Goal: Task Accomplishment & Management: Use online tool/utility

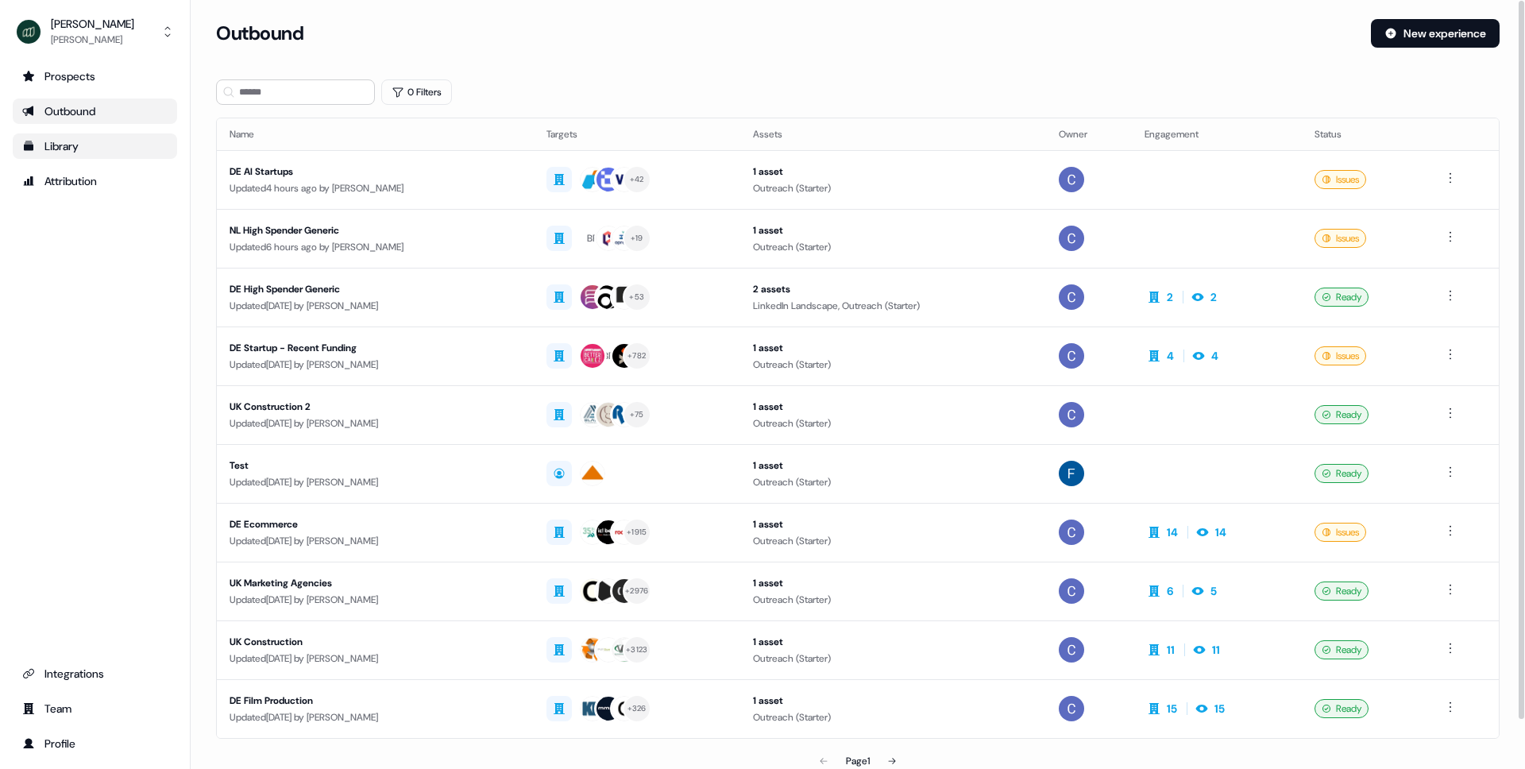
click at [60, 144] on div "Library" at bounding box center [94, 146] width 145 height 16
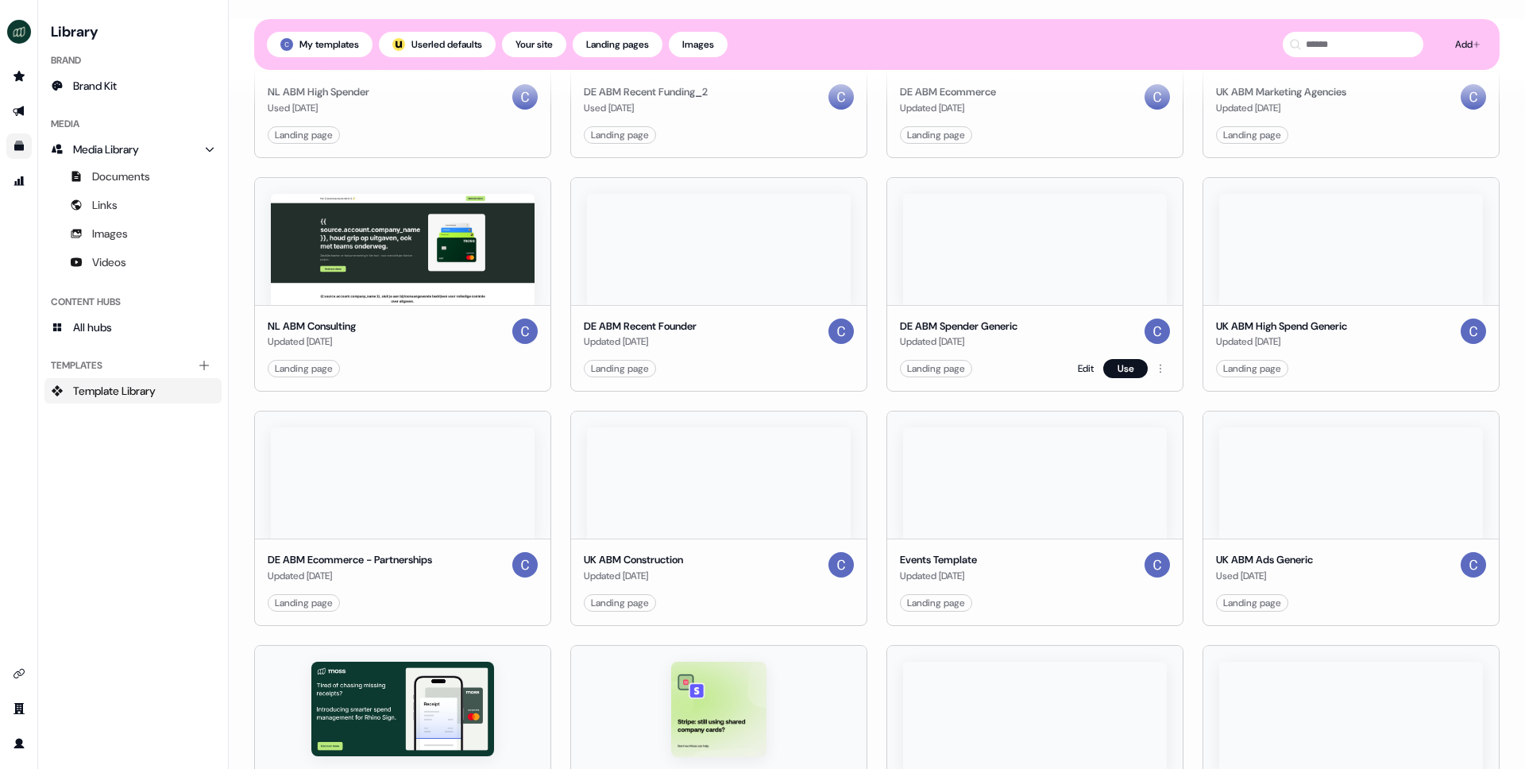
scroll to position [344, 0]
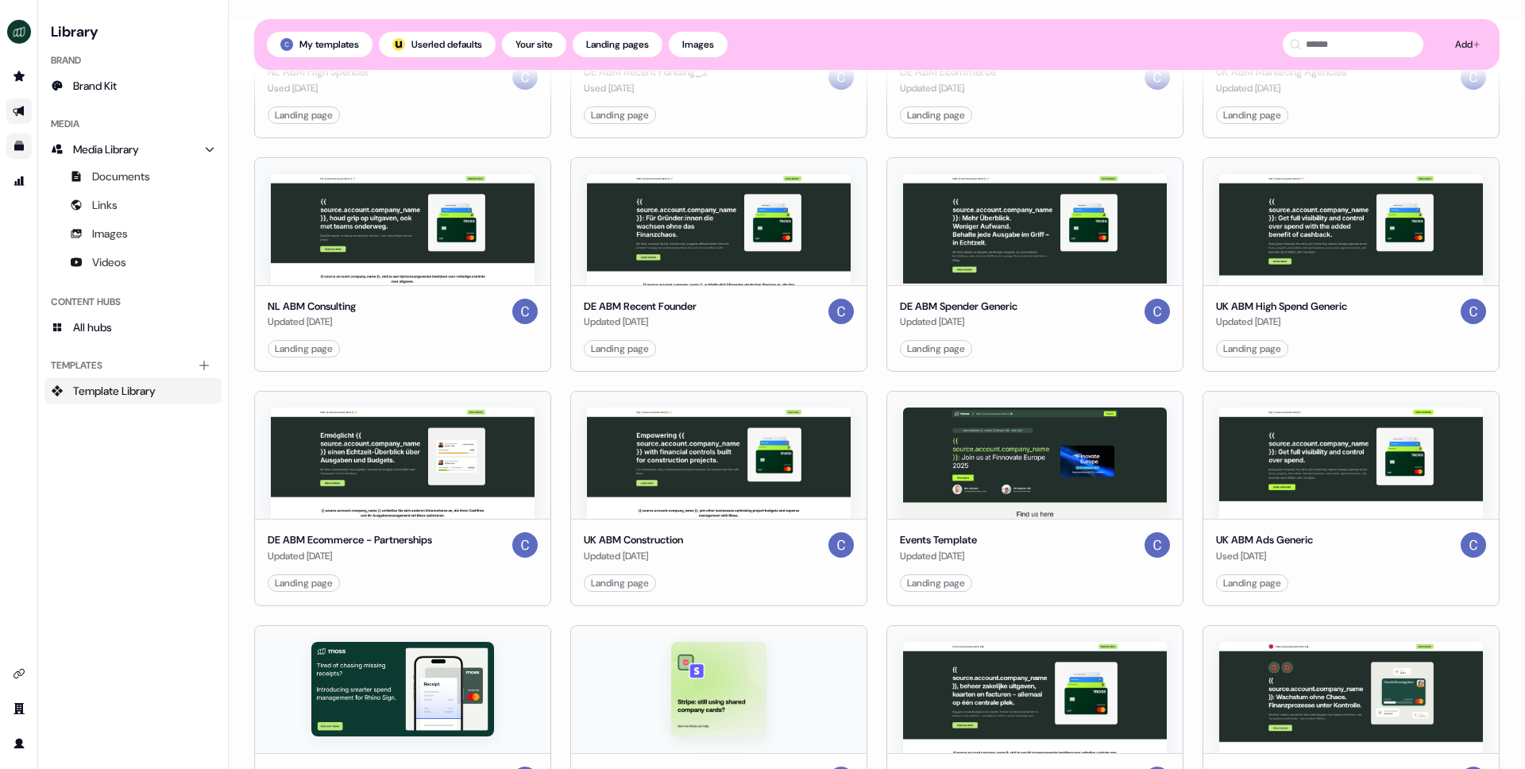
click at [23, 118] on link "Go to outbound experience" at bounding box center [18, 111] width 25 height 25
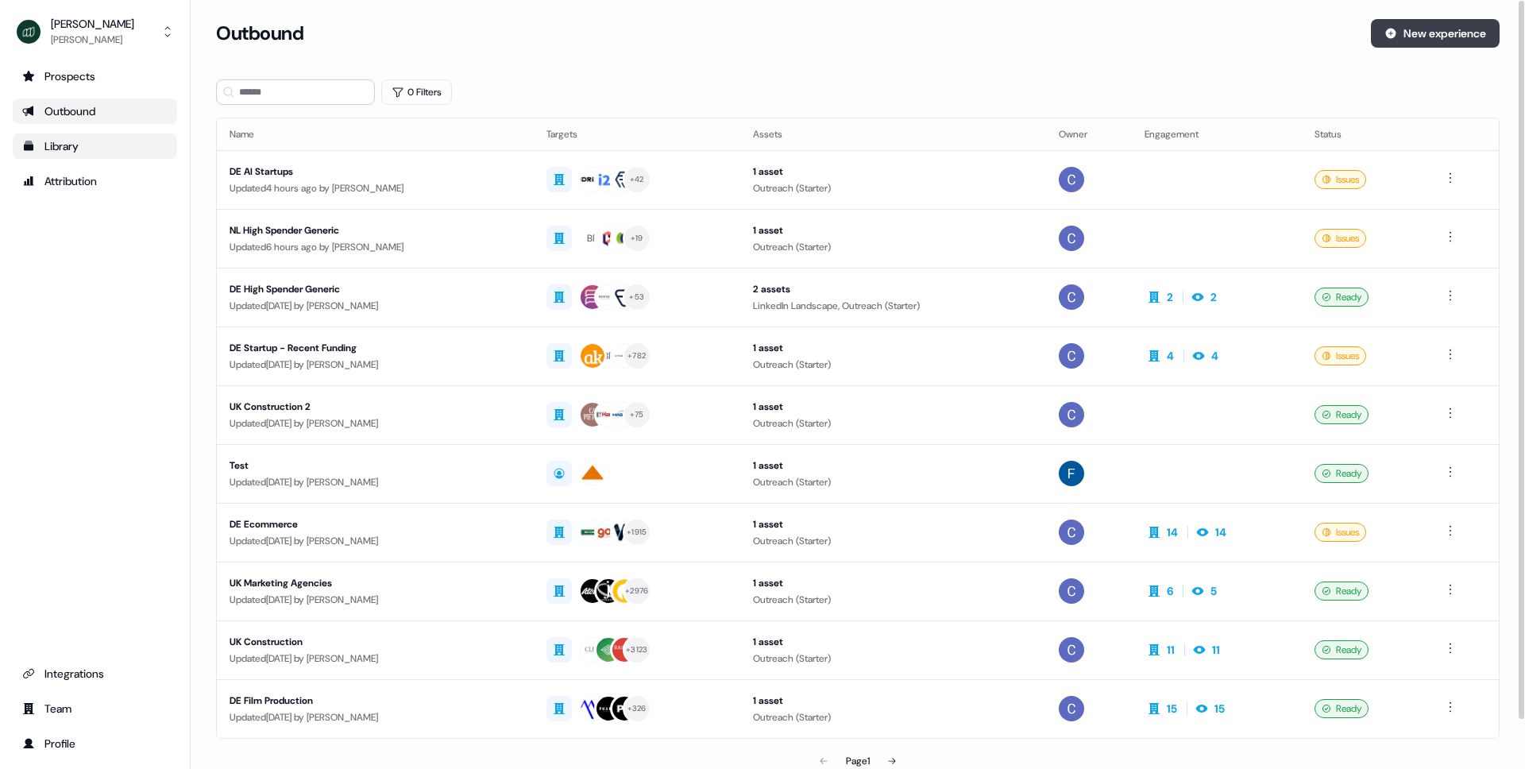
click at [1419, 35] on button "New experience" at bounding box center [1435, 33] width 129 height 29
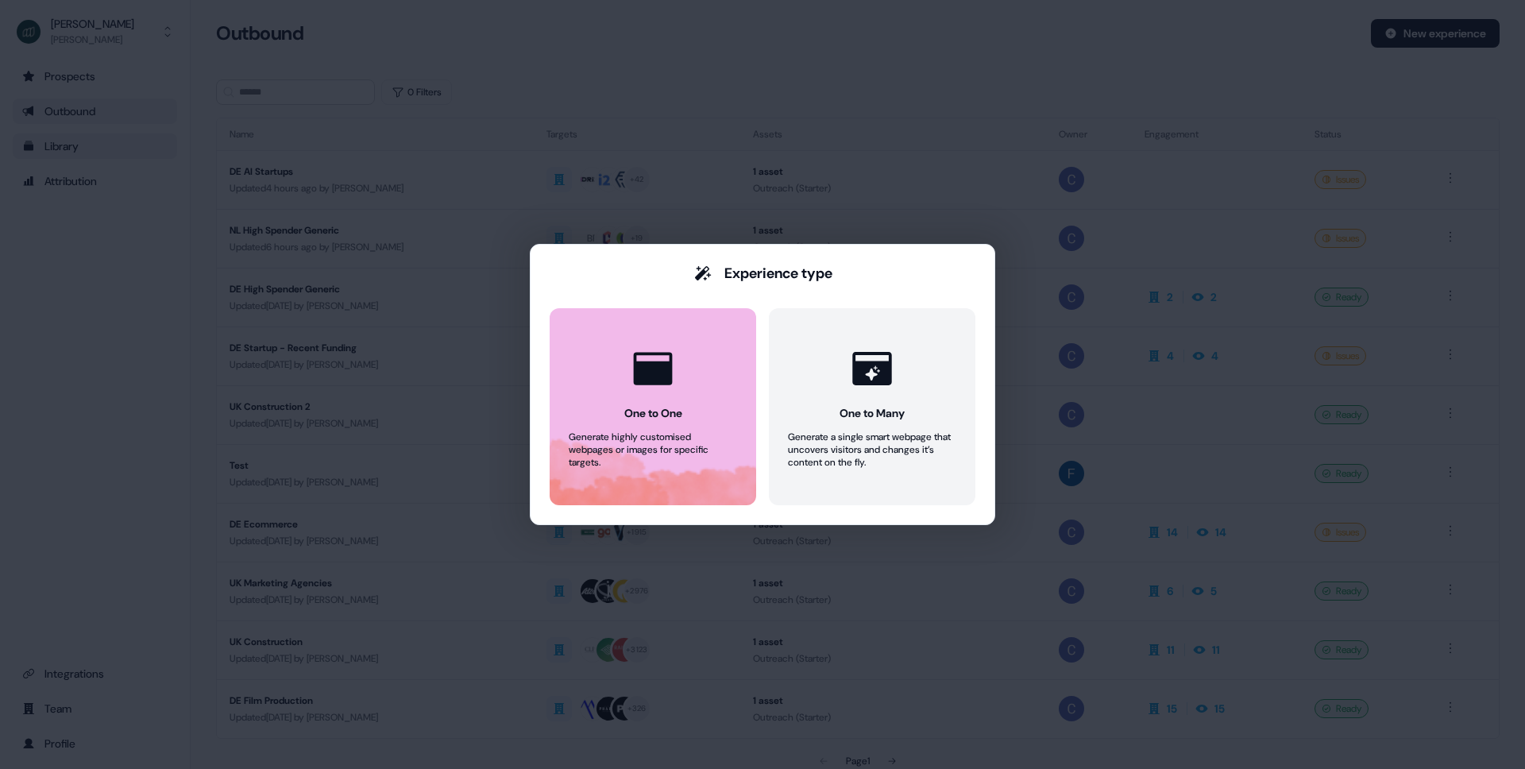
click at [661, 480] on button "One to One Generate highly customised webpages or images for specific targets." at bounding box center [653, 406] width 207 height 197
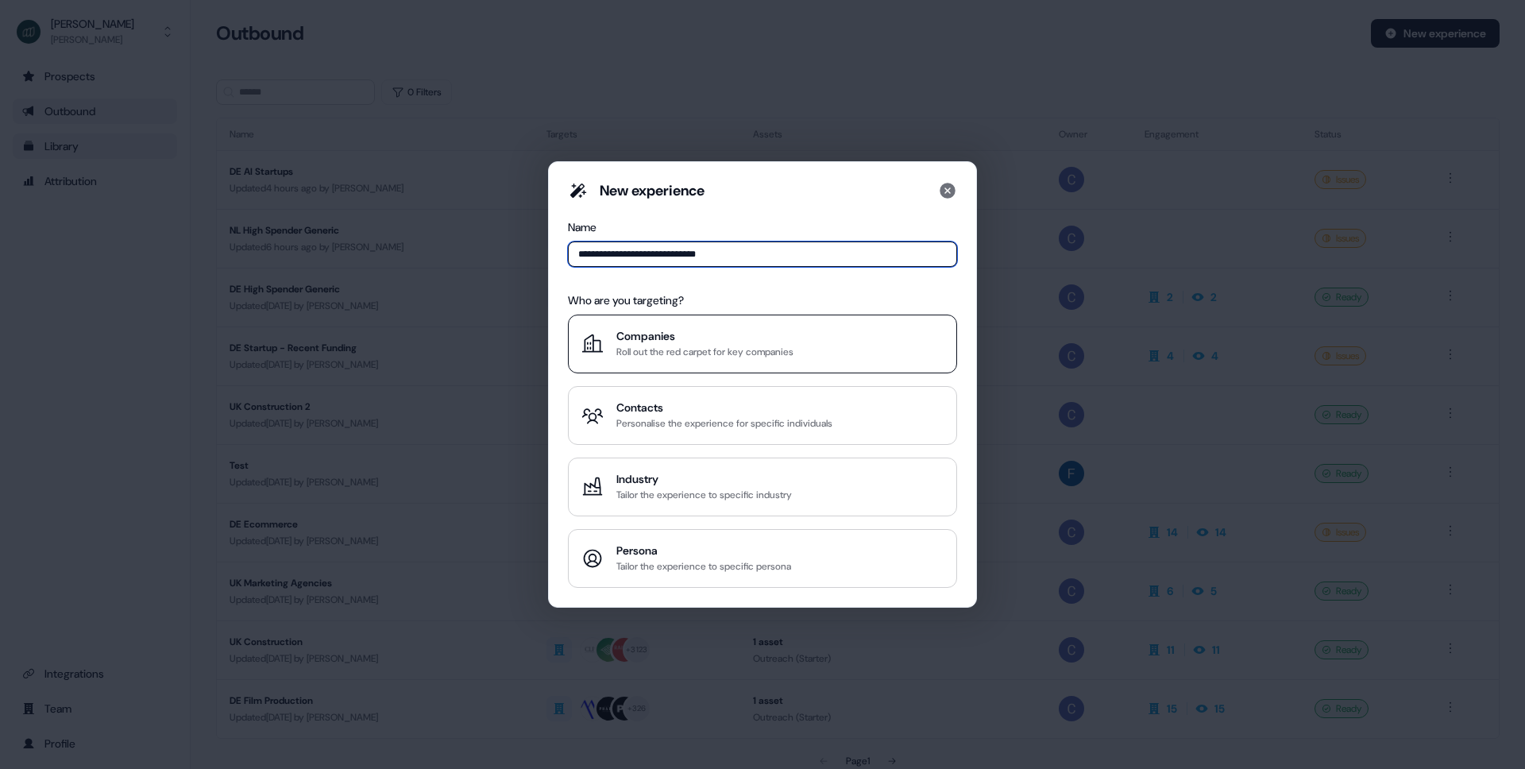
type input "**********"
click at [670, 331] on div "Companies" at bounding box center [704, 336] width 177 height 16
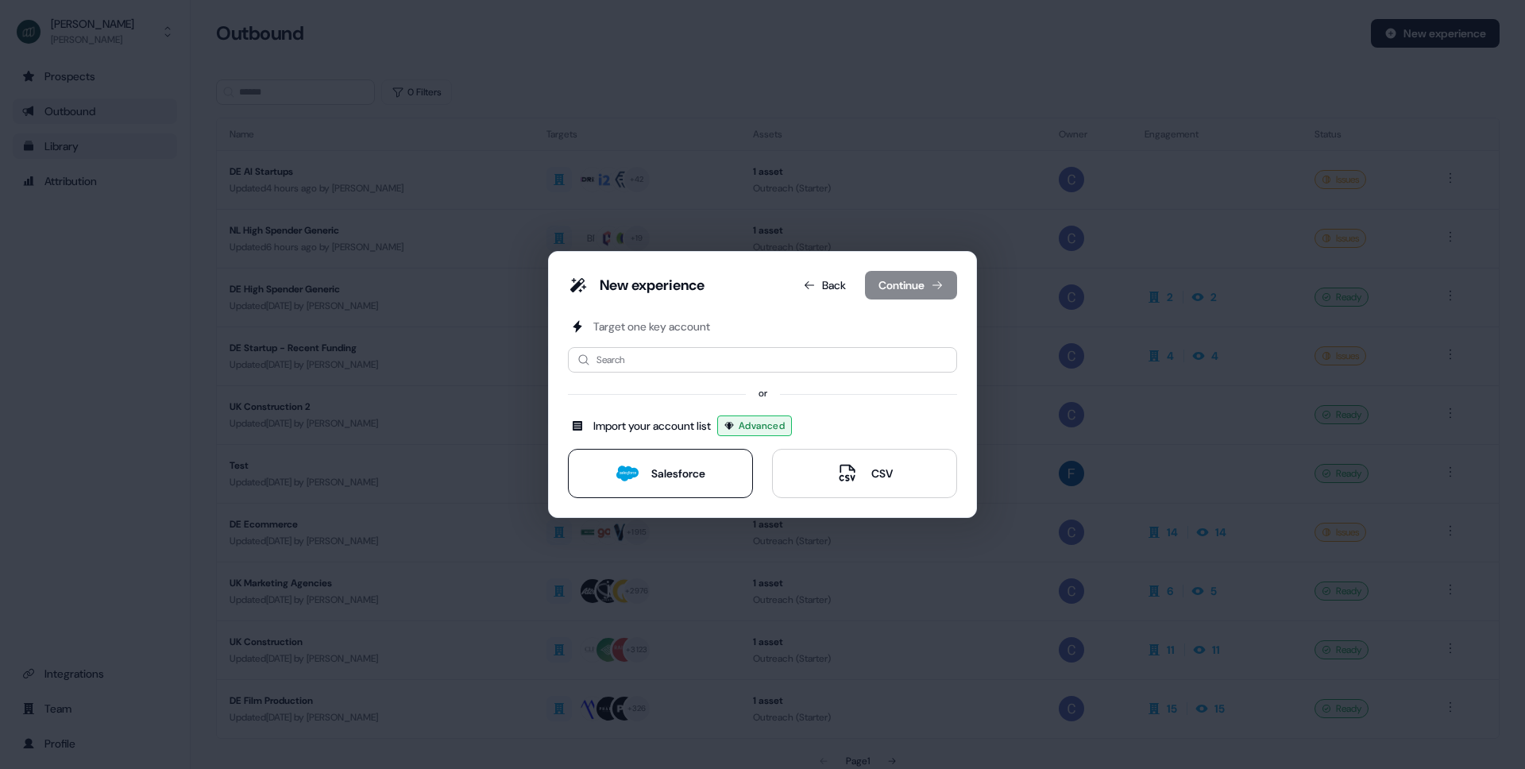
click at [655, 489] on button "Salesforce" at bounding box center [660, 473] width 185 height 49
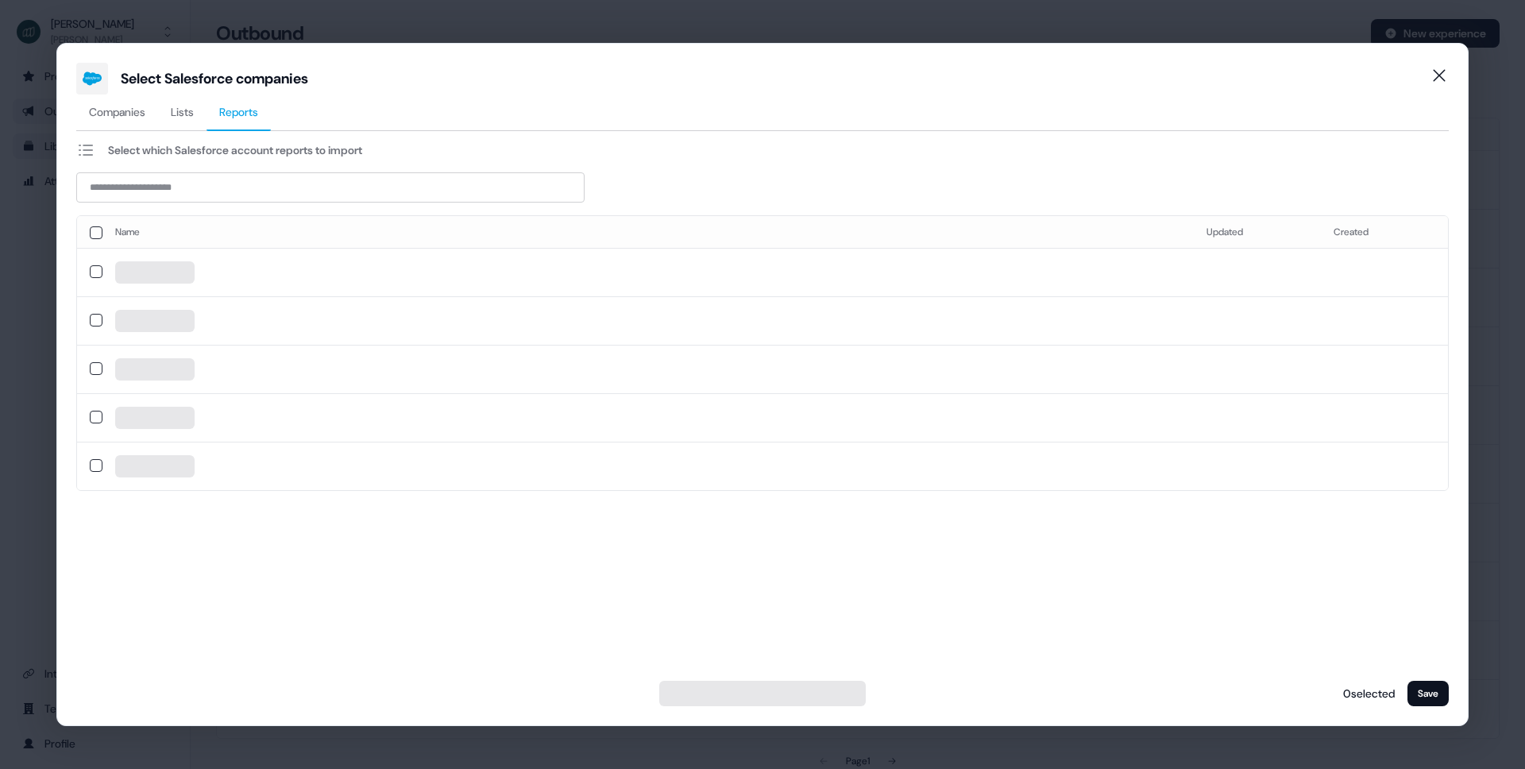
click at [258, 116] on span "Reports" at bounding box center [238, 112] width 39 height 16
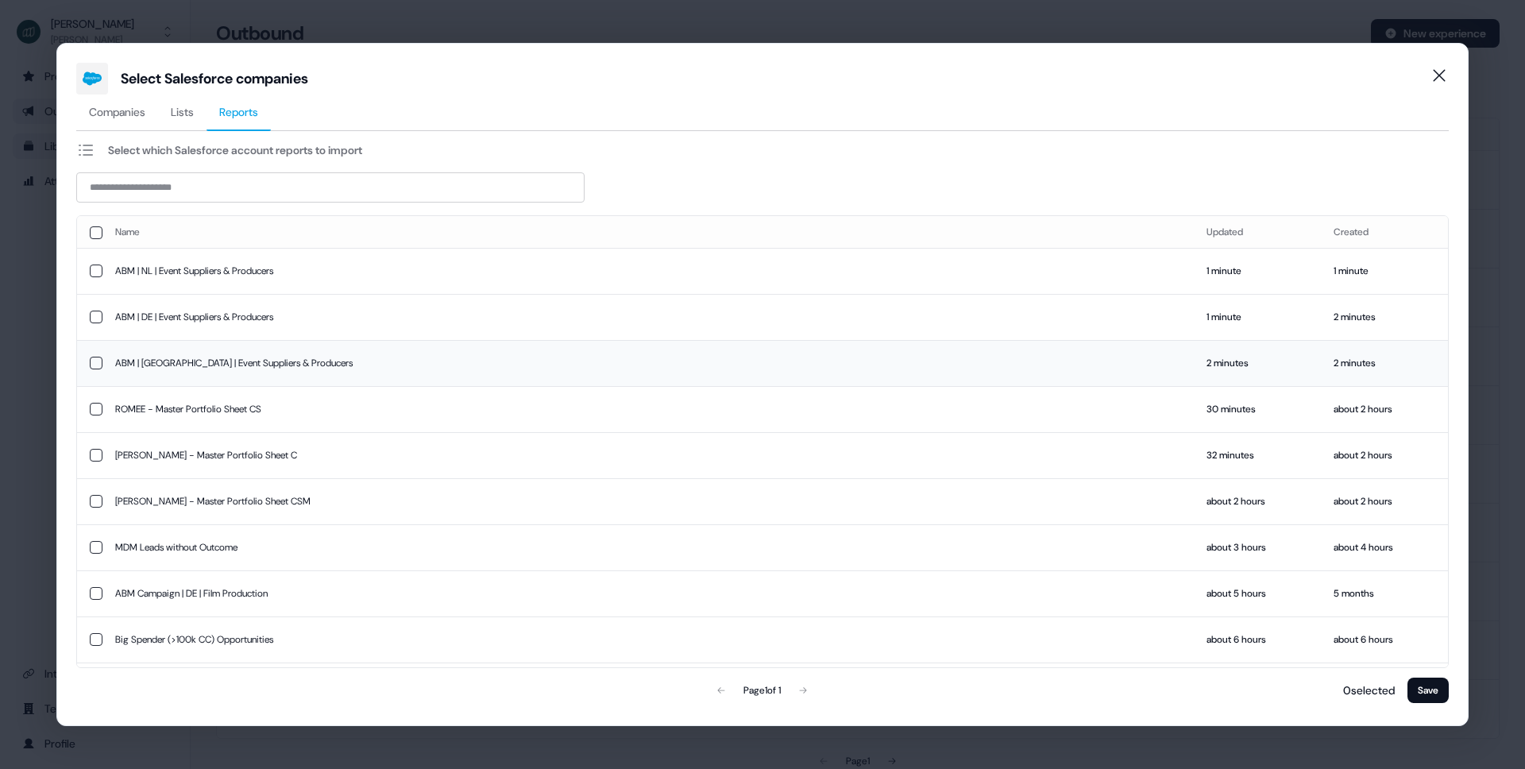
click at [181, 361] on td "ABM | [GEOGRAPHIC_DATA] | Event Suppliers & Producers" at bounding box center [648, 363] width 1092 height 46
click at [1424, 685] on button "Save" at bounding box center [1428, 690] width 41 height 25
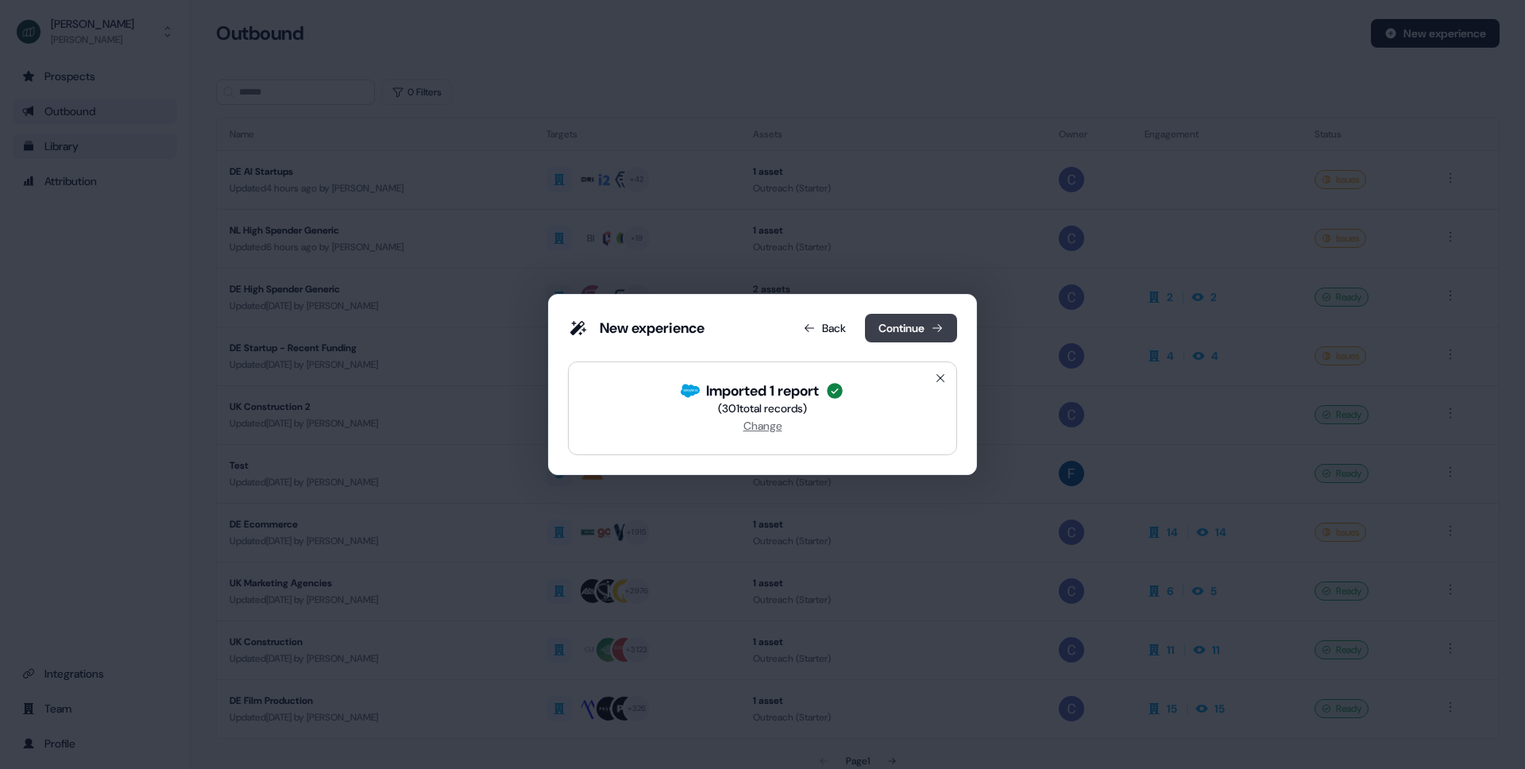
click at [936, 335] on button "Continue" at bounding box center [911, 328] width 92 height 29
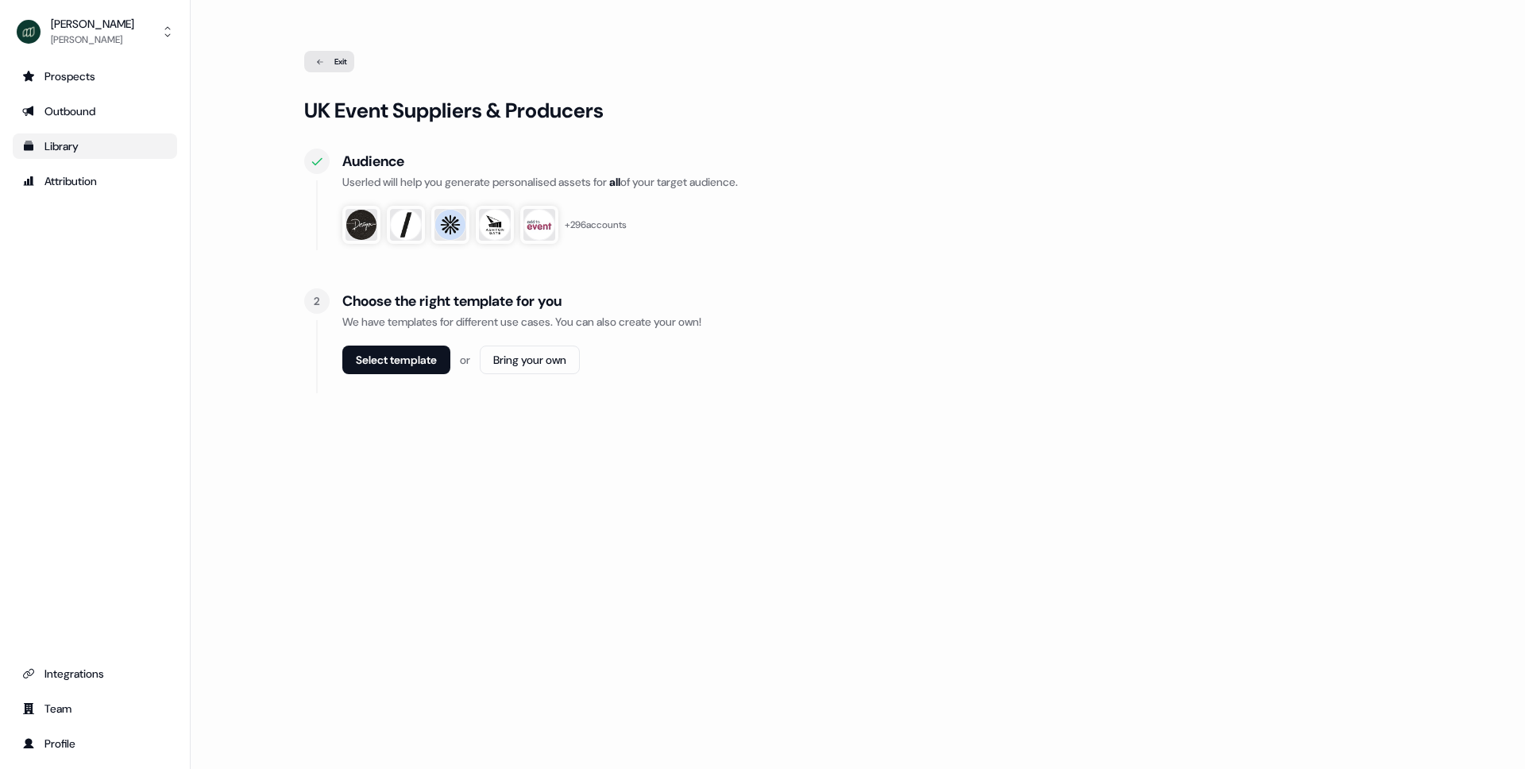
click at [376, 381] on div "Select template or Bring your own" at bounding box center [877, 366] width 1070 height 41
click at [399, 354] on button "Select template" at bounding box center [396, 360] width 108 height 29
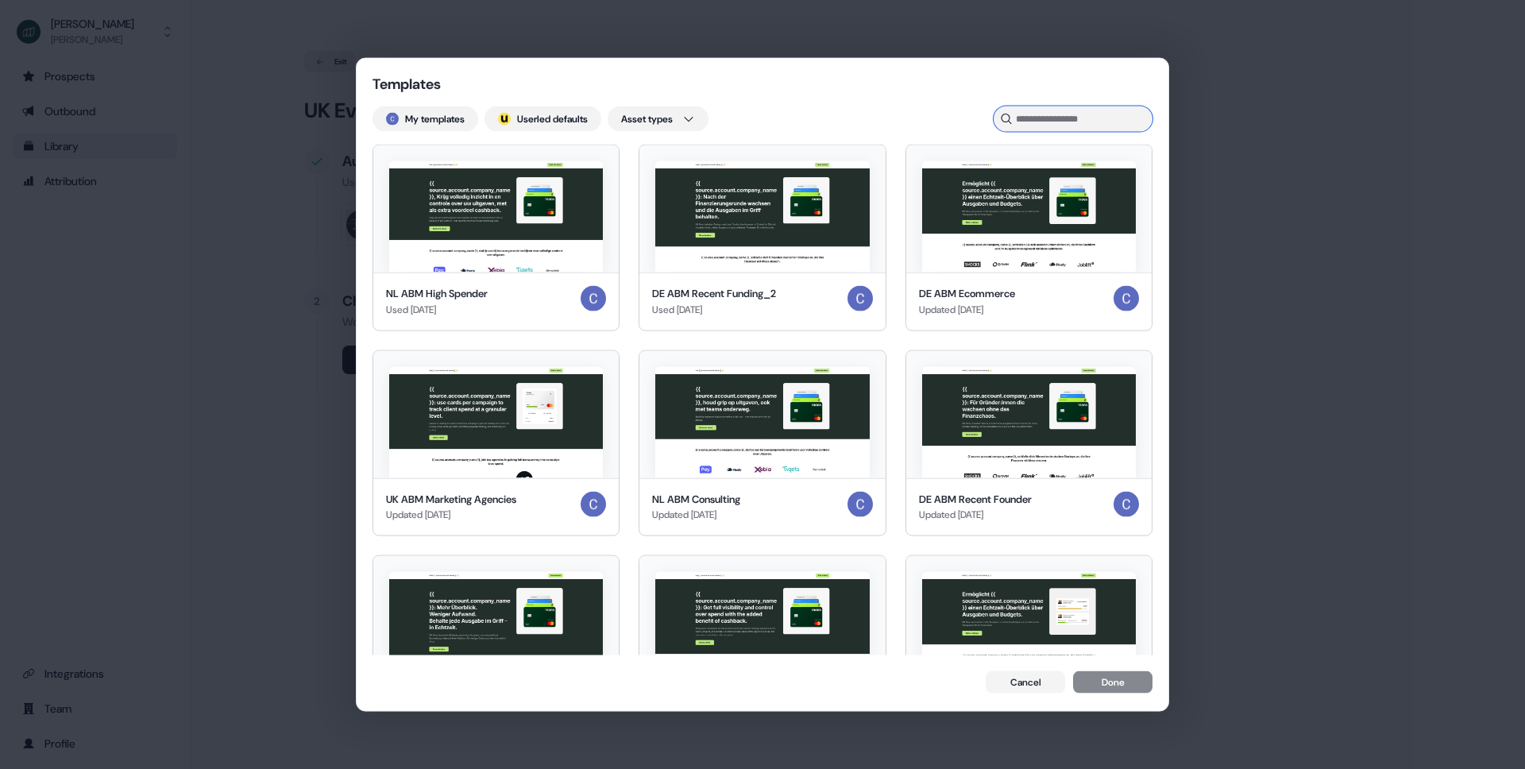
click at [1055, 119] on input at bounding box center [1073, 118] width 159 height 25
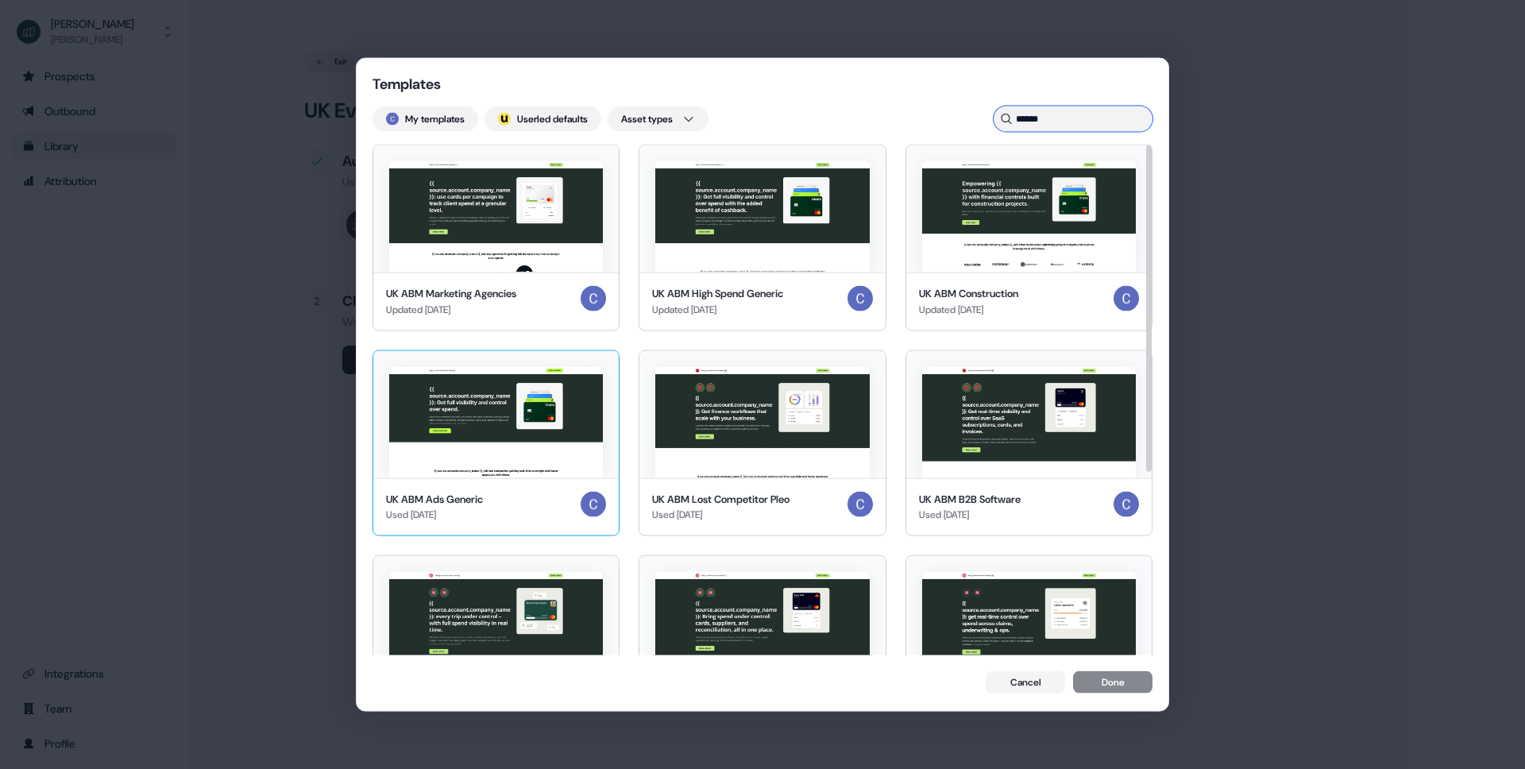
type input "******"
click at [498, 426] on img at bounding box center [496, 421] width 214 height 111
click at [1120, 685] on button "Done" at bounding box center [1112, 683] width 79 height 22
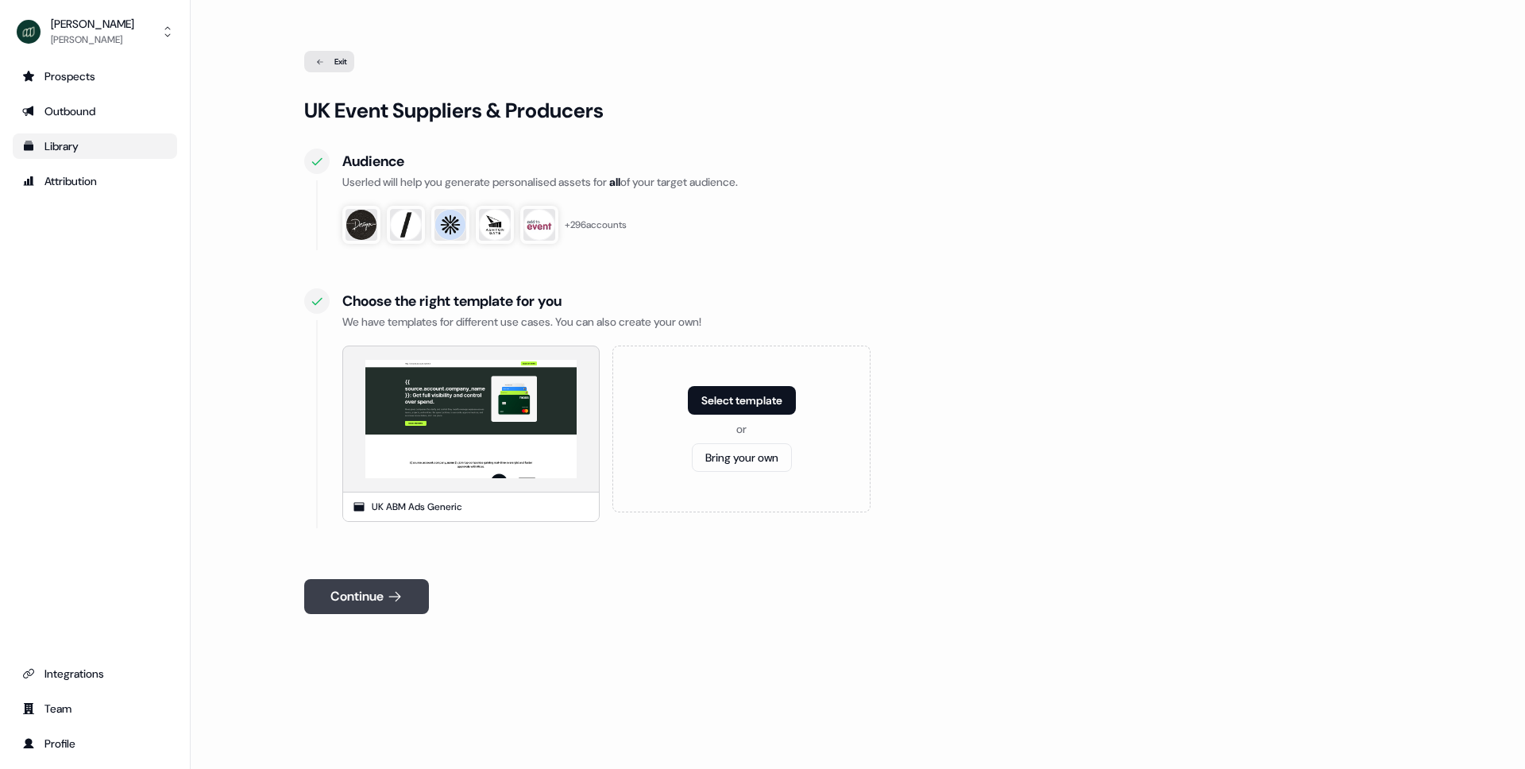
click at [373, 599] on button "Continue" at bounding box center [366, 596] width 125 height 35
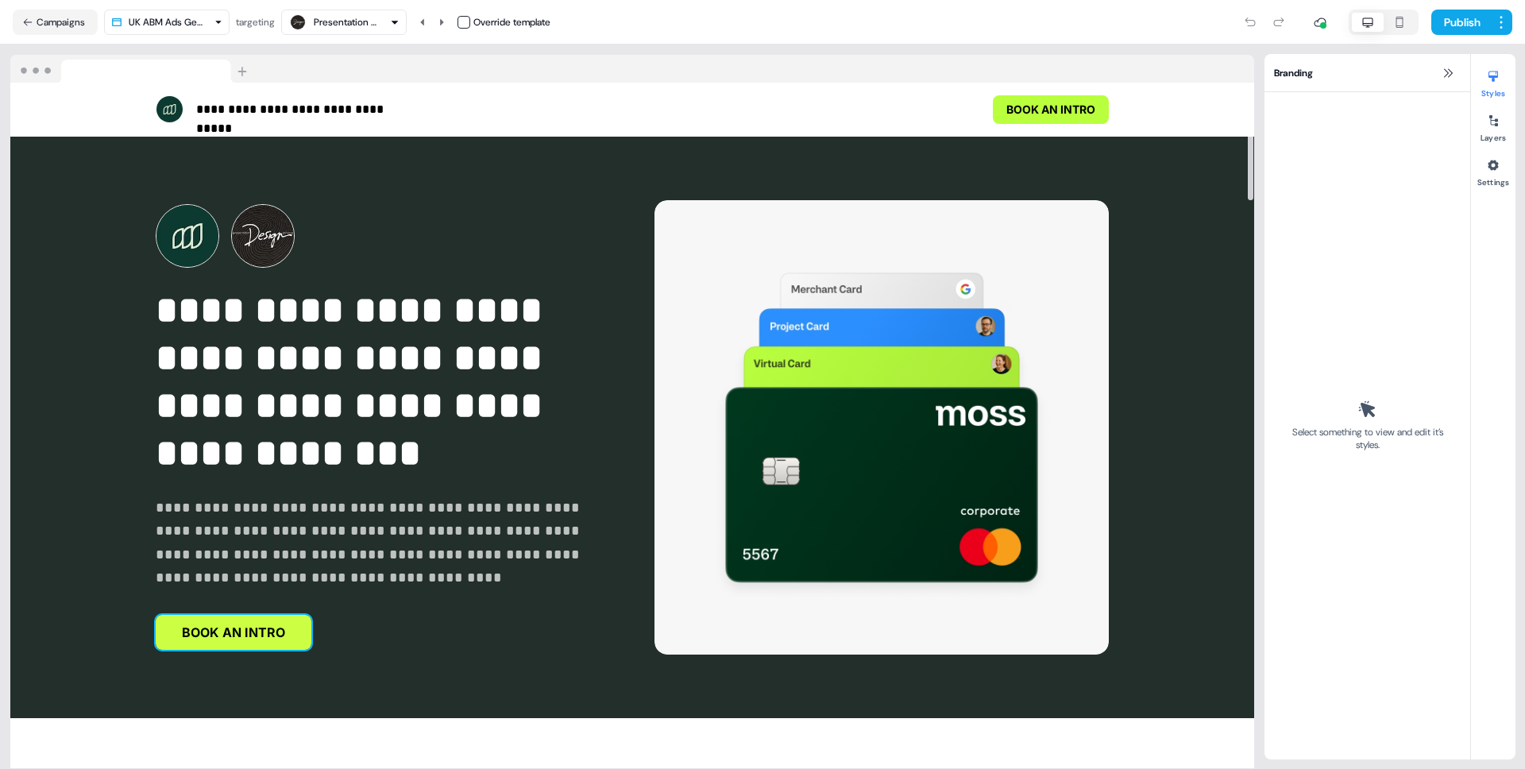
click at [273, 620] on button "BOOK AN INTRO" at bounding box center [234, 632] width 156 height 35
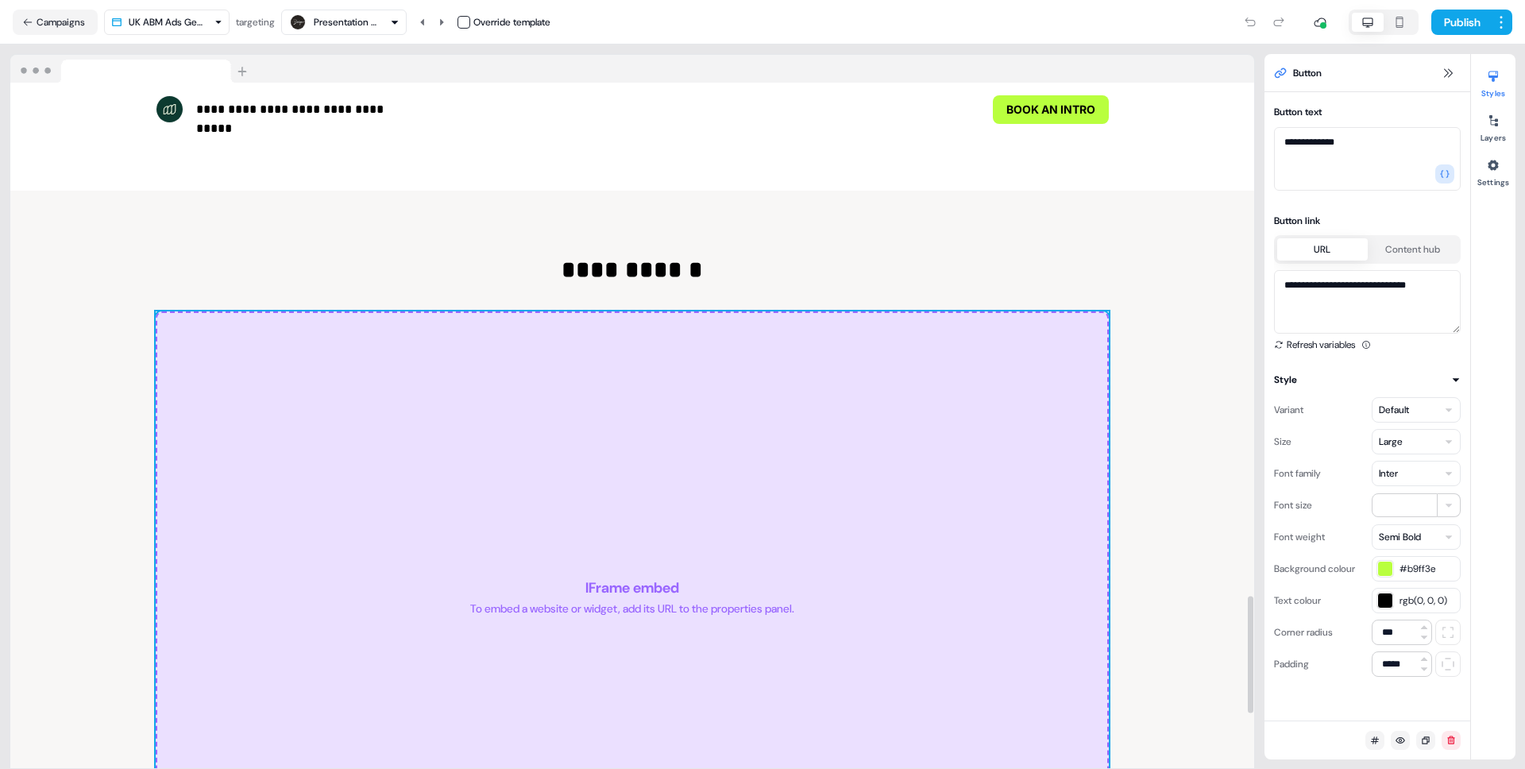
click at [958, 477] on div "IFrame embed To embed a website or widget, add its URL to the properties panel." at bounding box center [632, 597] width 953 height 572
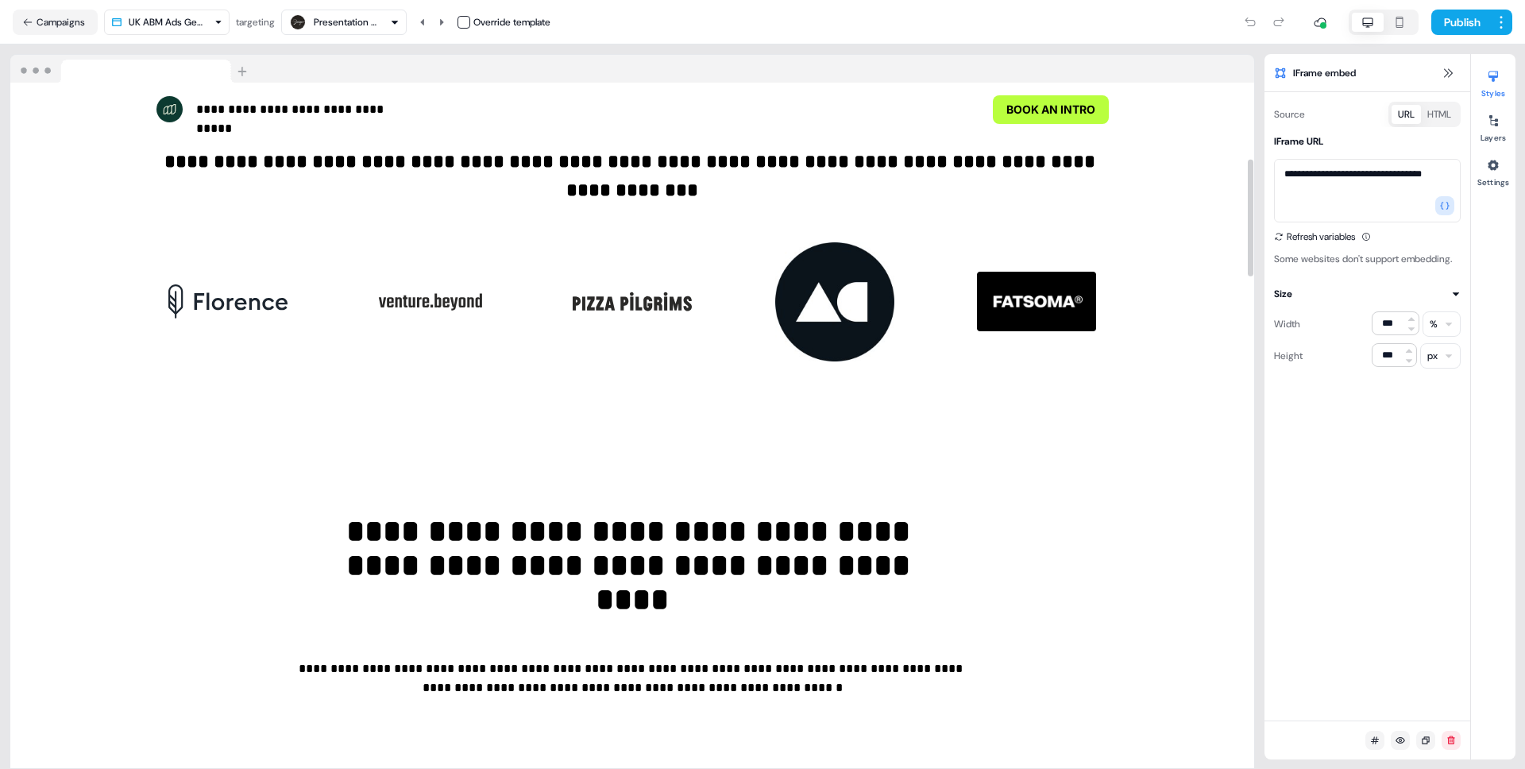
scroll to position [346, 0]
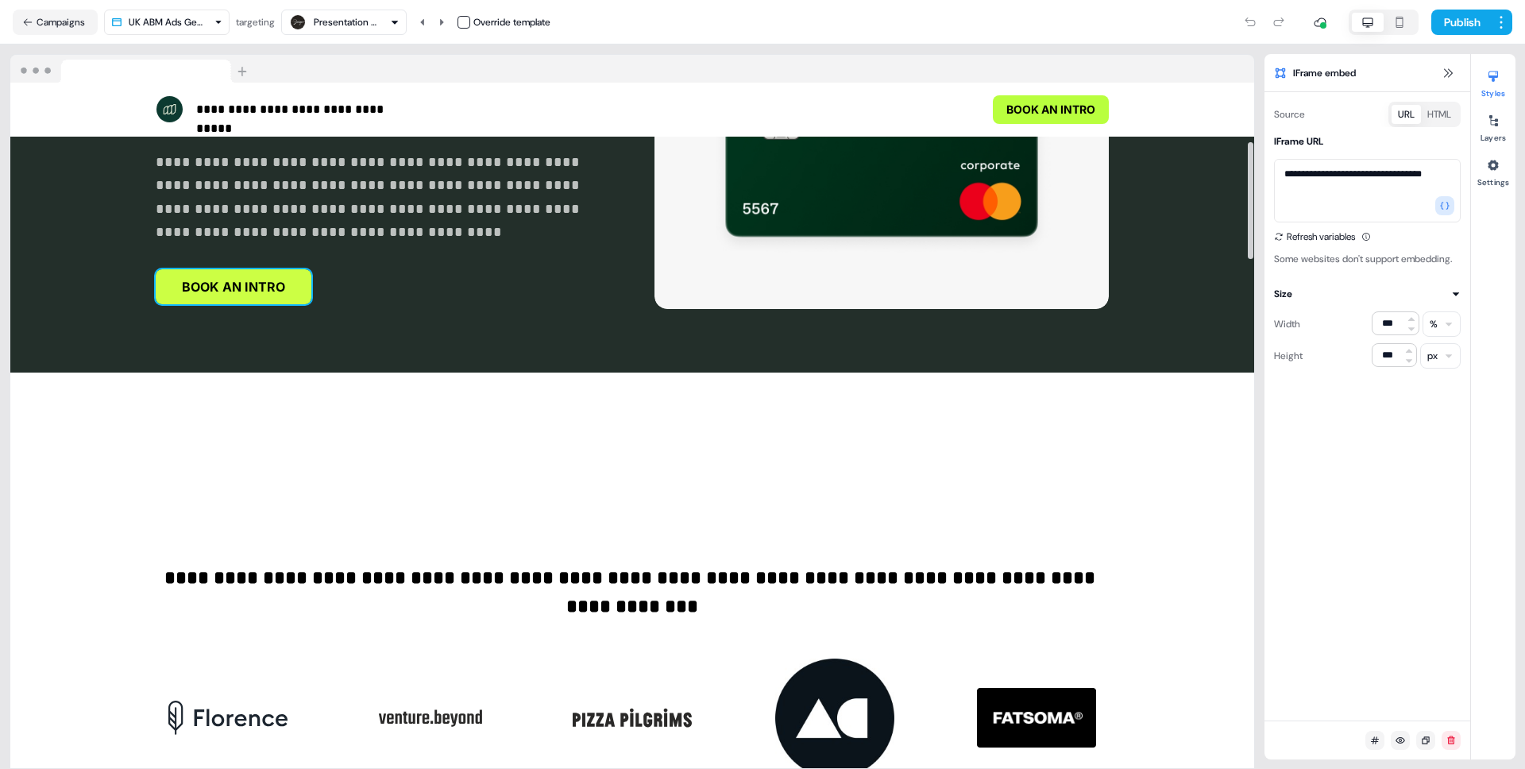
click at [262, 296] on button "BOOK AN INTRO" at bounding box center [234, 286] width 156 height 35
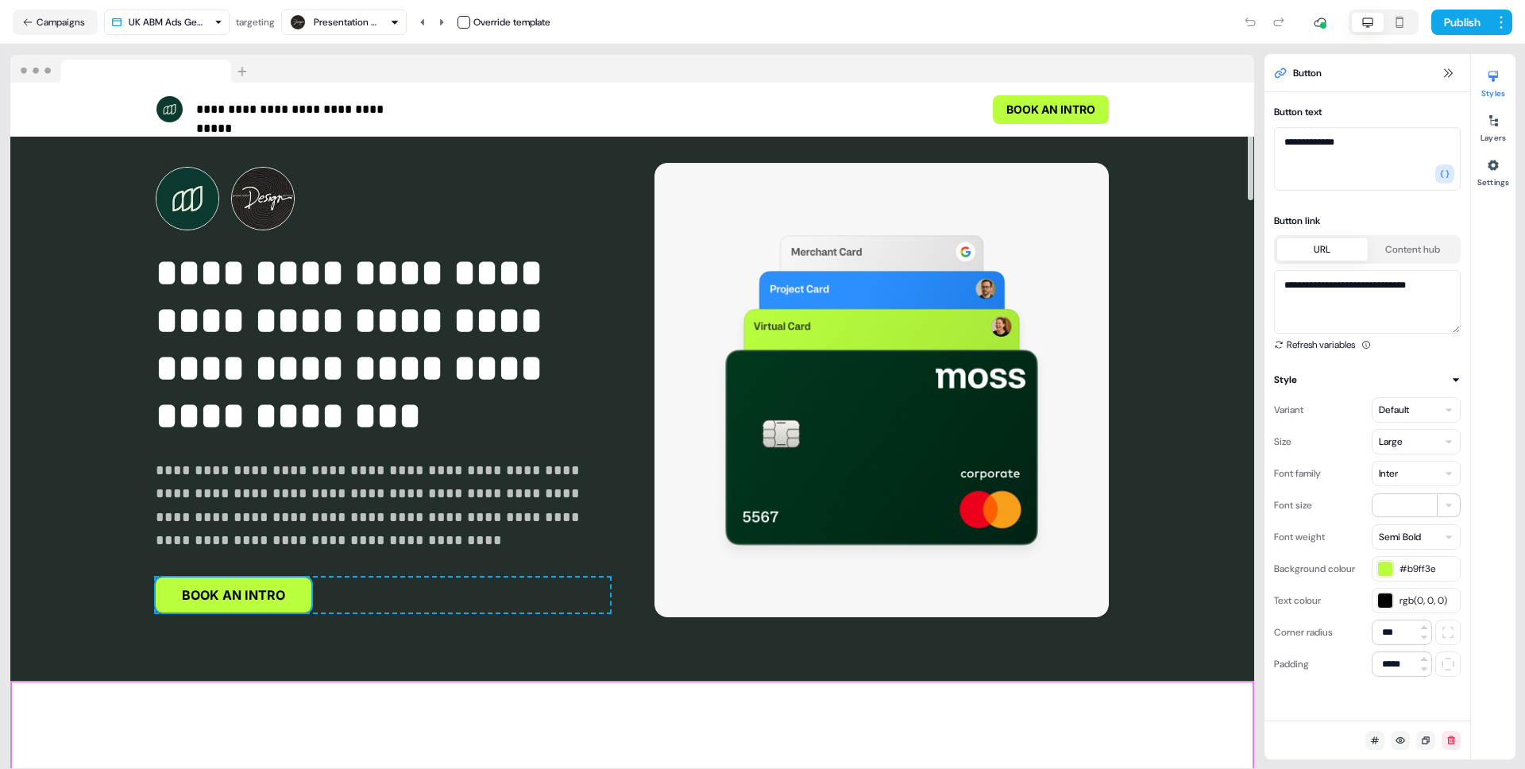
scroll to position [0, 0]
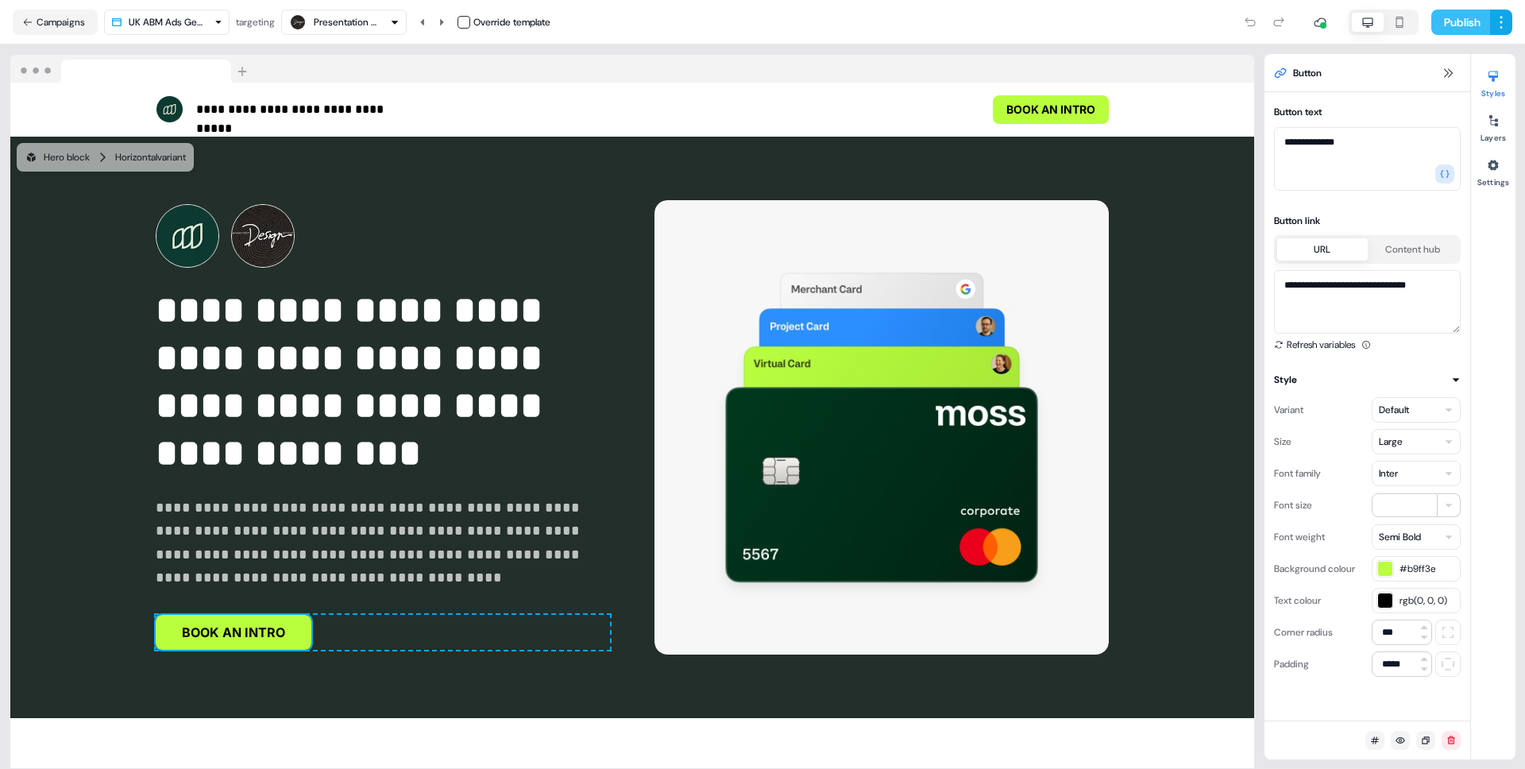
click at [1472, 18] on button "Publish" at bounding box center [1461, 22] width 59 height 25
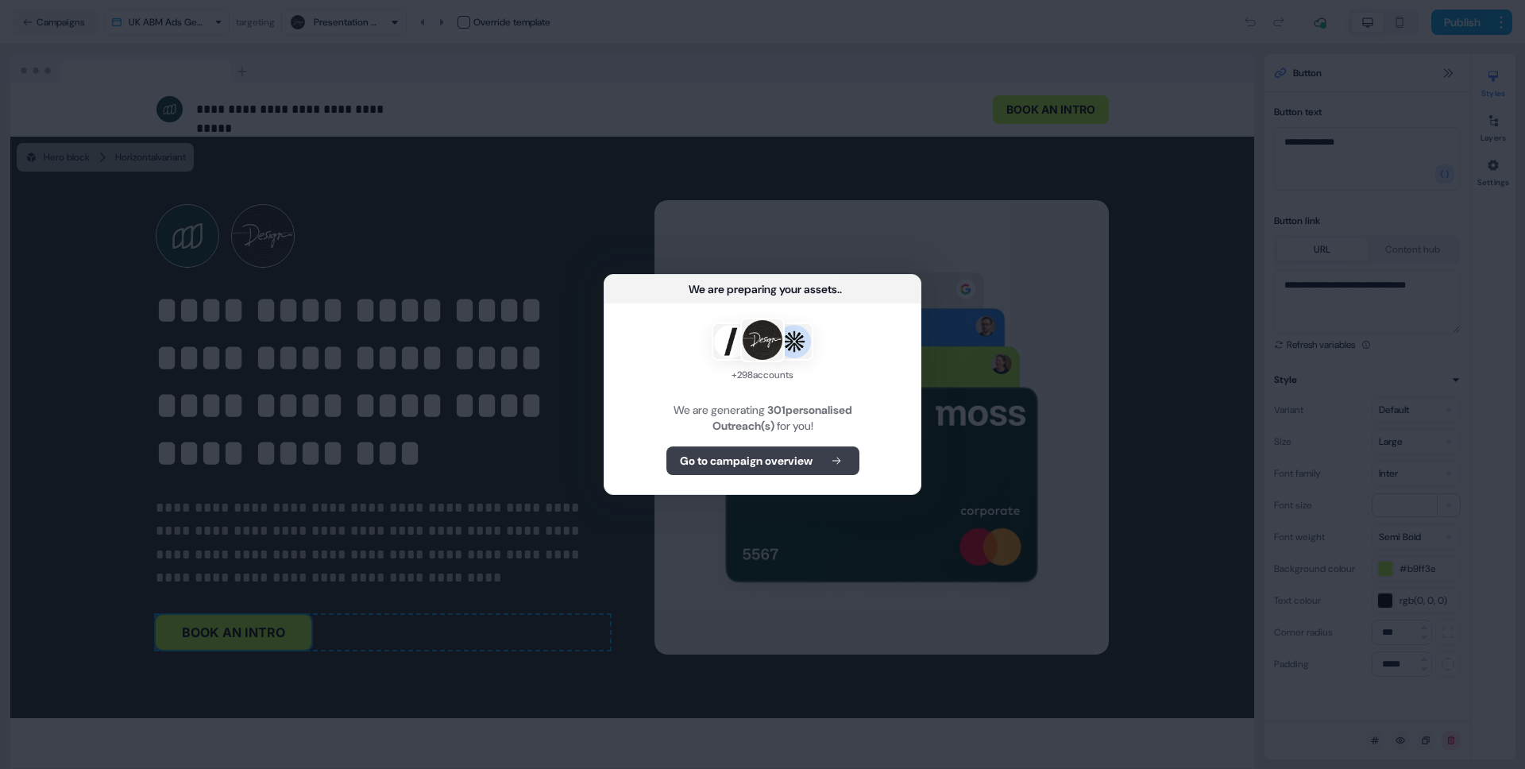
click at [730, 459] on b "Go to campaign overview" at bounding box center [746, 461] width 133 height 16
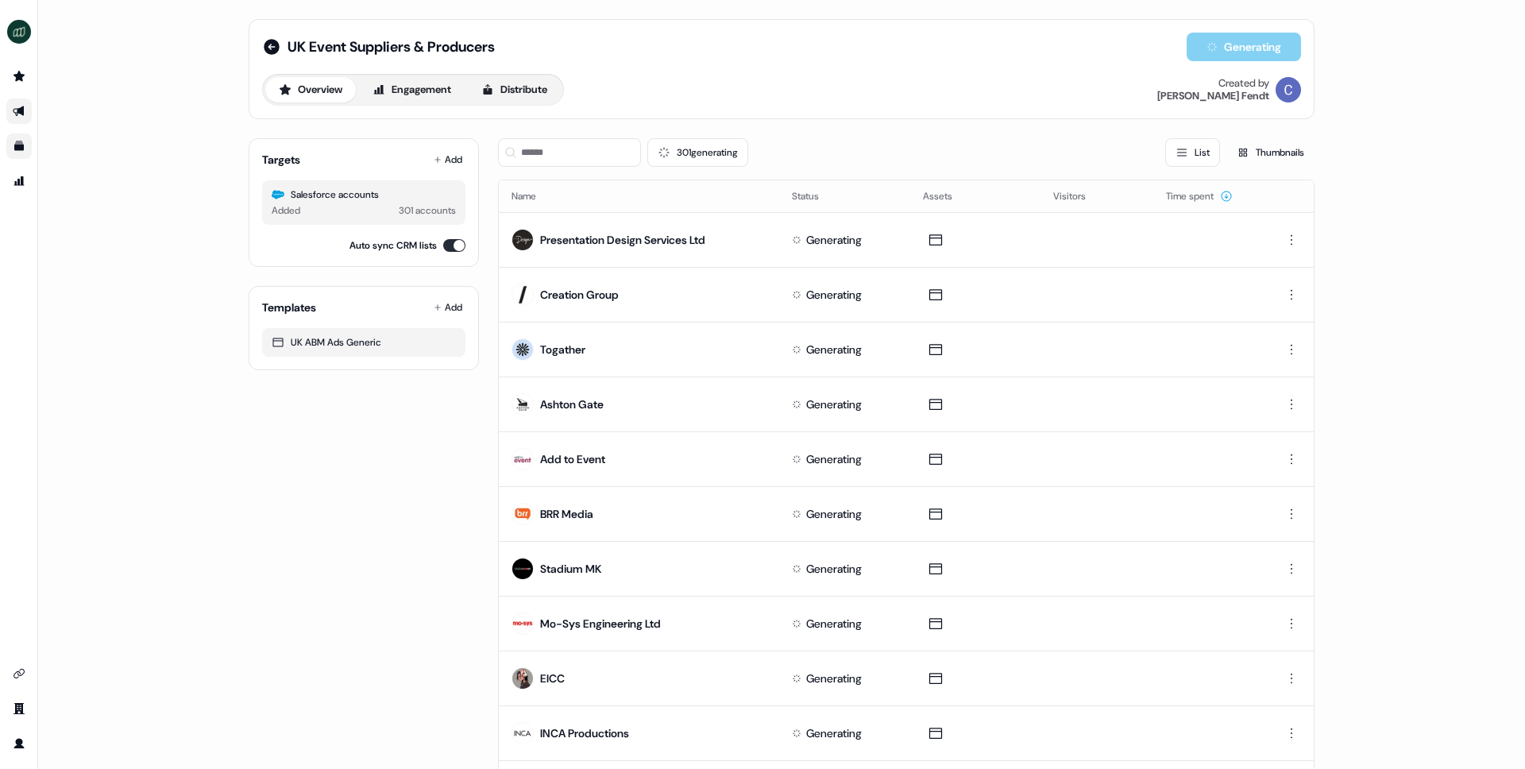
click at [14, 102] on link "Go to outbound experience" at bounding box center [18, 111] width 25 height 25
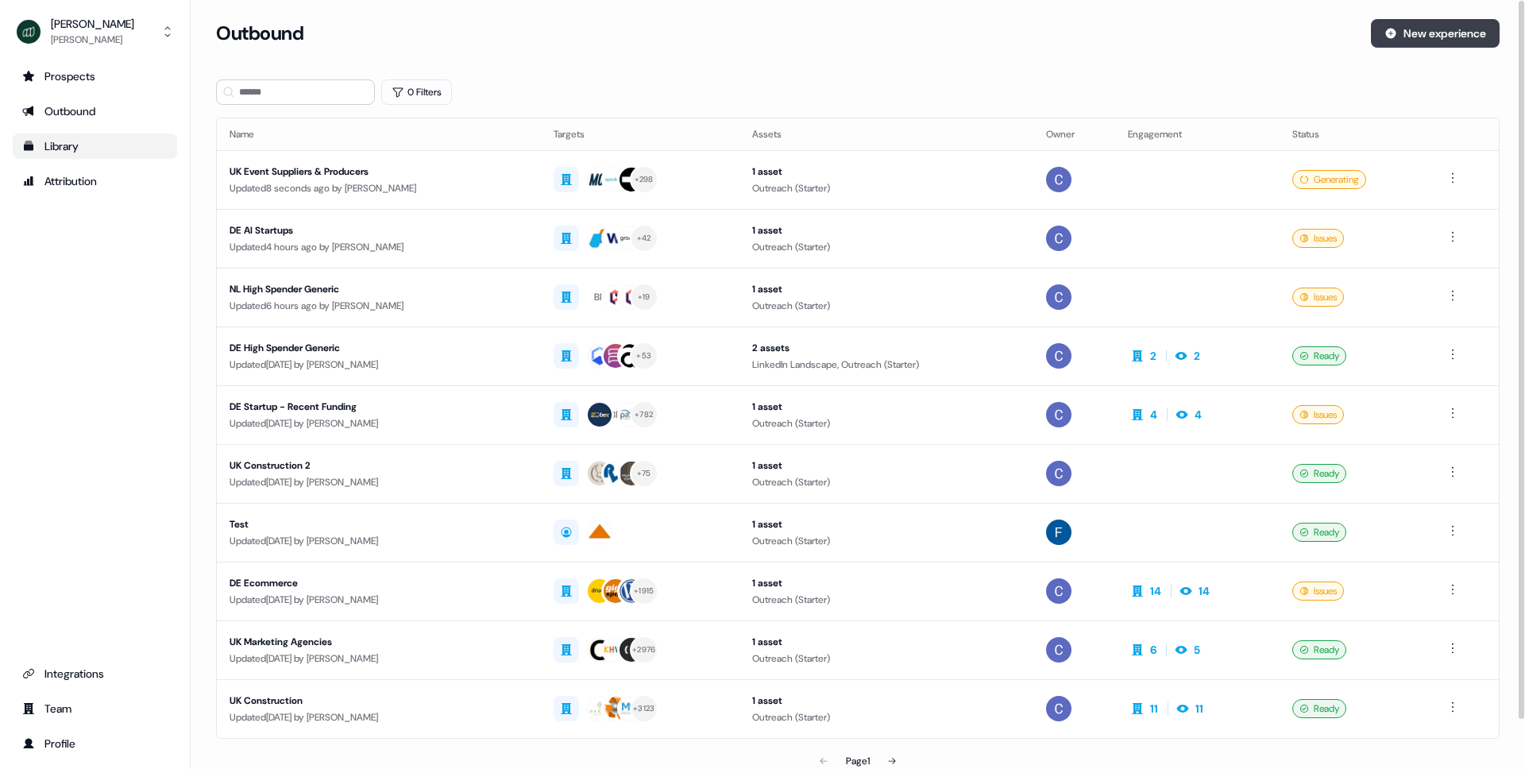
click at [1400, 26] on button "New experience" at bounding box center [1435, 33] width 129 height 29
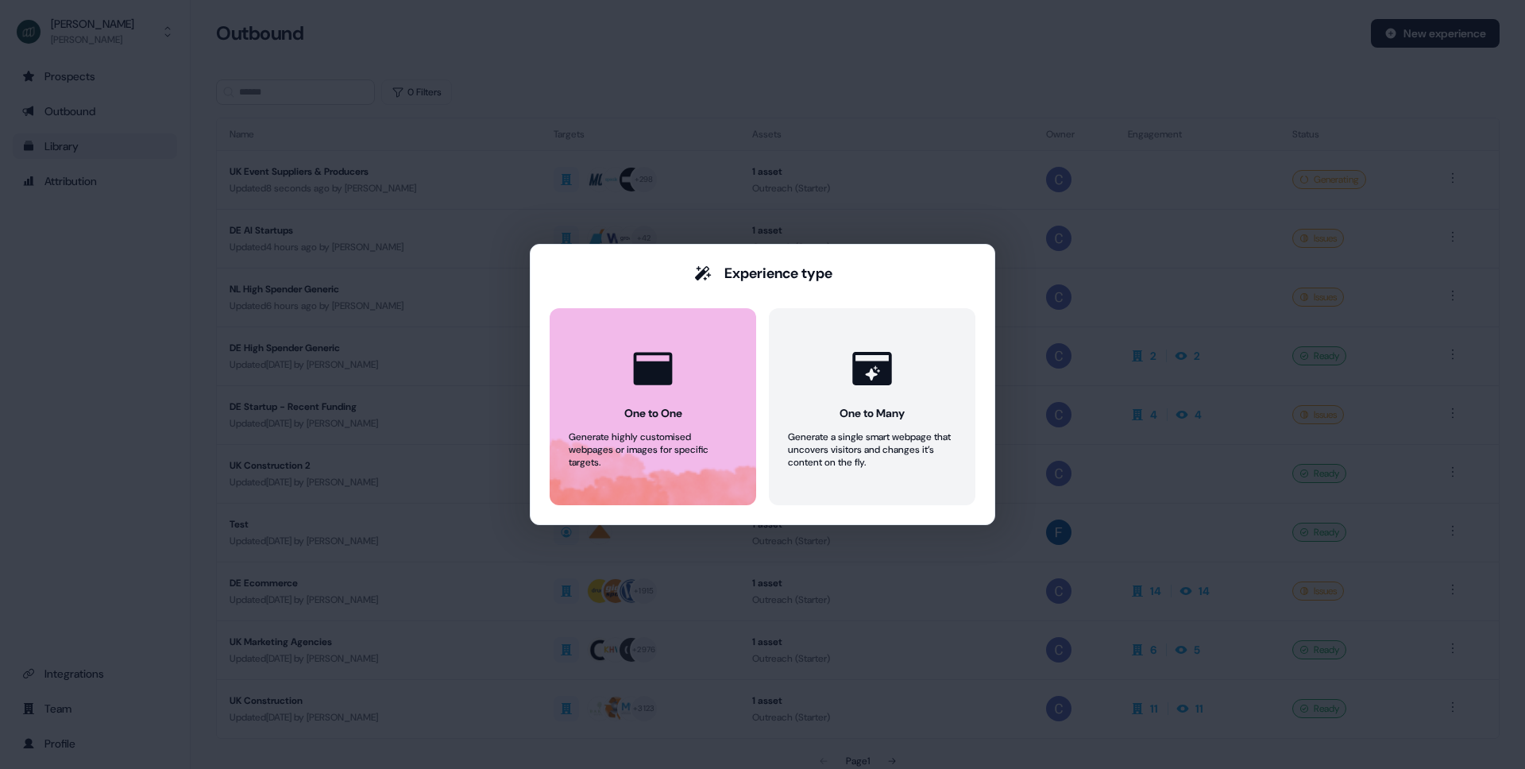
click at [647, 392] on icon at bounding box center [653, 369] width 48 height 48
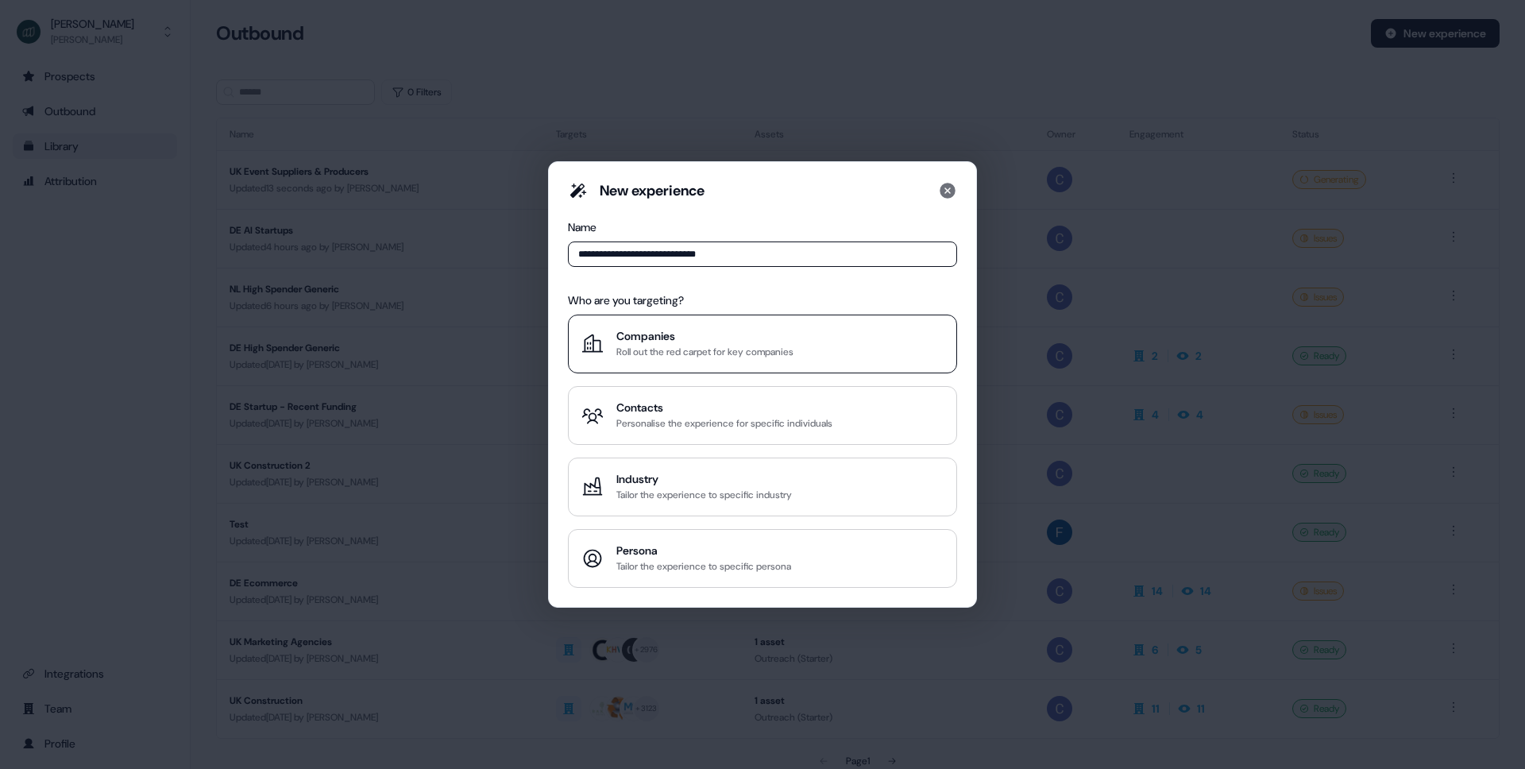
type input "**********"
click at [642, 350] on div "Roll out the red carpet for key companies" at bounding box center [704, 352] width 177 height 16
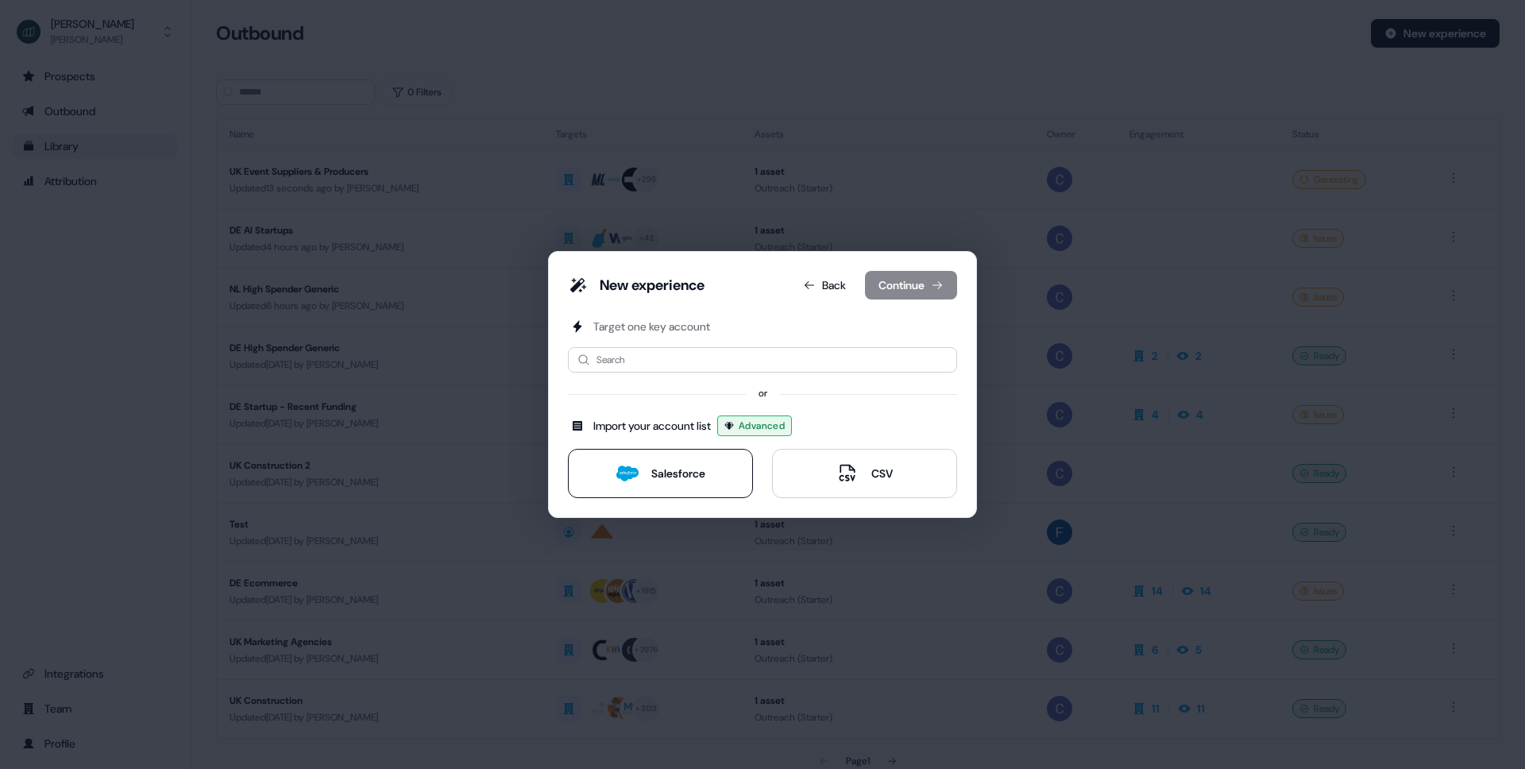
click at [686, 485] on button "Salesforce" at bounding box center [660, 473] width 185 height 49
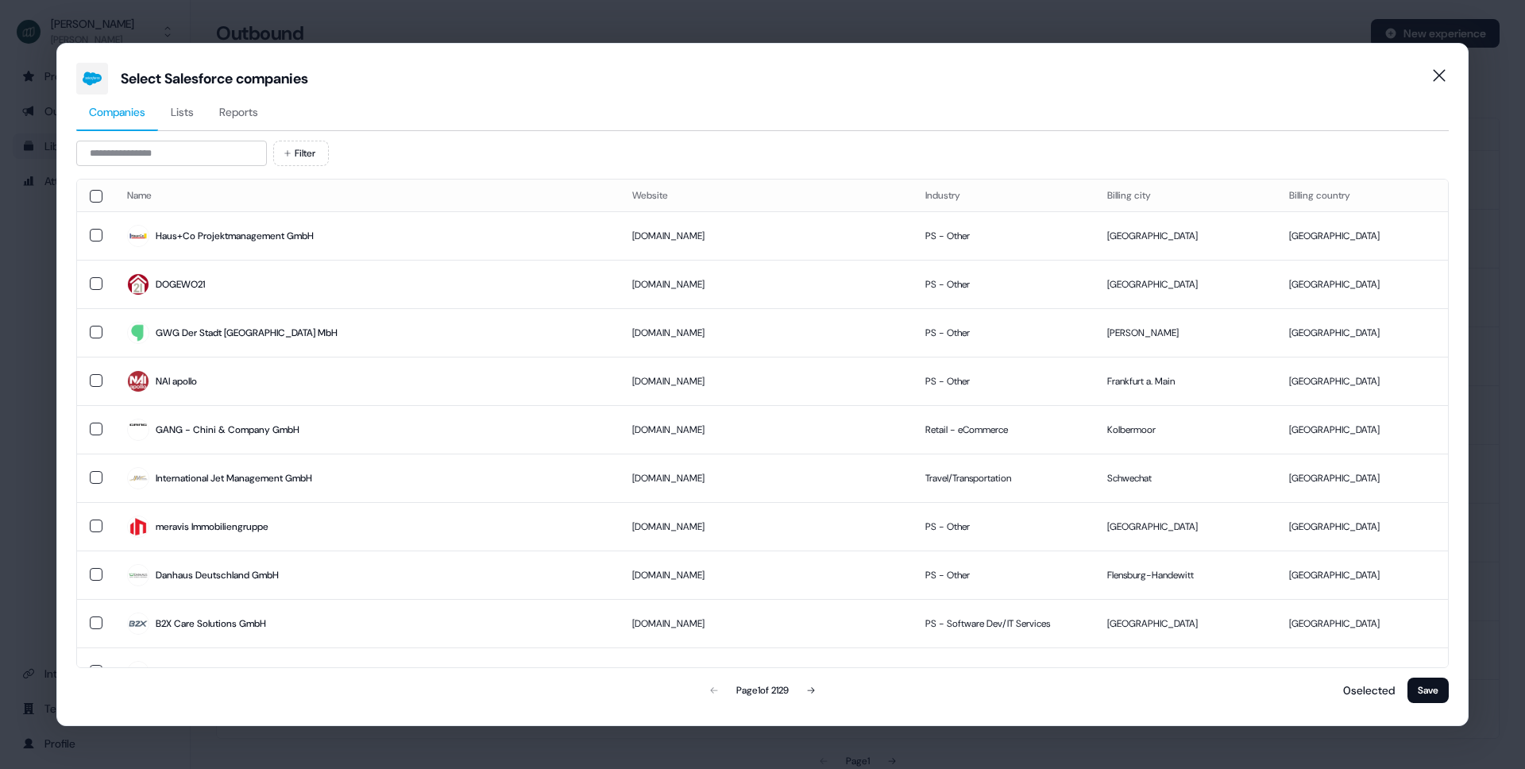
click at [244, 109] on span "Reports" at bounding box center [238, 112] width 39 height 16
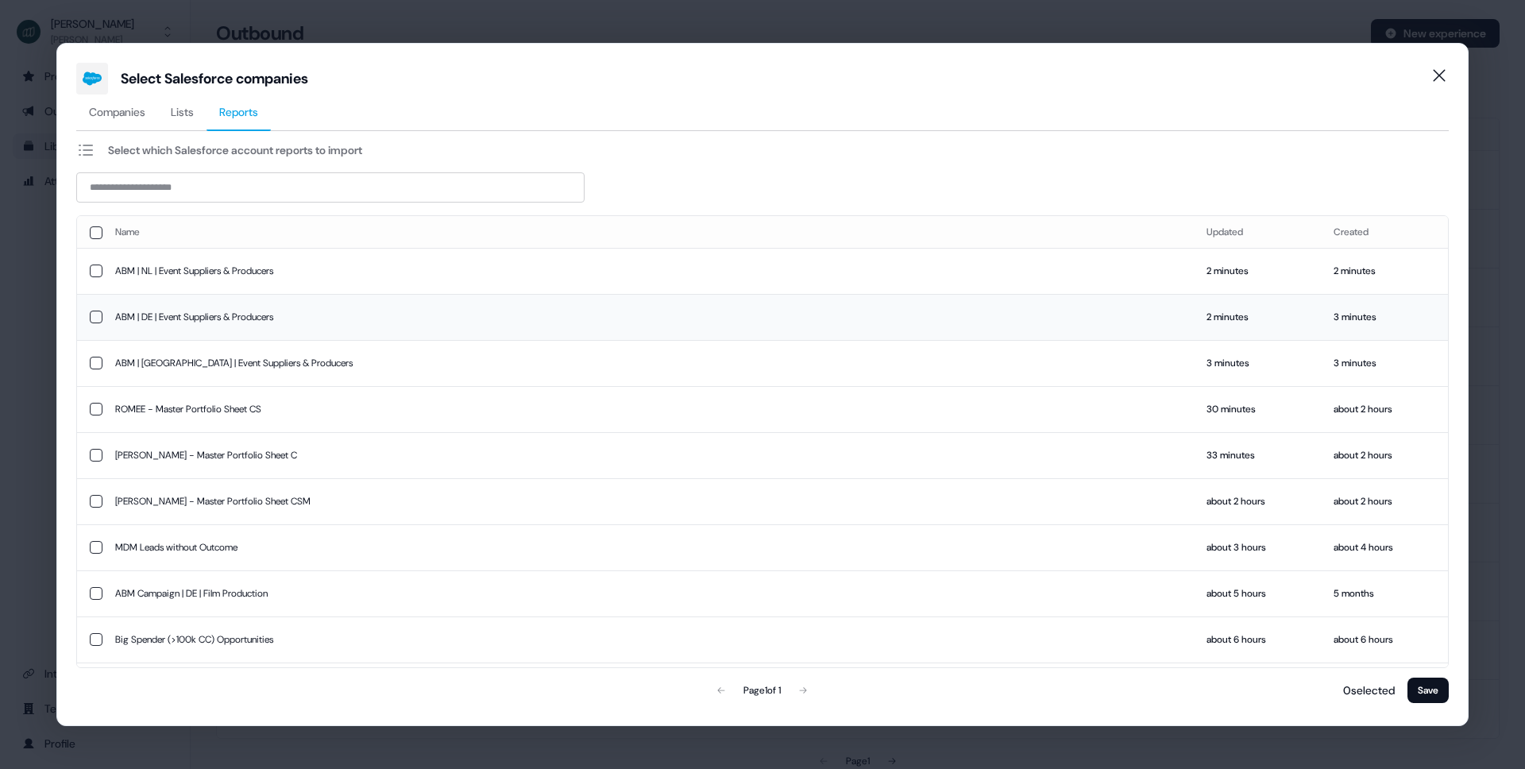
click at [96, 317] on button "button" at bounding box center [96, 317] width 13 height 13
click at [1441, 697] on button "Save" at bounding box center [1428, 690] width 41 height 25
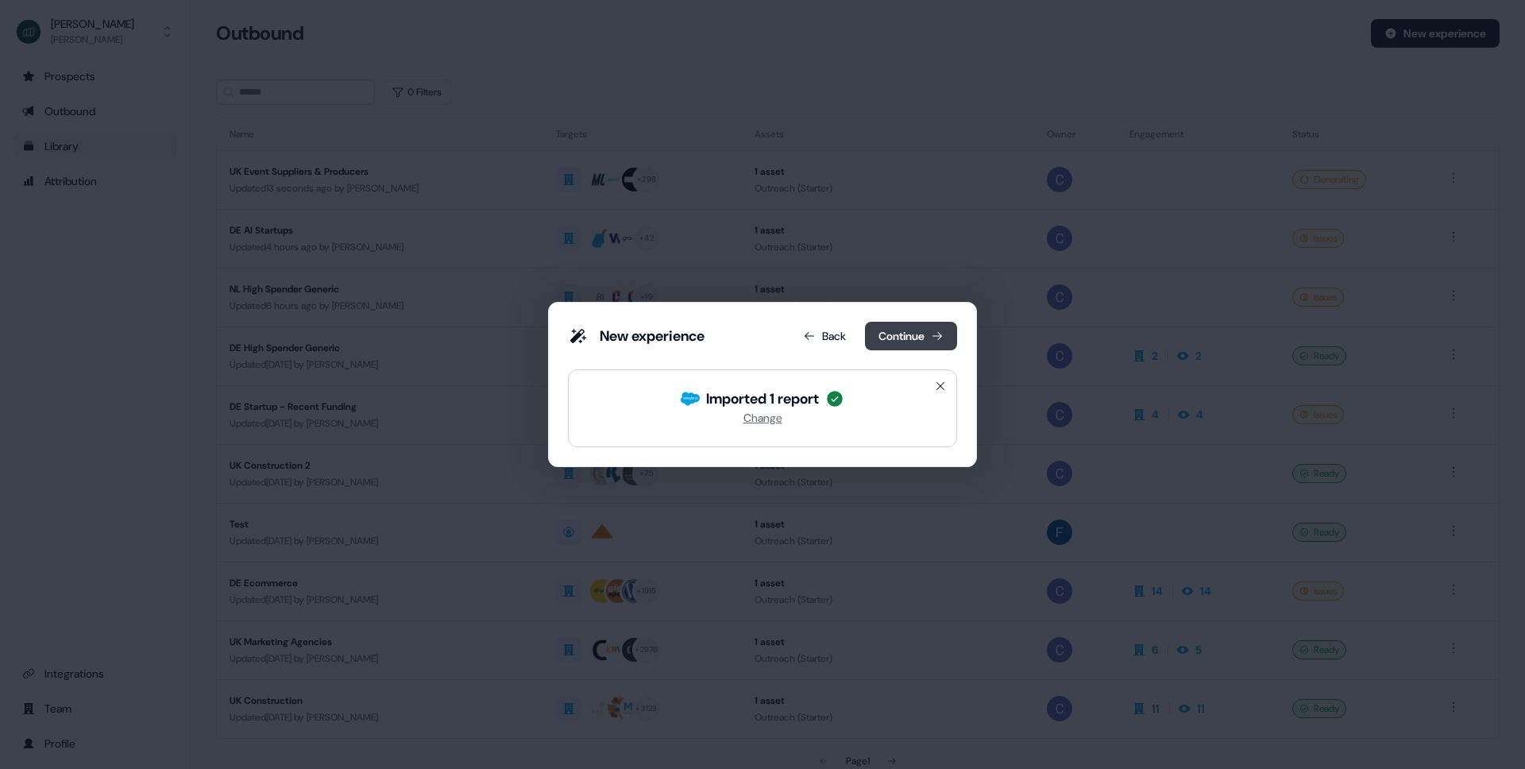
click at [922, 341] on button "Continue" at bounding box center [911, 336] width 92 height 29
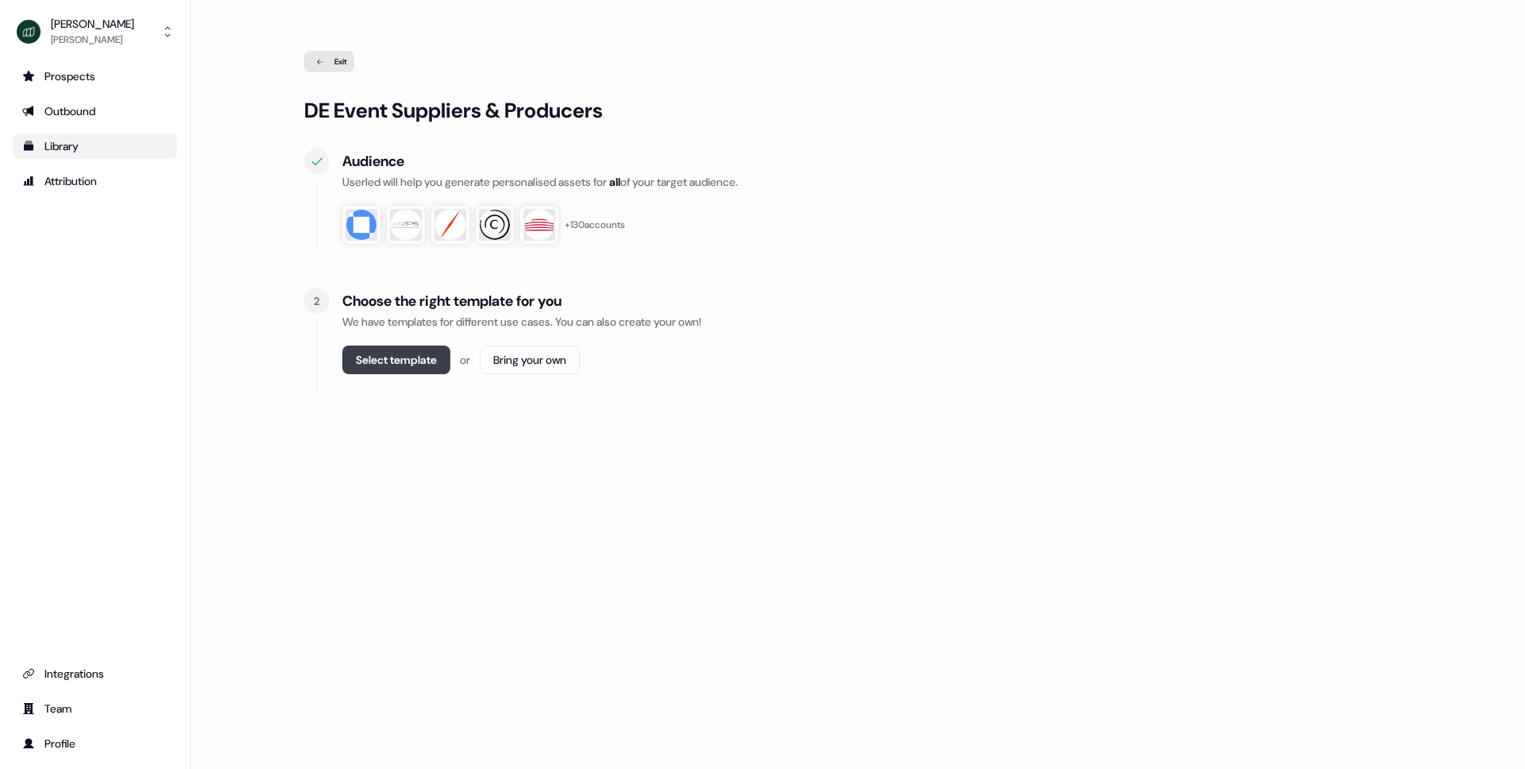
click at [380, 369] on button "Select template" at bounding box center [396, 360] width 108 height 29
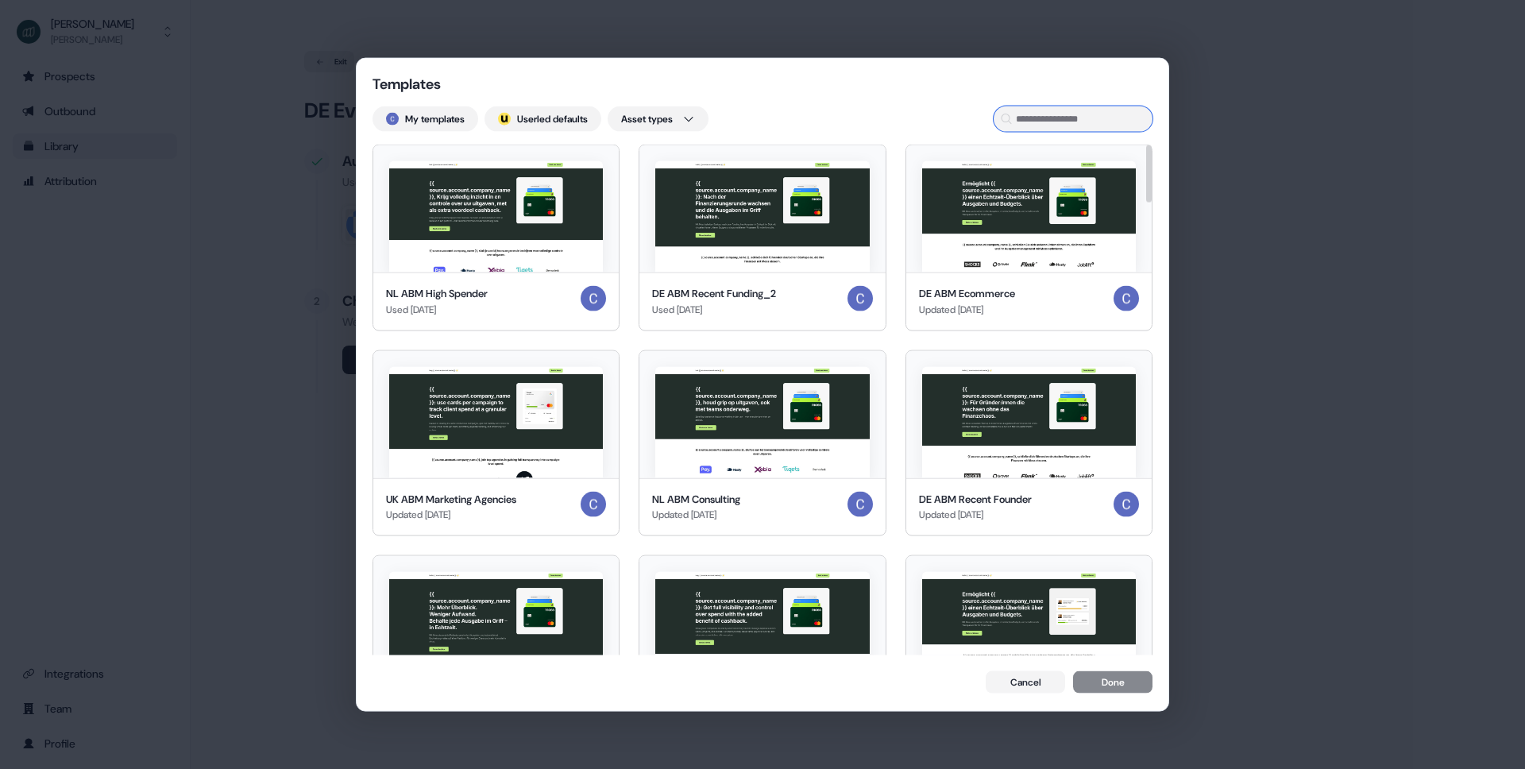
click at [1073, 118] on input at bounding box center [1073, 118] width 159 height 25
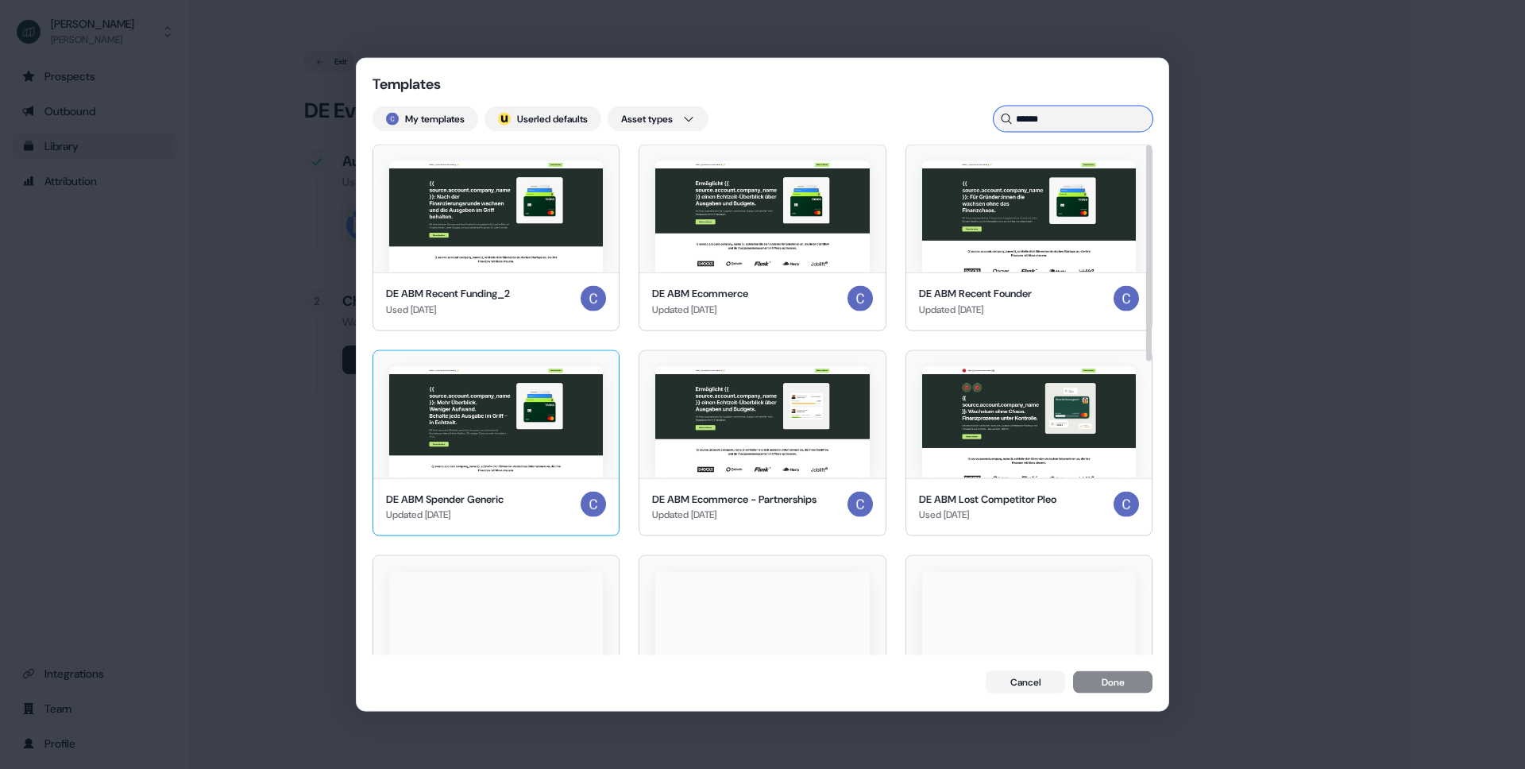
type input "******"
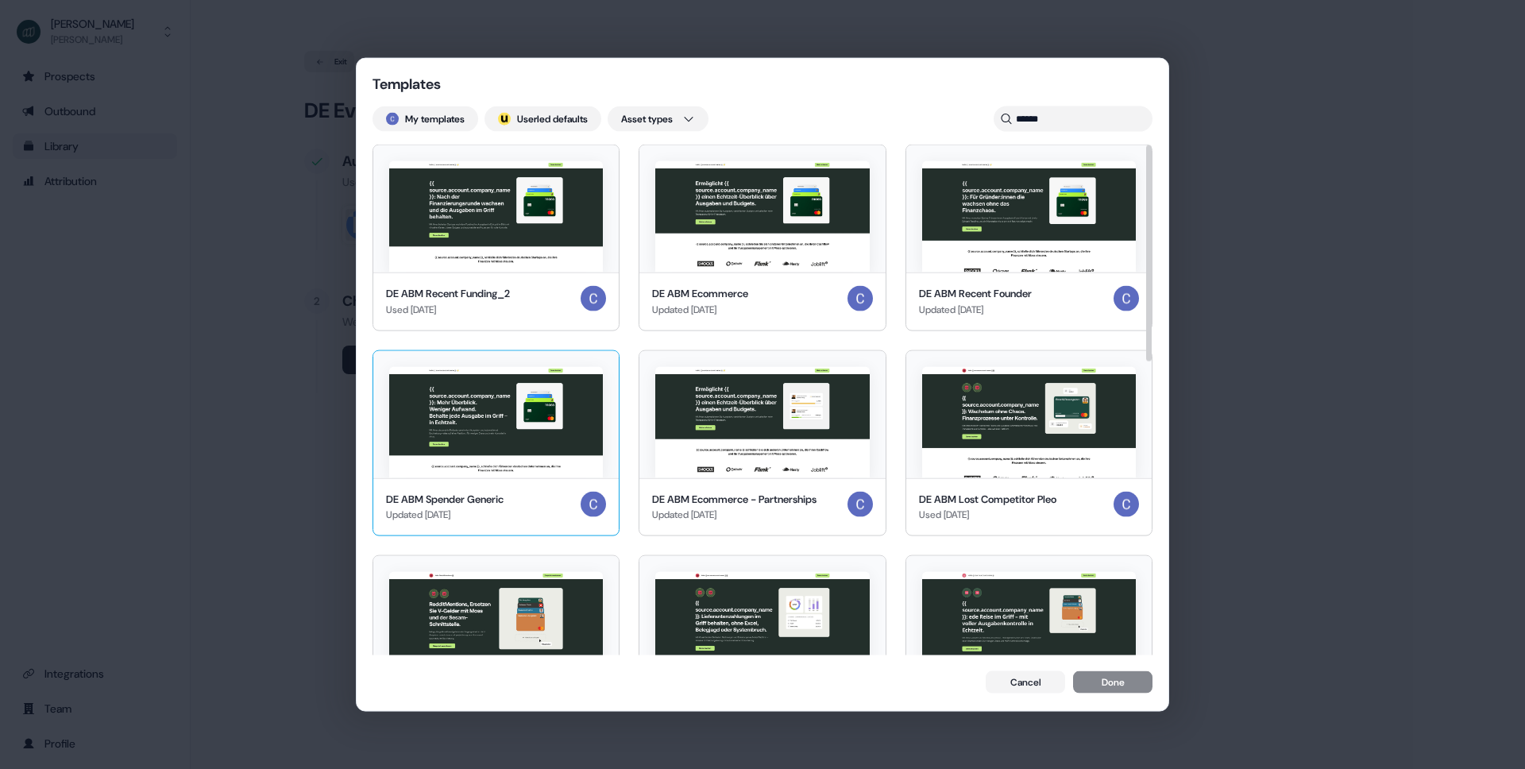
click at [544, 466] on img at bounding box center [496, 421] width 214 height 111
click at [1105, 683] on button "Done" at bounding box center [1112, 683] width 79 height 22
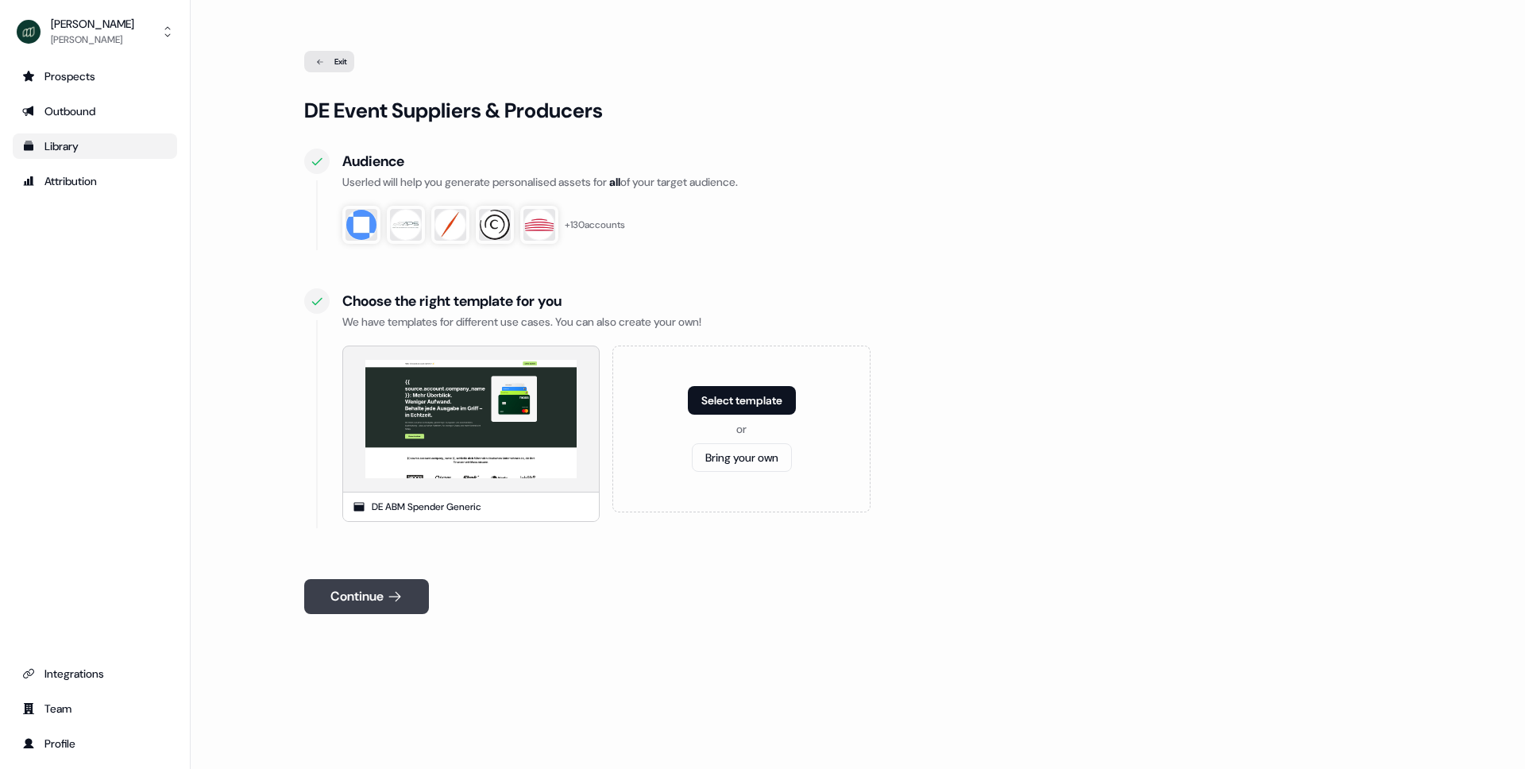
click at [350, 590] on button "Continue" at bounding box center [366, 596] width 125 height 35
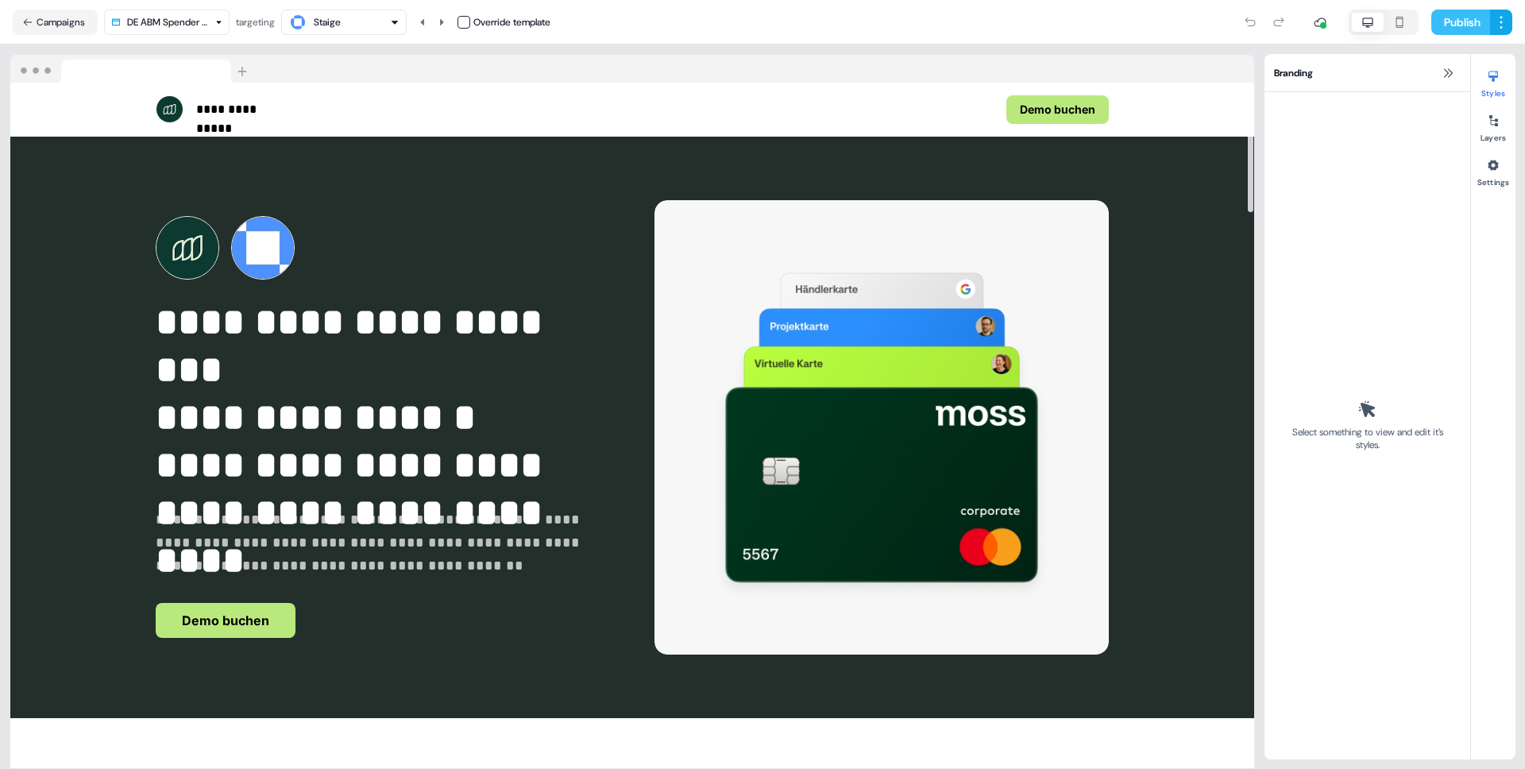
click at [1458, 17] on button "Publish" at bounding box center [1461, 22] width 59 height 25
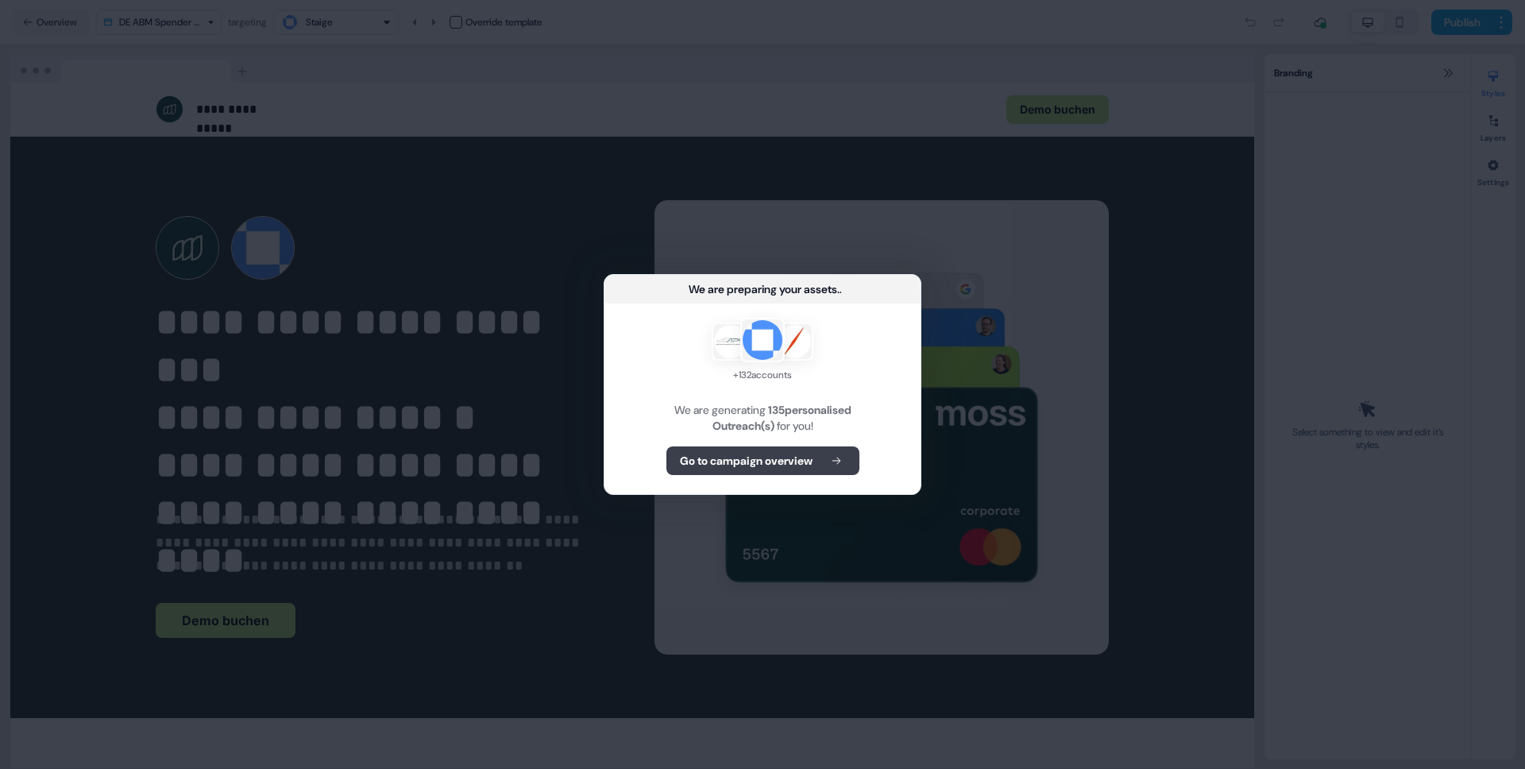
click at [760, 466] on b "Go to campaign overview" at bounding box center [746, 461] width 133 height 16
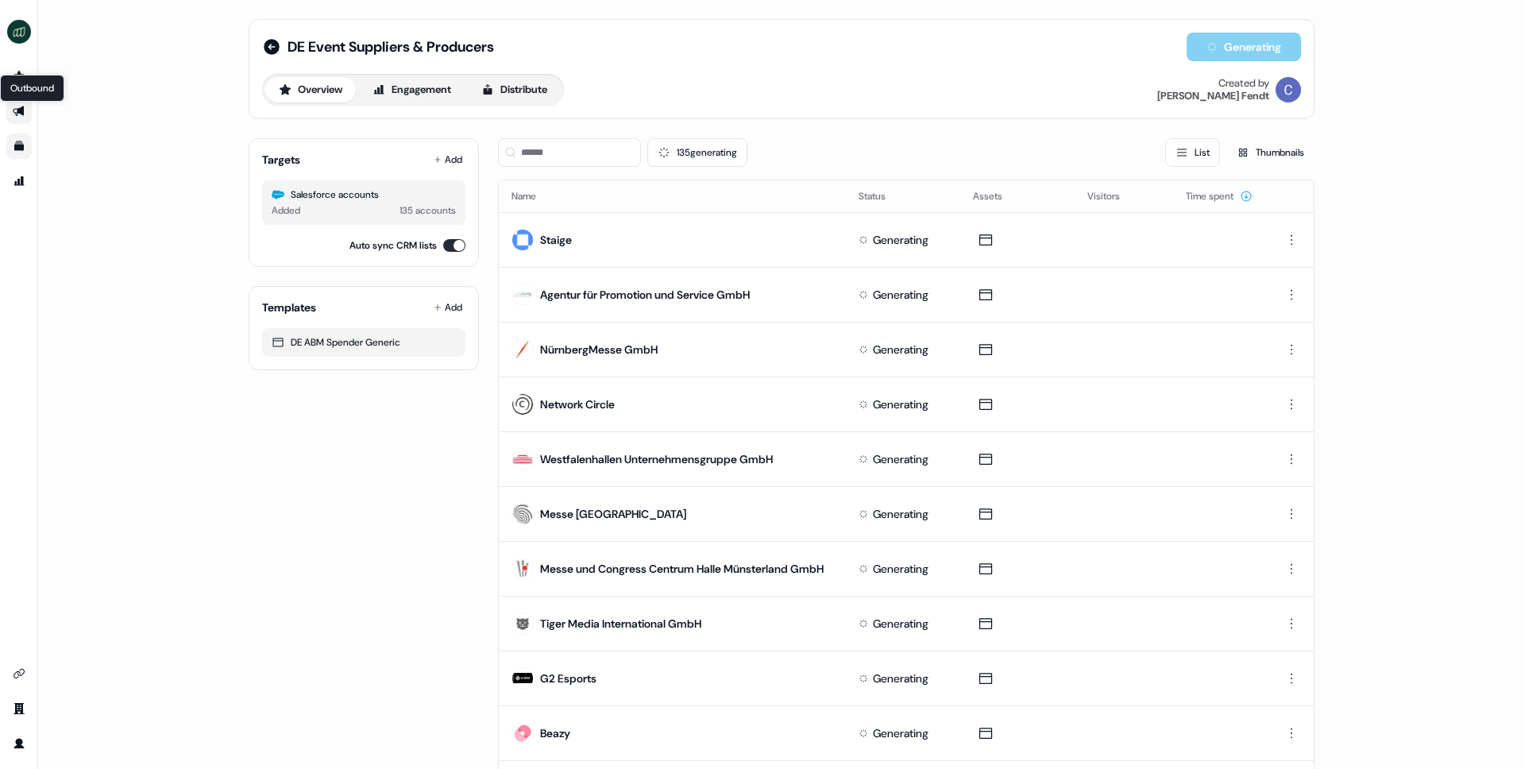
click at [23, 114] on icon "Go to outbound experience" at bounding box center [18, 111] width 11 height 10
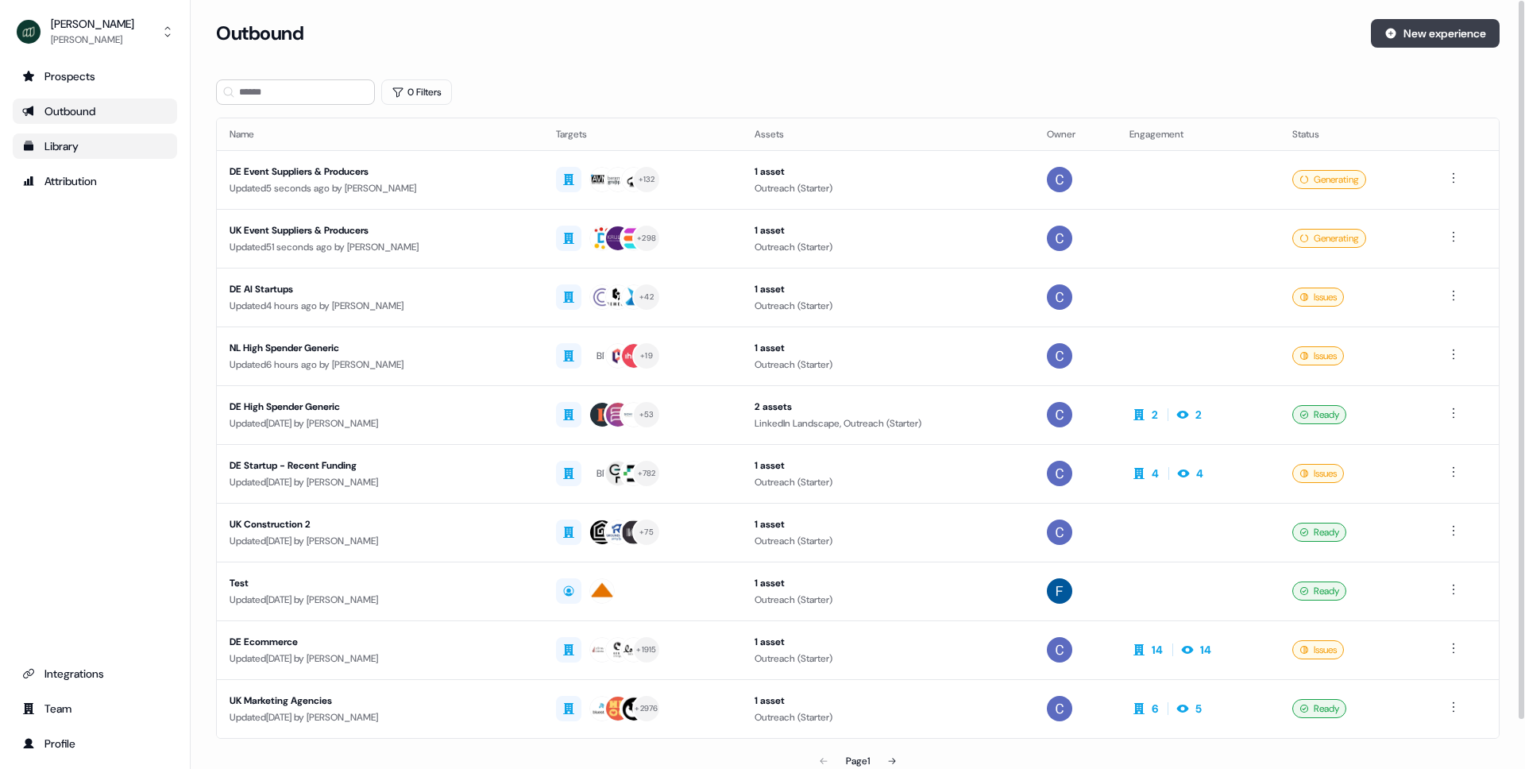
click at [1409, 41] on button "New experience" at bounding box center [1435, 33] width 129 height 29
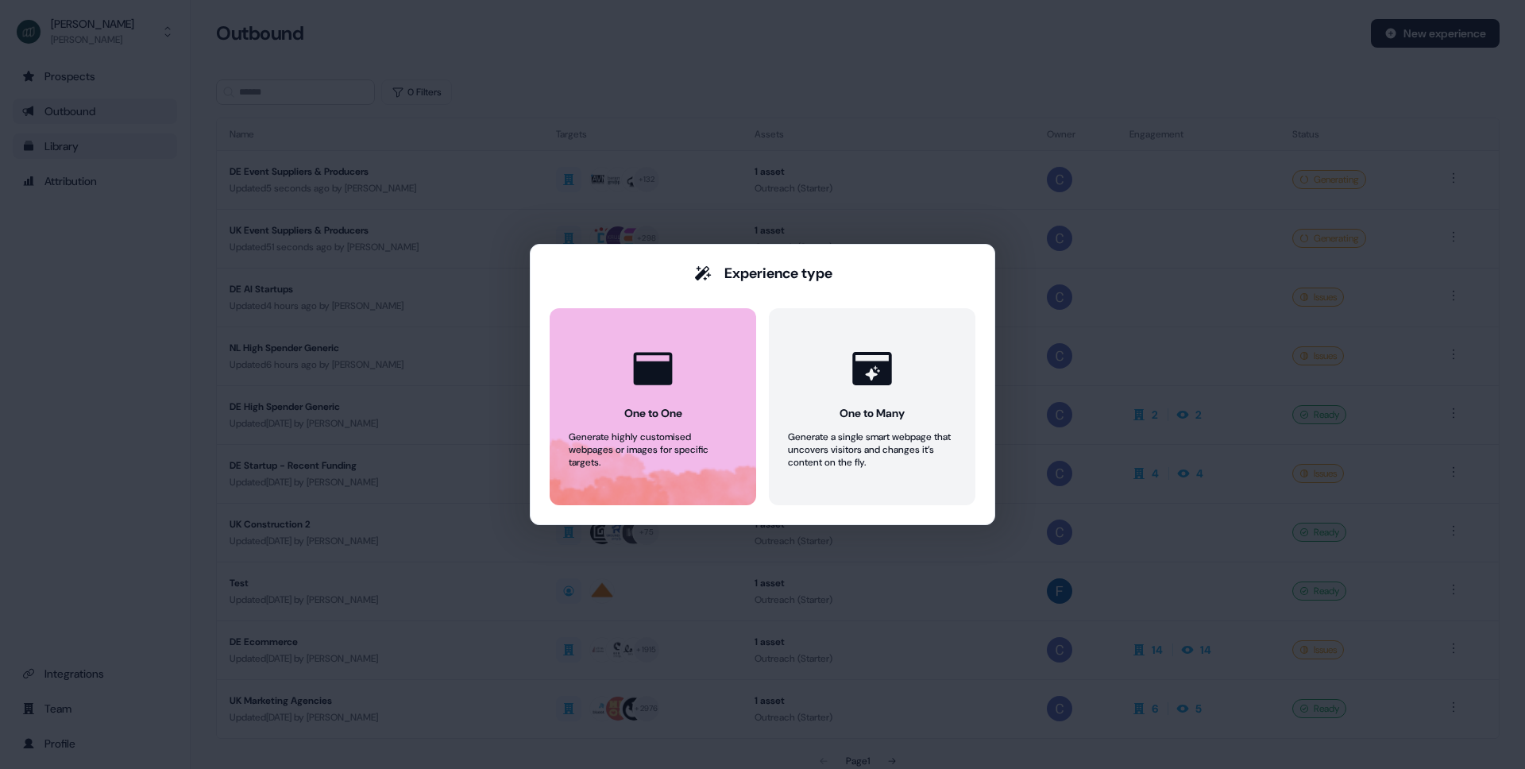
click at [601, 421] on button "One to One Generate highly customised webpages or images for specific targets." at bounding box center [653, 406] width 207 height 197
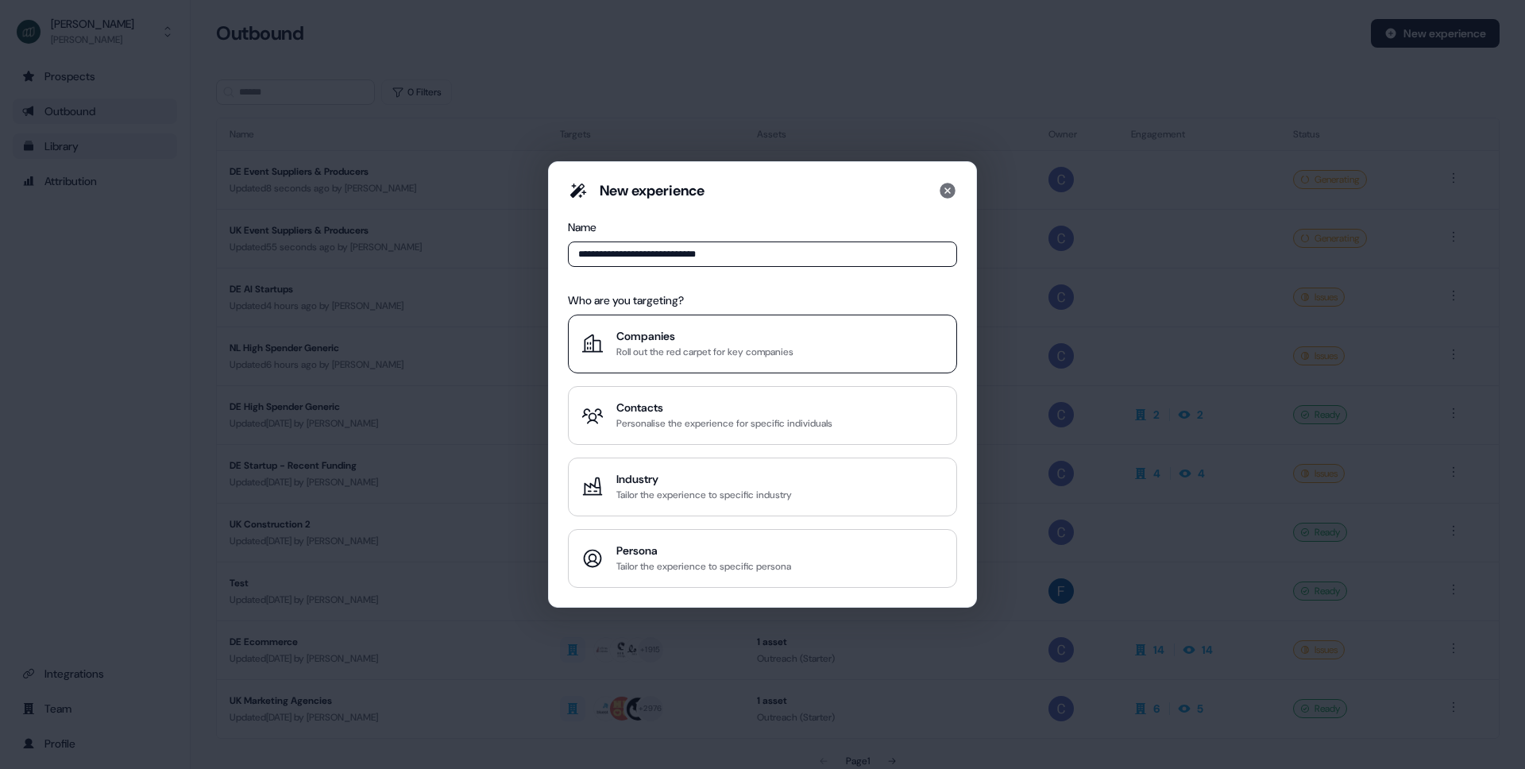
type input "**********"
click at [644, 342] on div "Companies" at bounding box center [704, 336] width 177 height 16
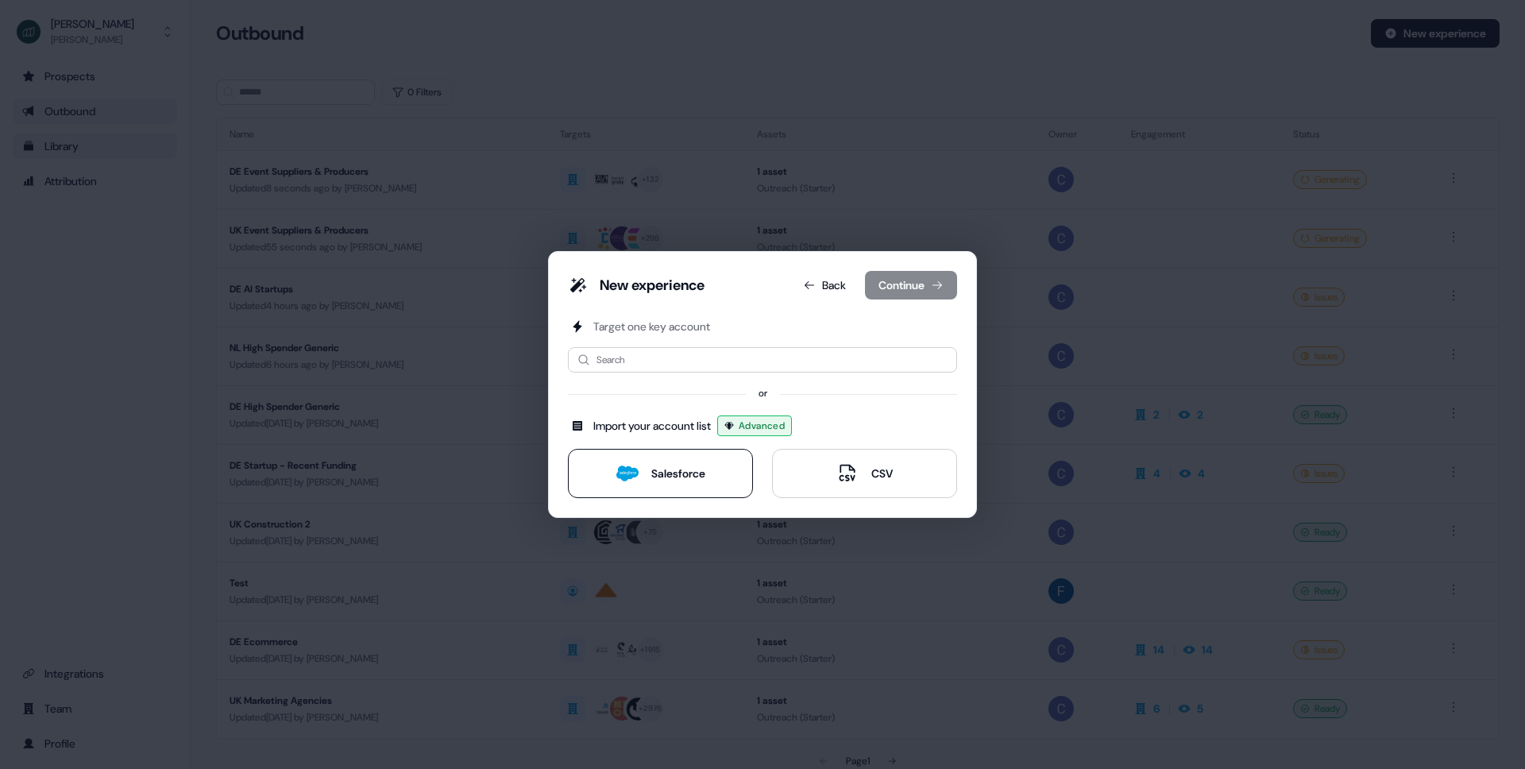
click at [613, 470] on button "Salesforce" at bounding box center [660, 473] width 185 height 49
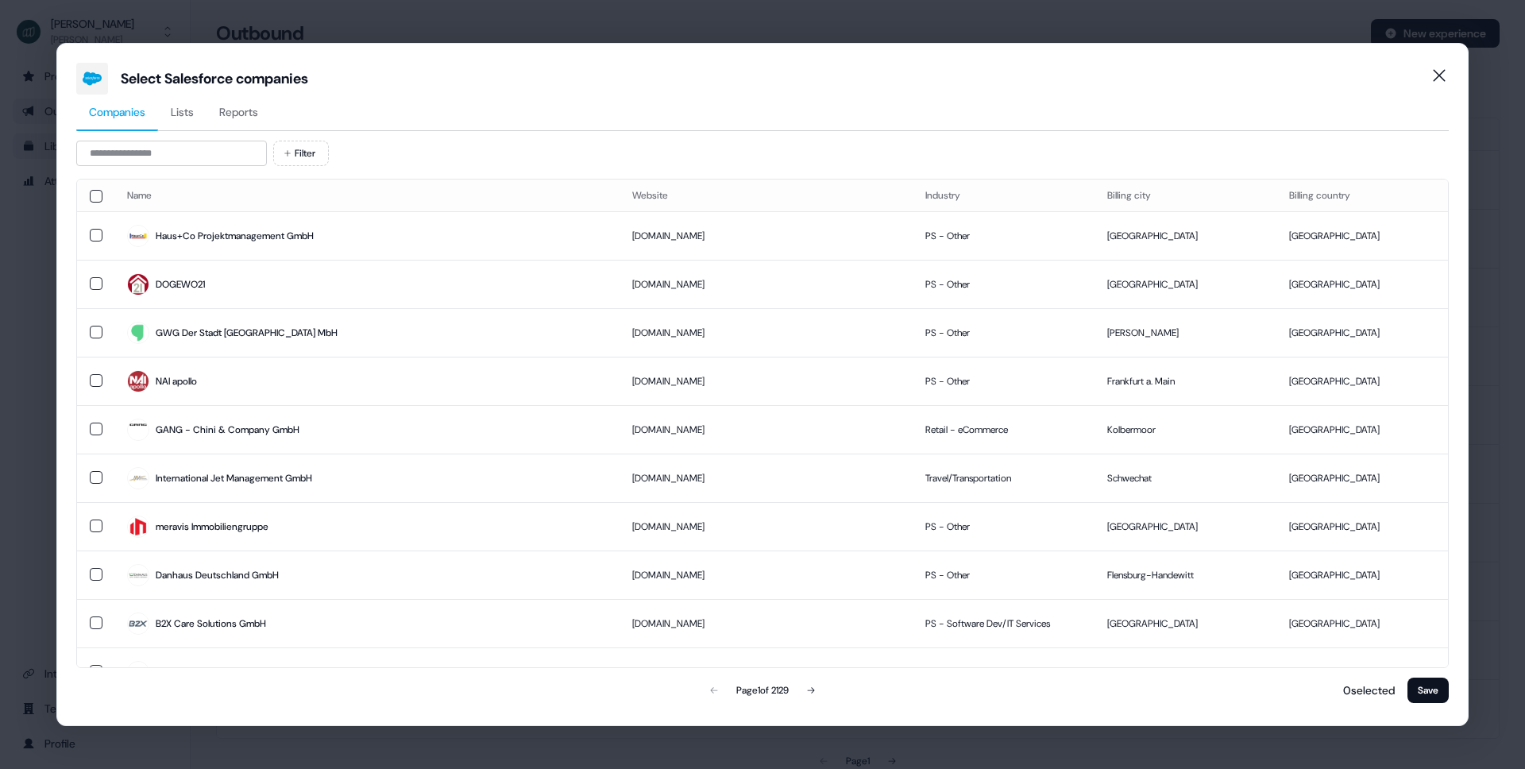
click at [249, 118] on span "Reports" at bounding box center [238, 112] width 39 height 16
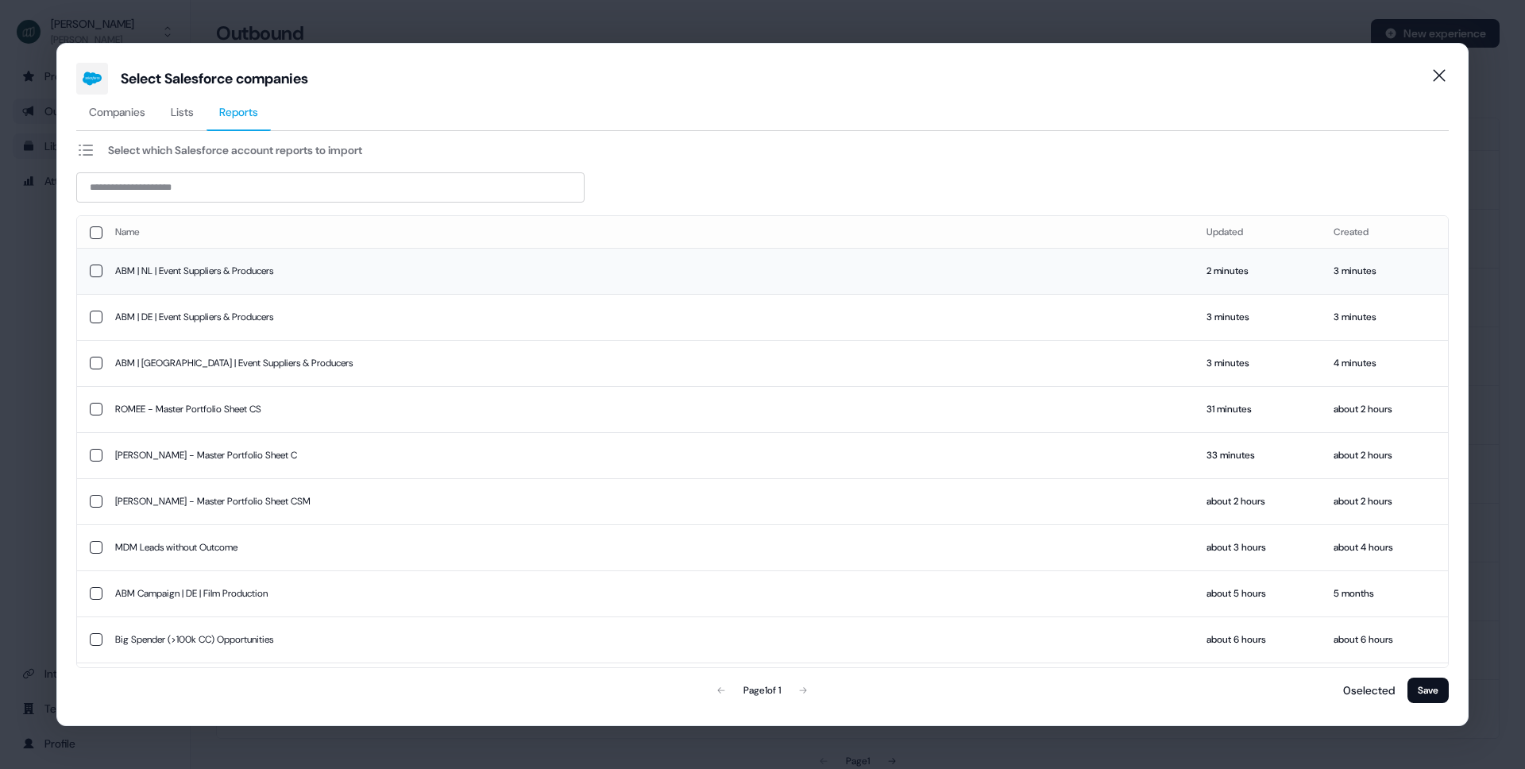
click at [205, 270] on td "ABM | NL | Event Suppliers & Producers" at bounding box center [648, 271] width 1092 height 46
click at [1425, 690] on button "Save" at bounding box center [1428, 690] width 41 height 25
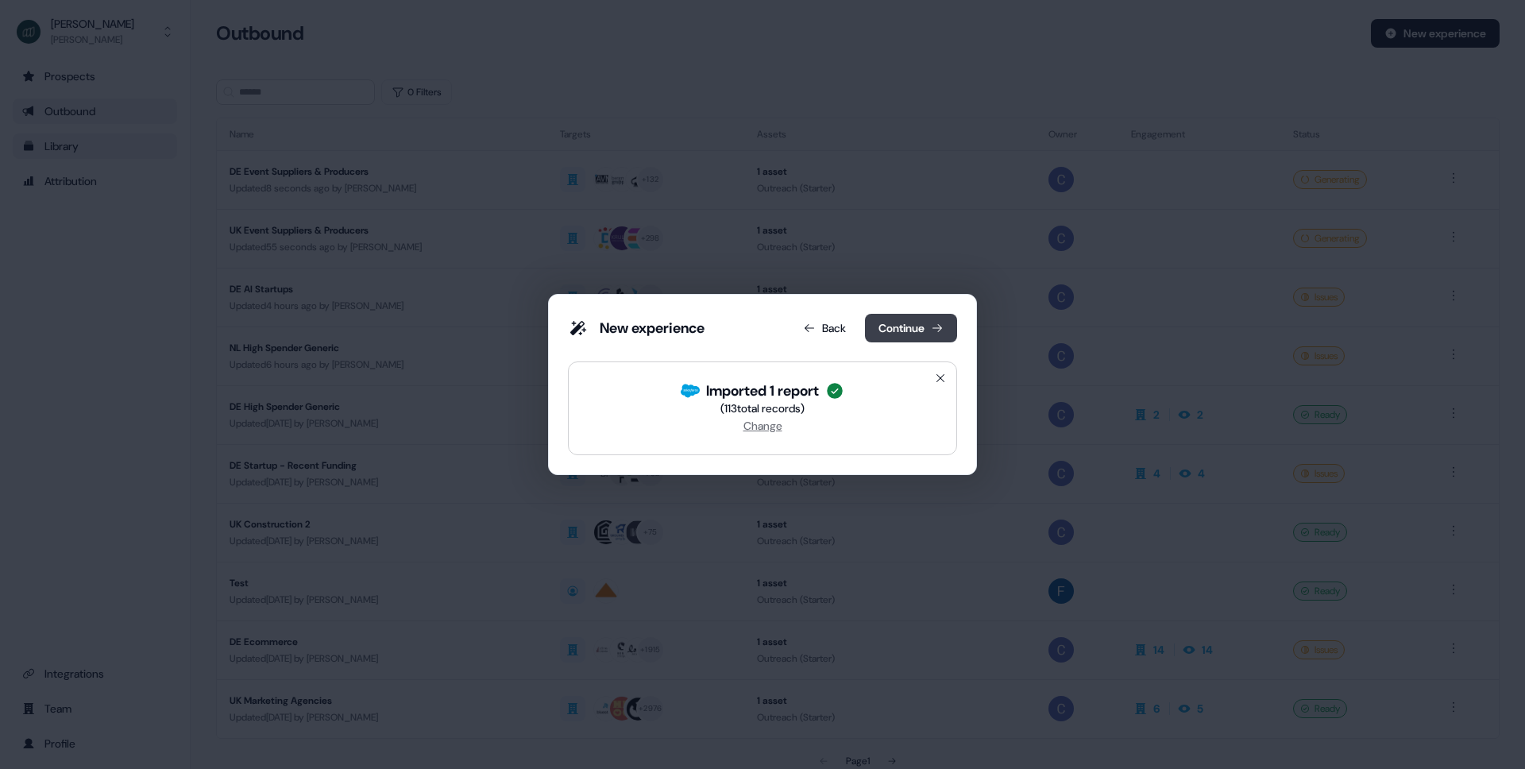
click at [902, 327] on button "Continue" at bounding box center [911, 328] width 92 height 29
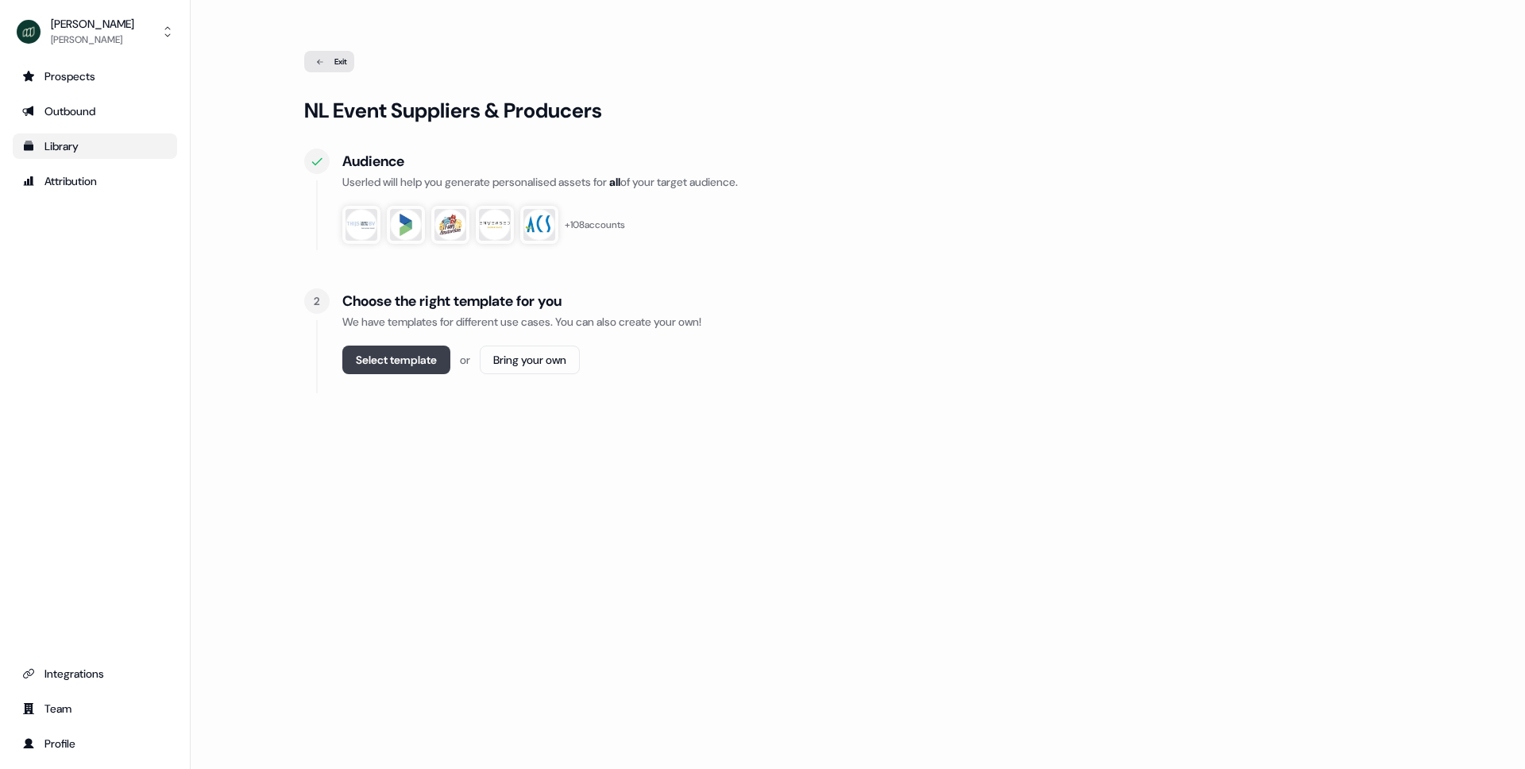
click at [398, 366] on button "Select template" at bounding box center [396, 360] width 108 height 29
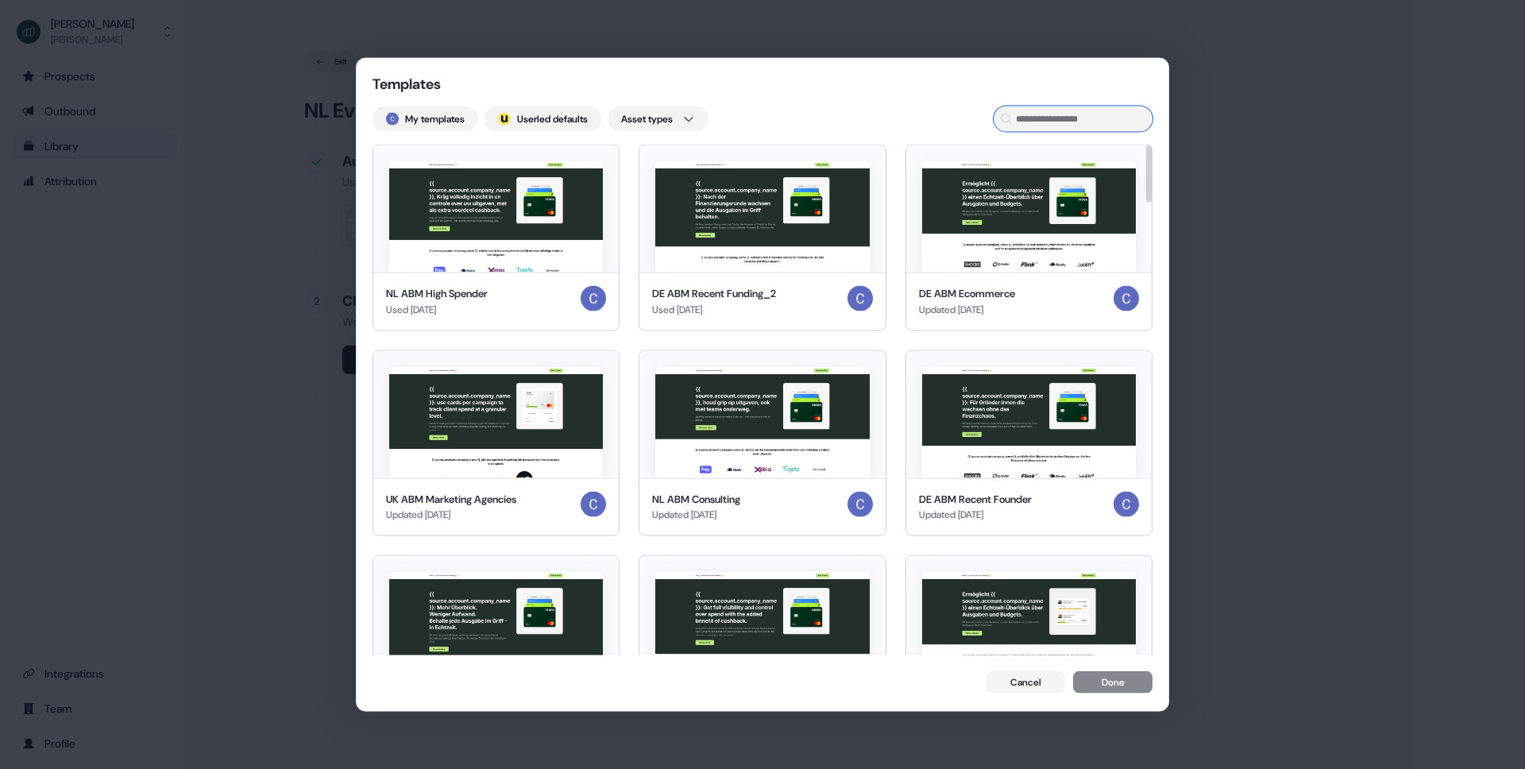
click at [1033, 115] on input at bounding box center [1073, 118] width 159 height 25
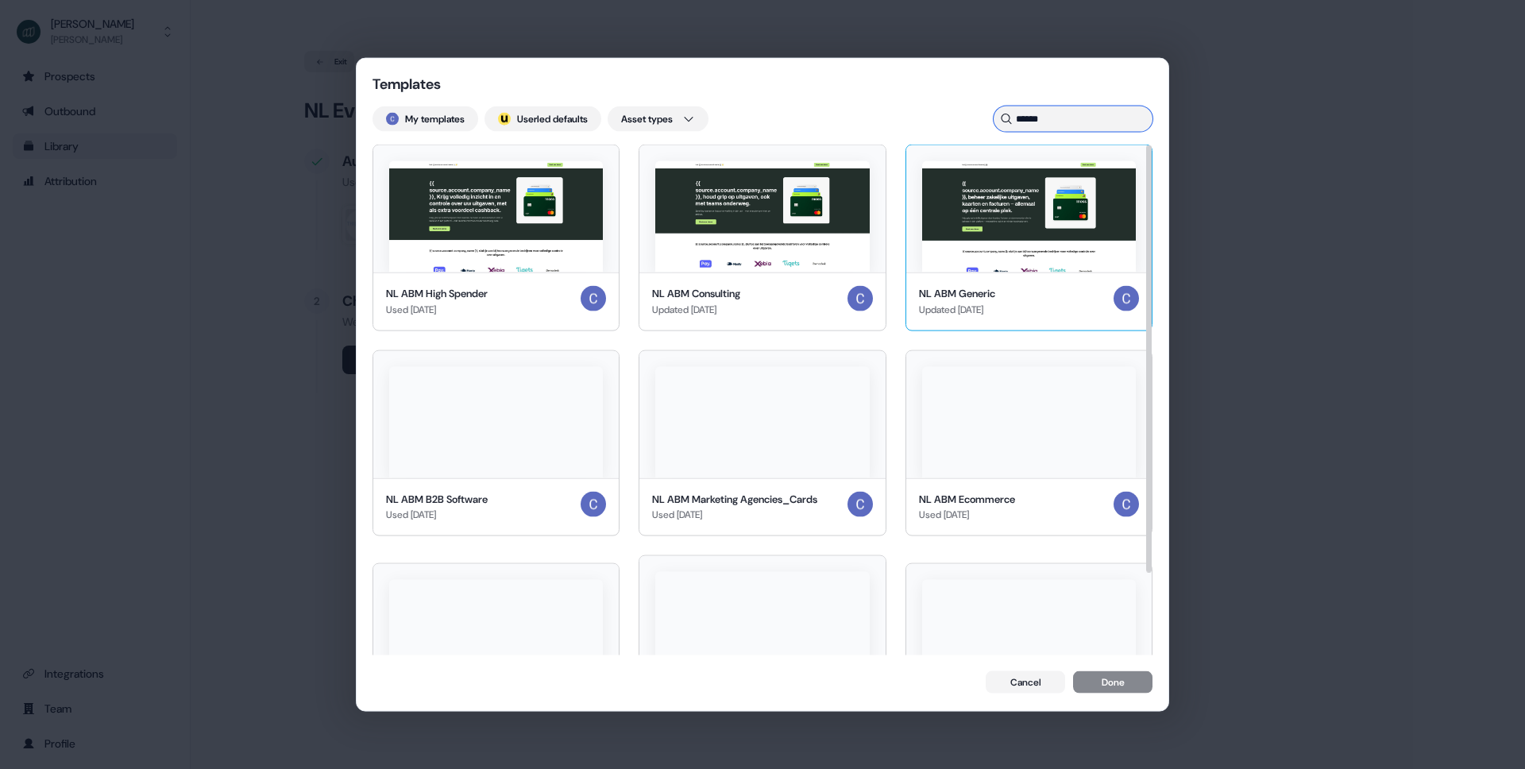
type input "******"
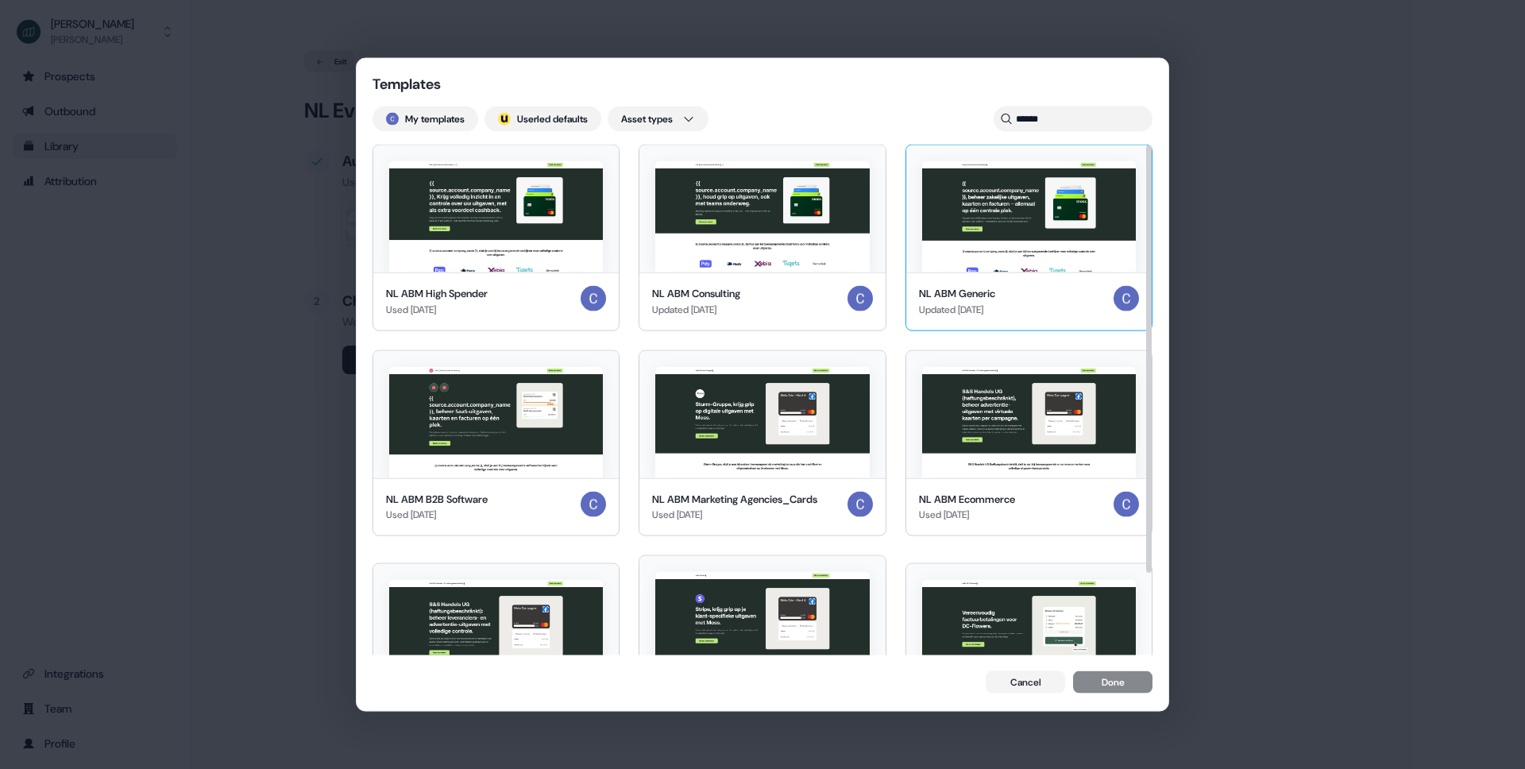
click at [952, 234] on img at bounding box center [1029, 216] width 214 height 111
click at [1130, 673] on button "Done" at bounding box center [1112, 683] width 79 height 22
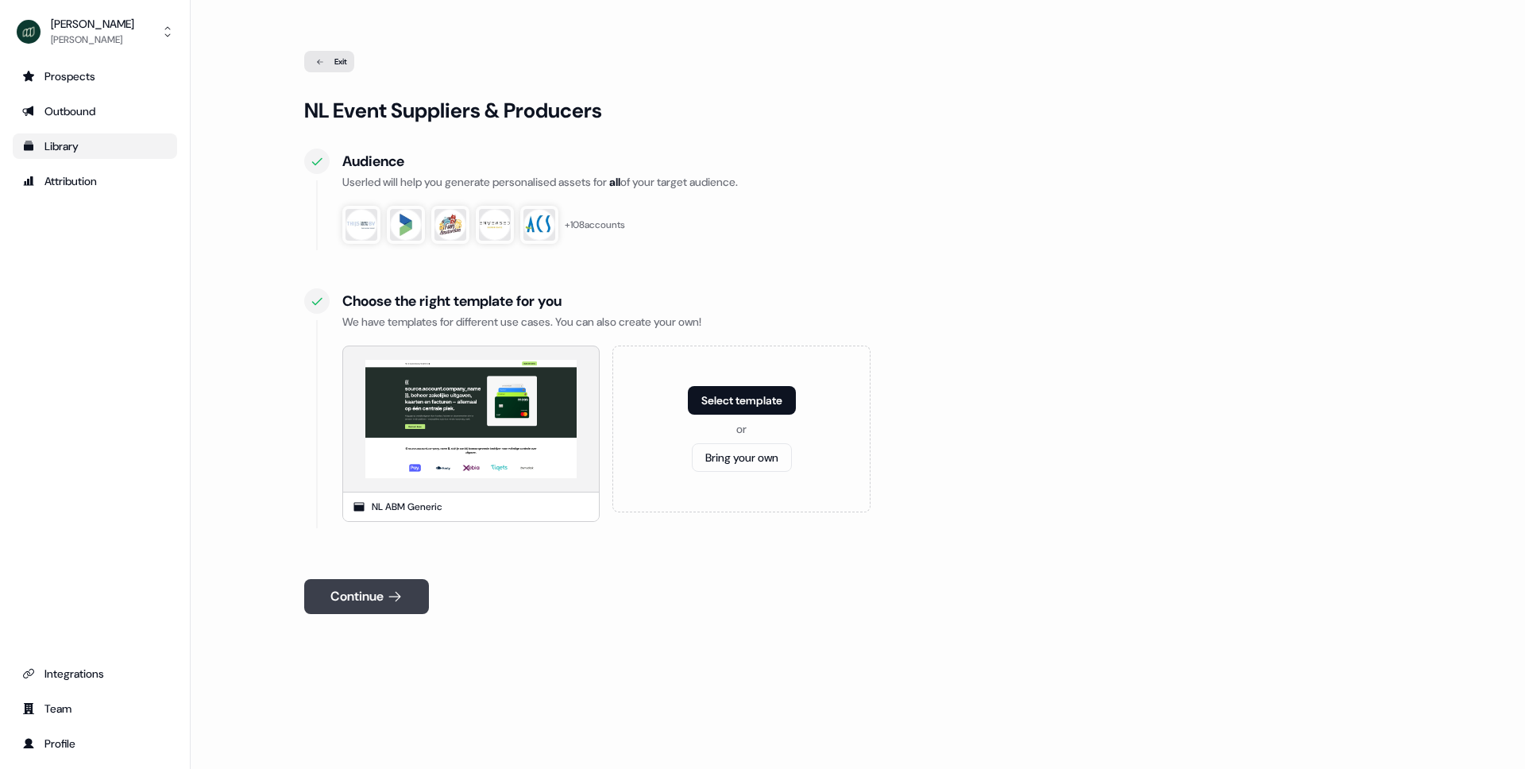
click at [347, 590] on button "Continue" at bounding box center [366, 596] width 125 height 35
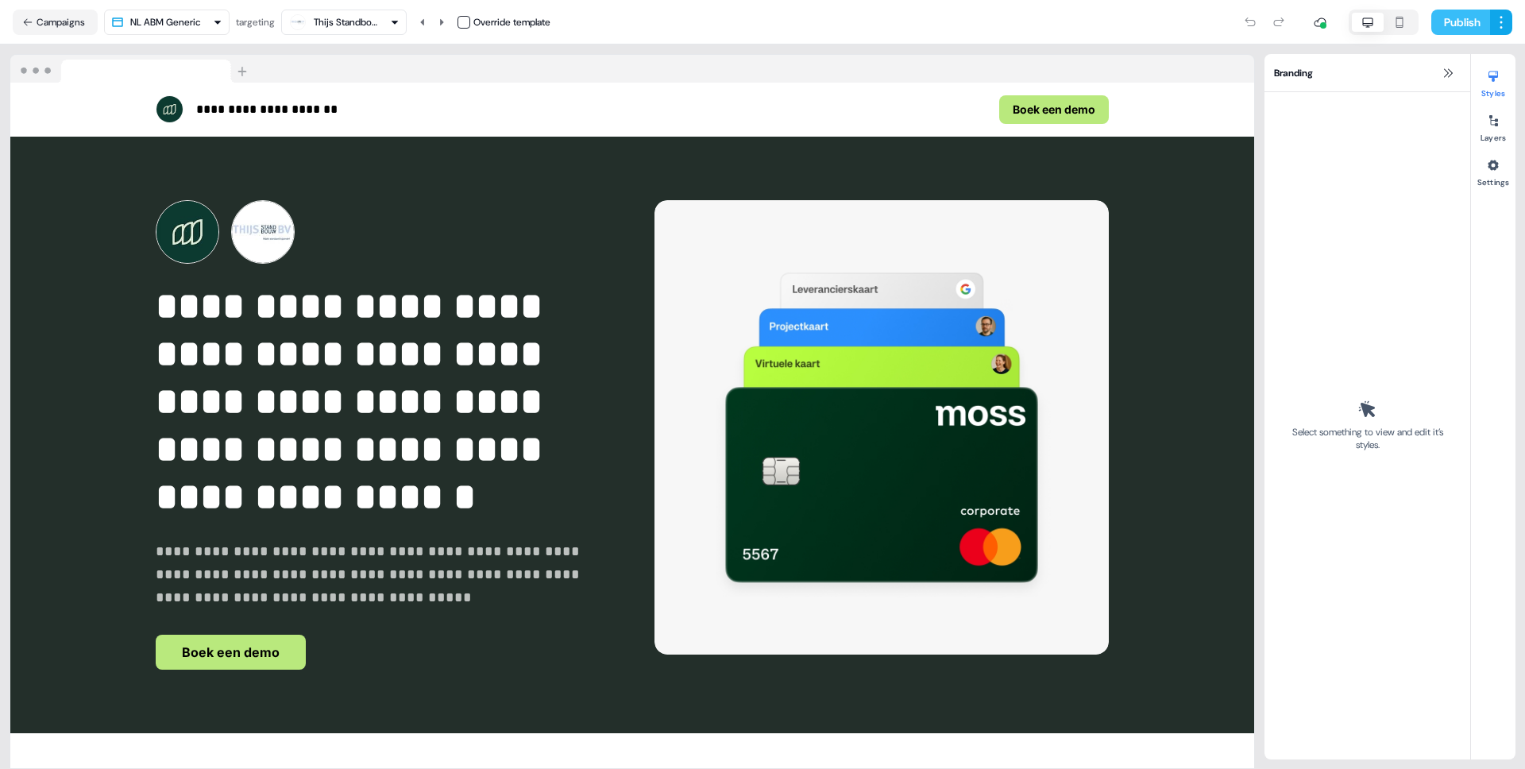
click at [1459, 18] on button "Publish" at bounding box center [1461, 22] width 59 height 25
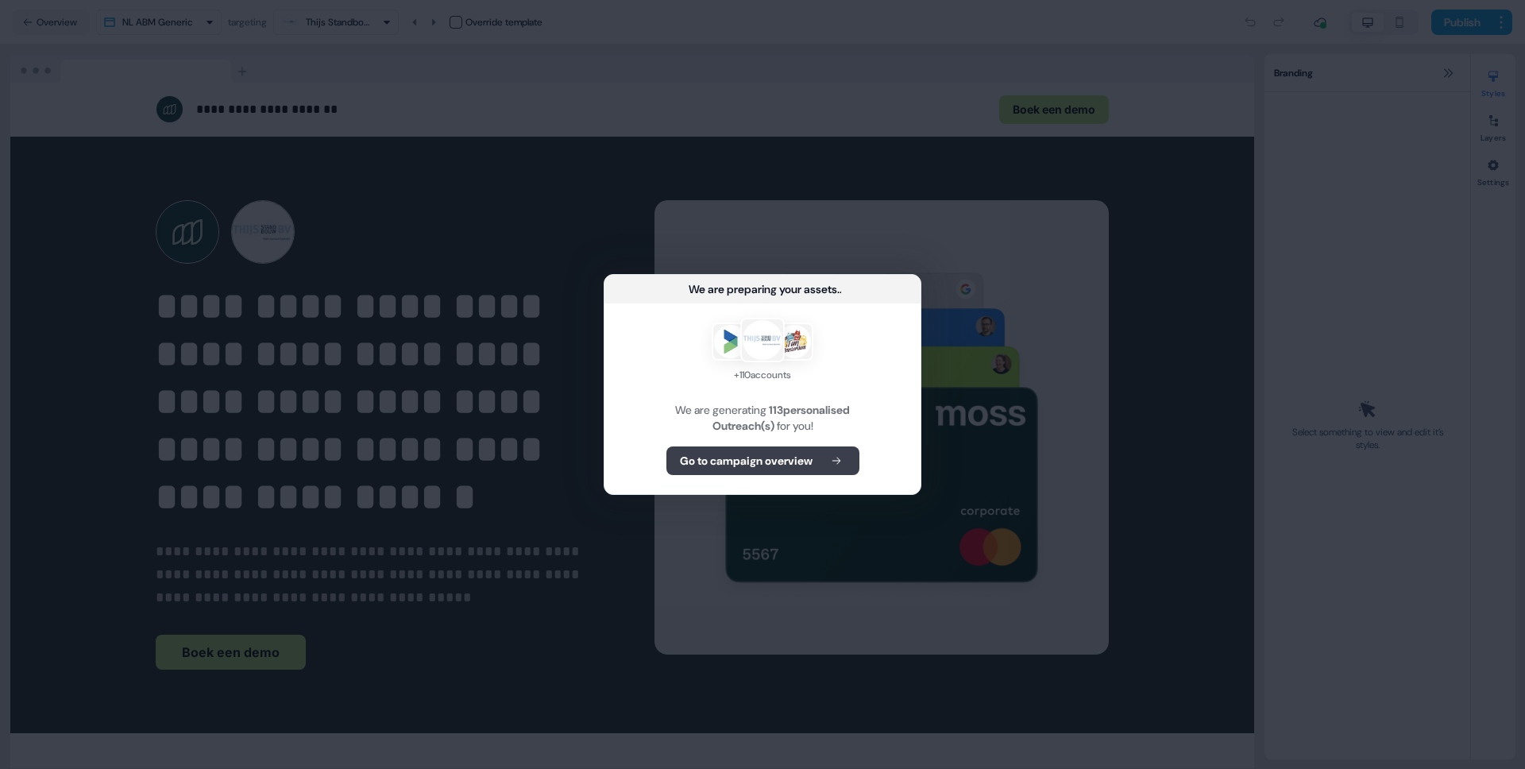
click at [770, 465] on b "Go to campaign overview" at bounding box center [746, 461] width 133 height 16
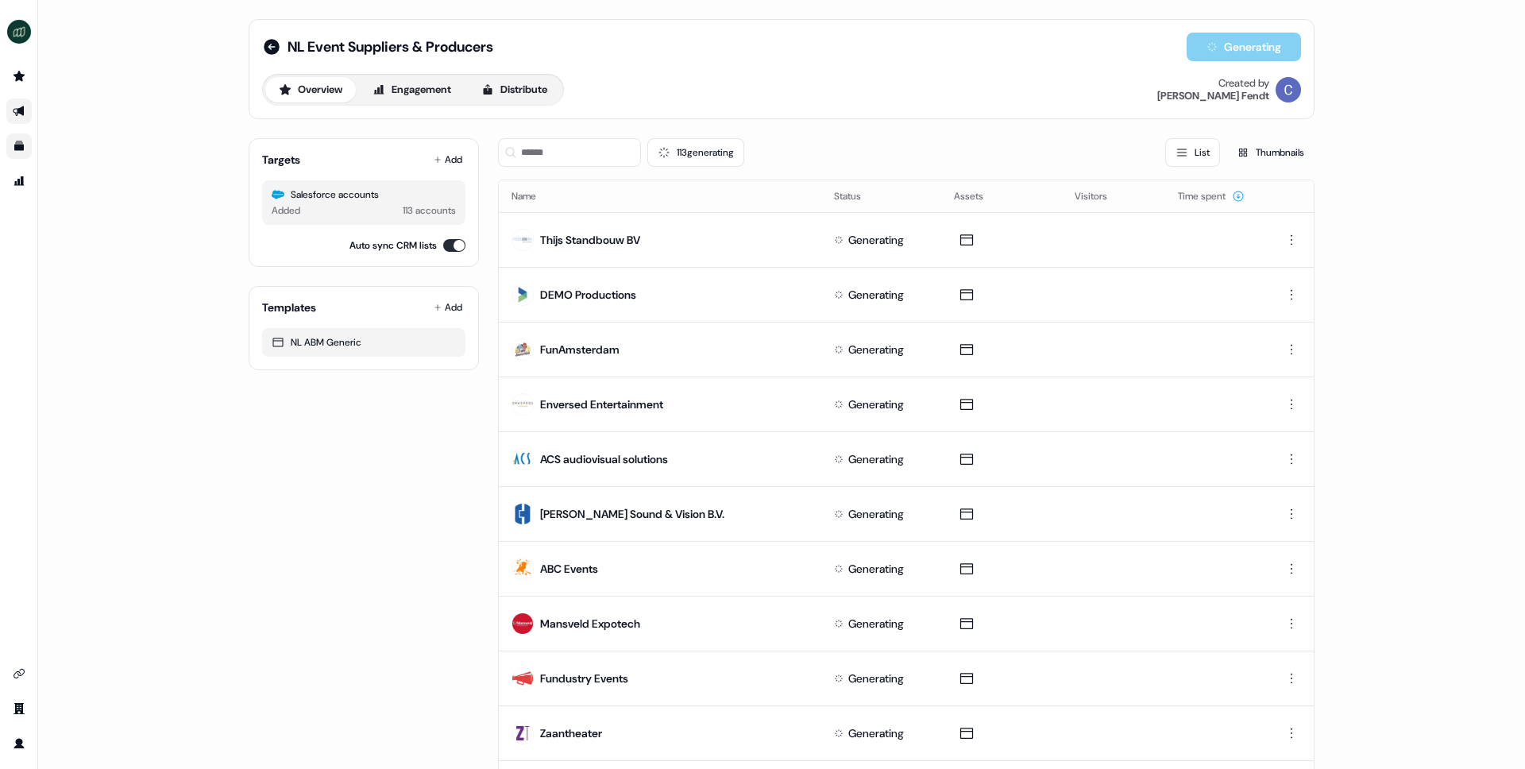
click at [19, 107] on icon "Go to outbound experience" at bounding box center [19, 111] width 13 height 13
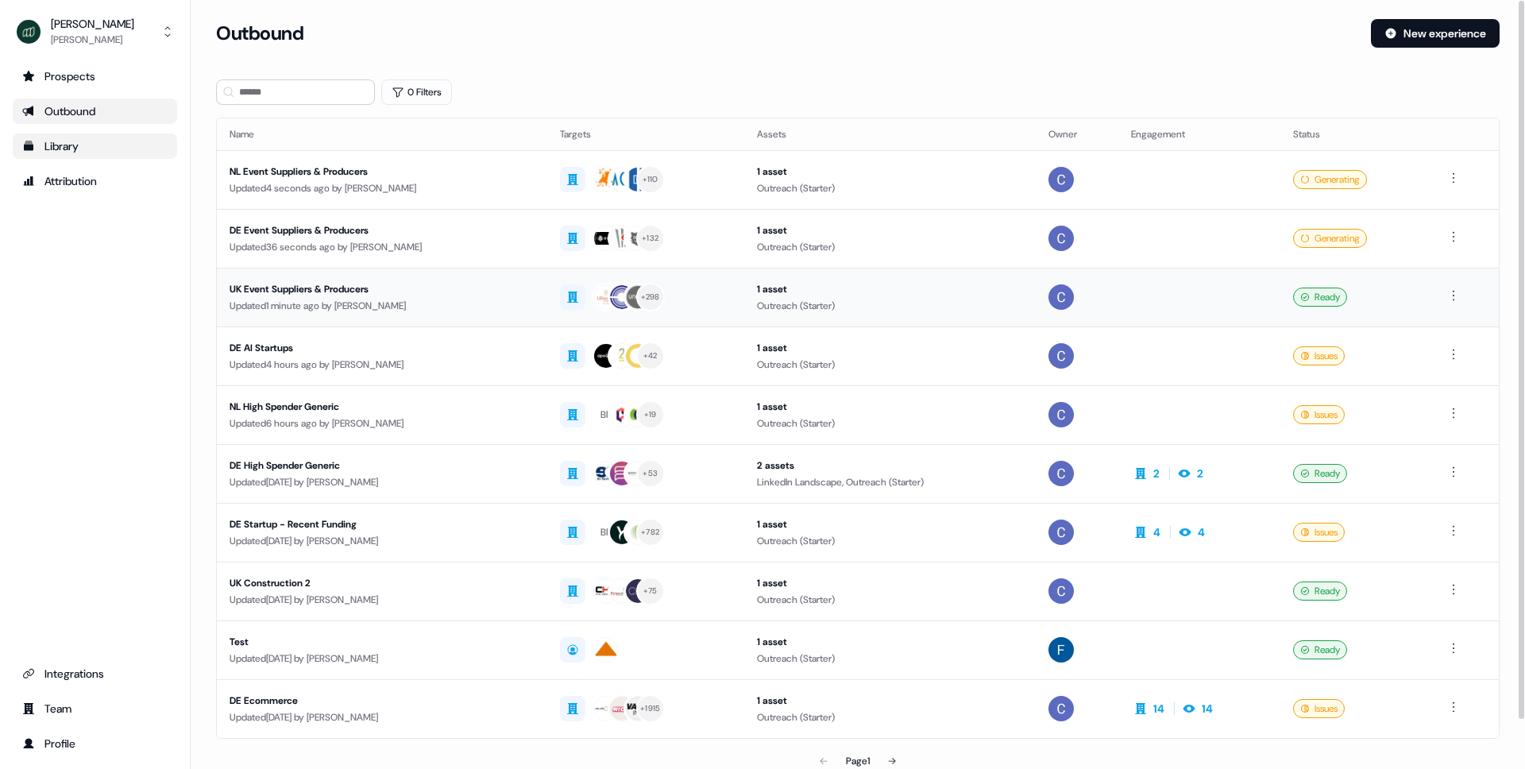
click at [376, 299] on div "Updated 1 minute ago by [PERSON_NAME]" at bounding box center [382, 306] width 305 height 16
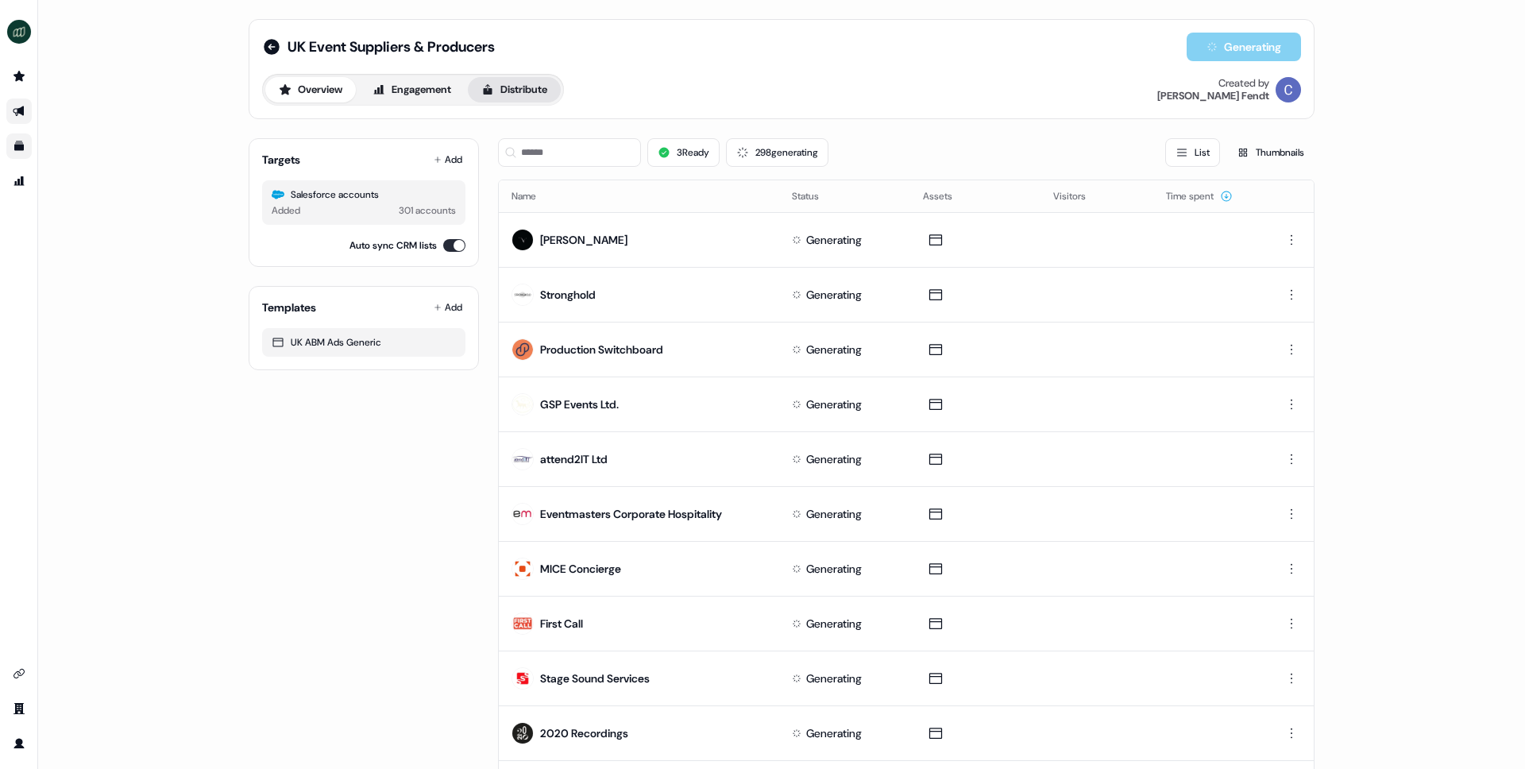
click at [527, 83] on button "Distribute" at bounding box center [514, 89] width 93 height 25
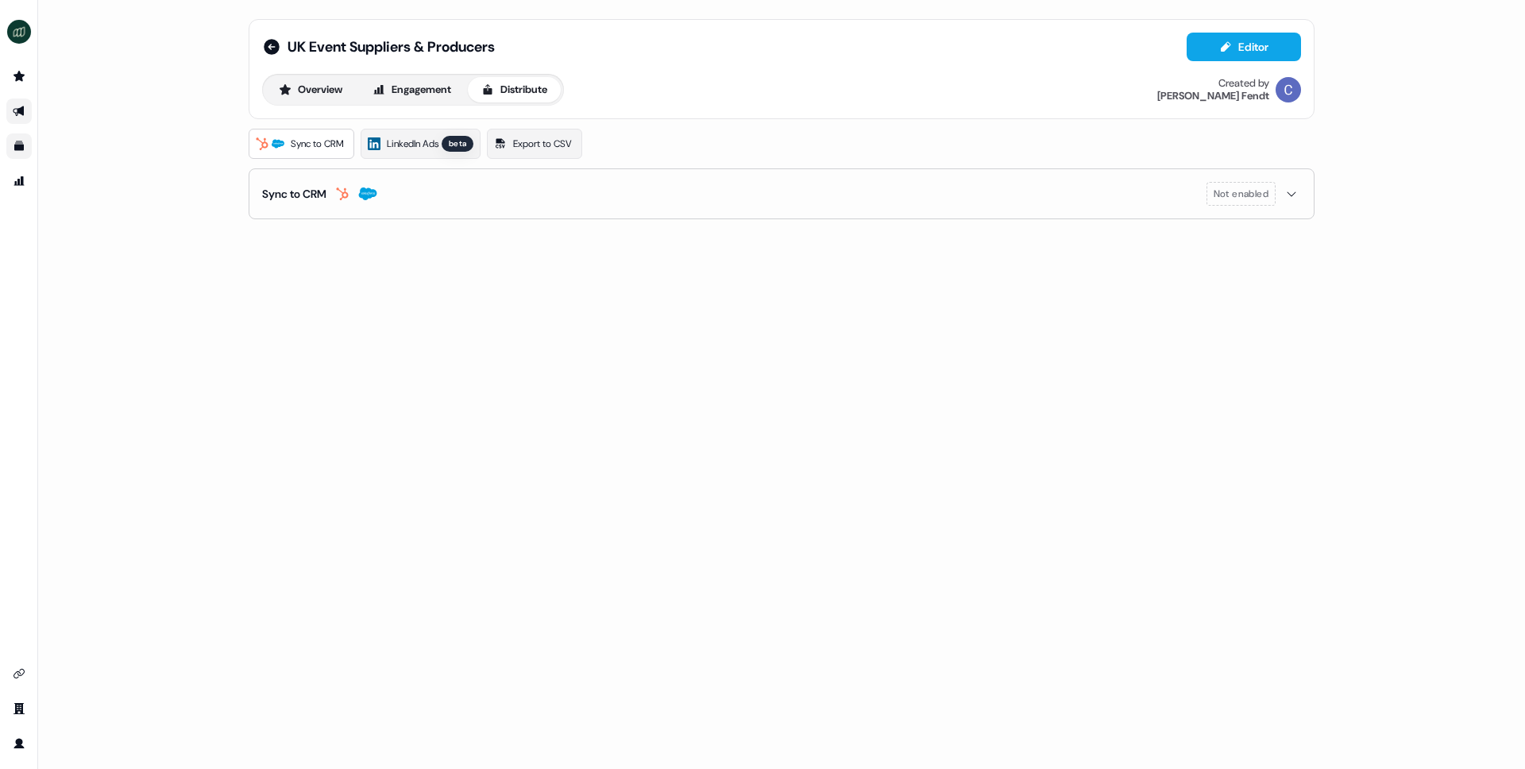
click at [357, 183] on button "Sync to CRM Not enabled" at bounding box center [781, 193] width 1039 height 49
click at [274, 226] on button "enable-crm-asset-sync" at bounding box center [276, 234] width 29 height 16
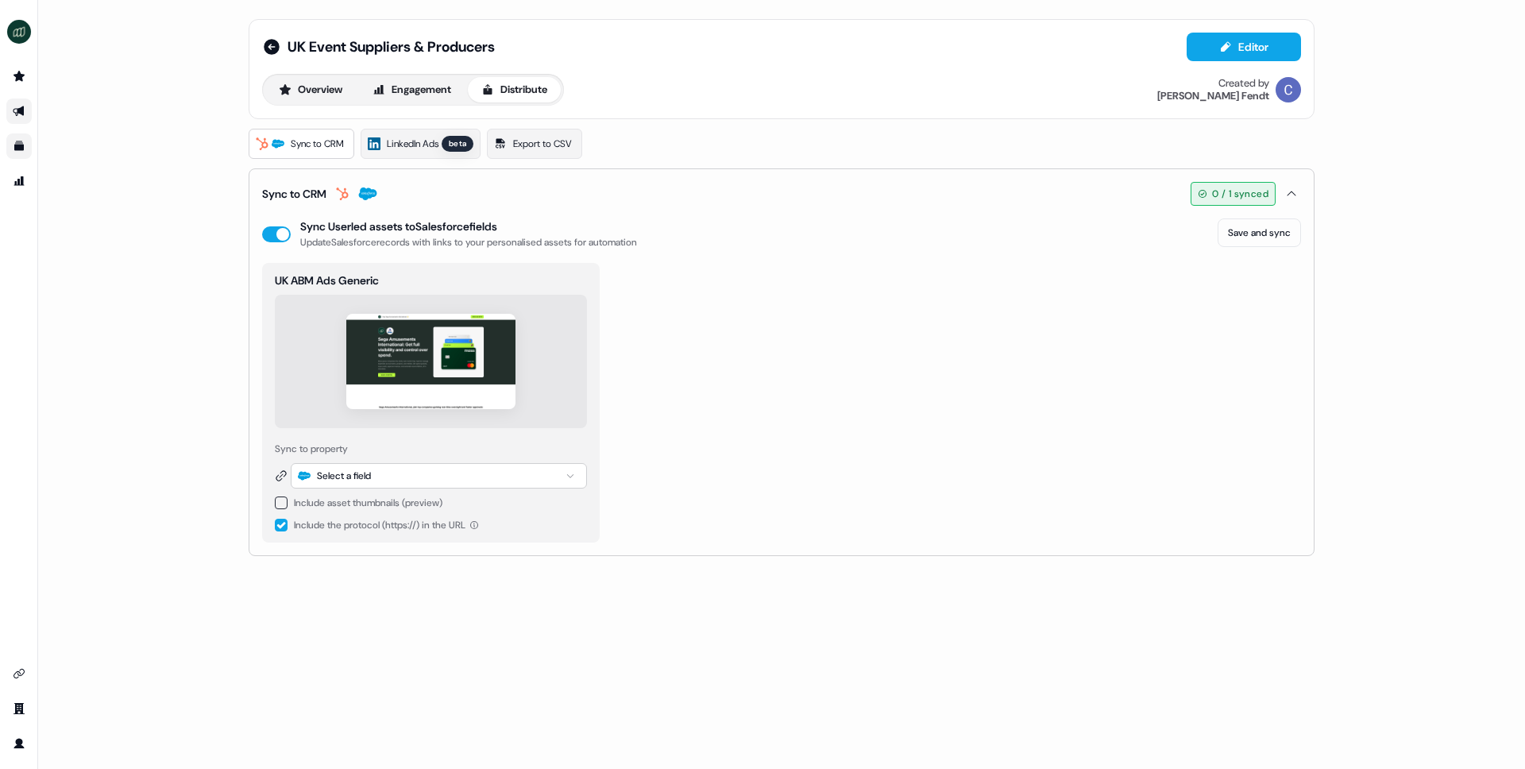
click at [283, 503] on button "button" at bounding box center [281, 503] width 13 height 13
click at [280, 559] on button "button" at bounding box center [281, 557] width 13 height 13
click at [359, 479] on div "Select a field" at bounding box center [344, 476] width 54 height 16
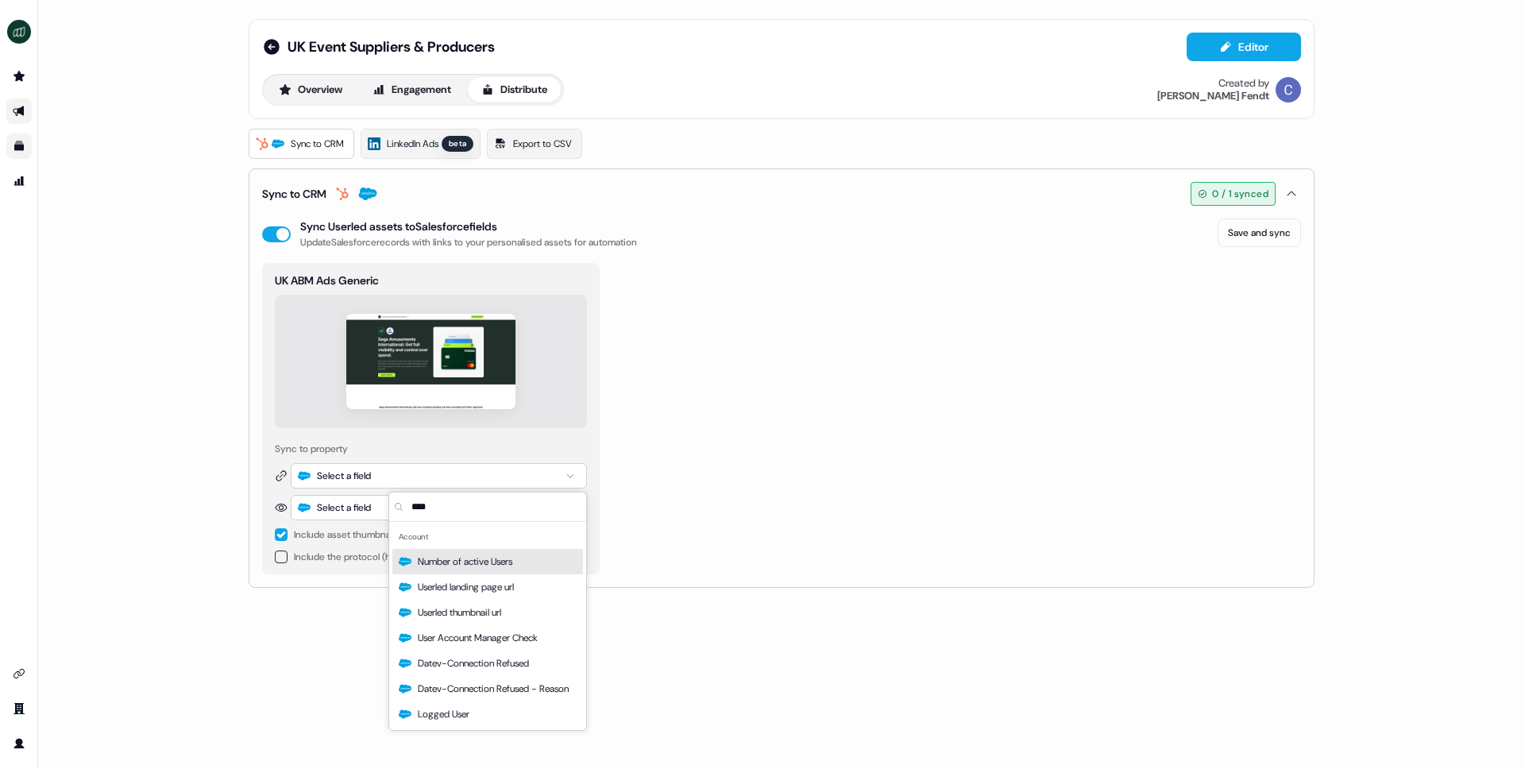
type input "*****"
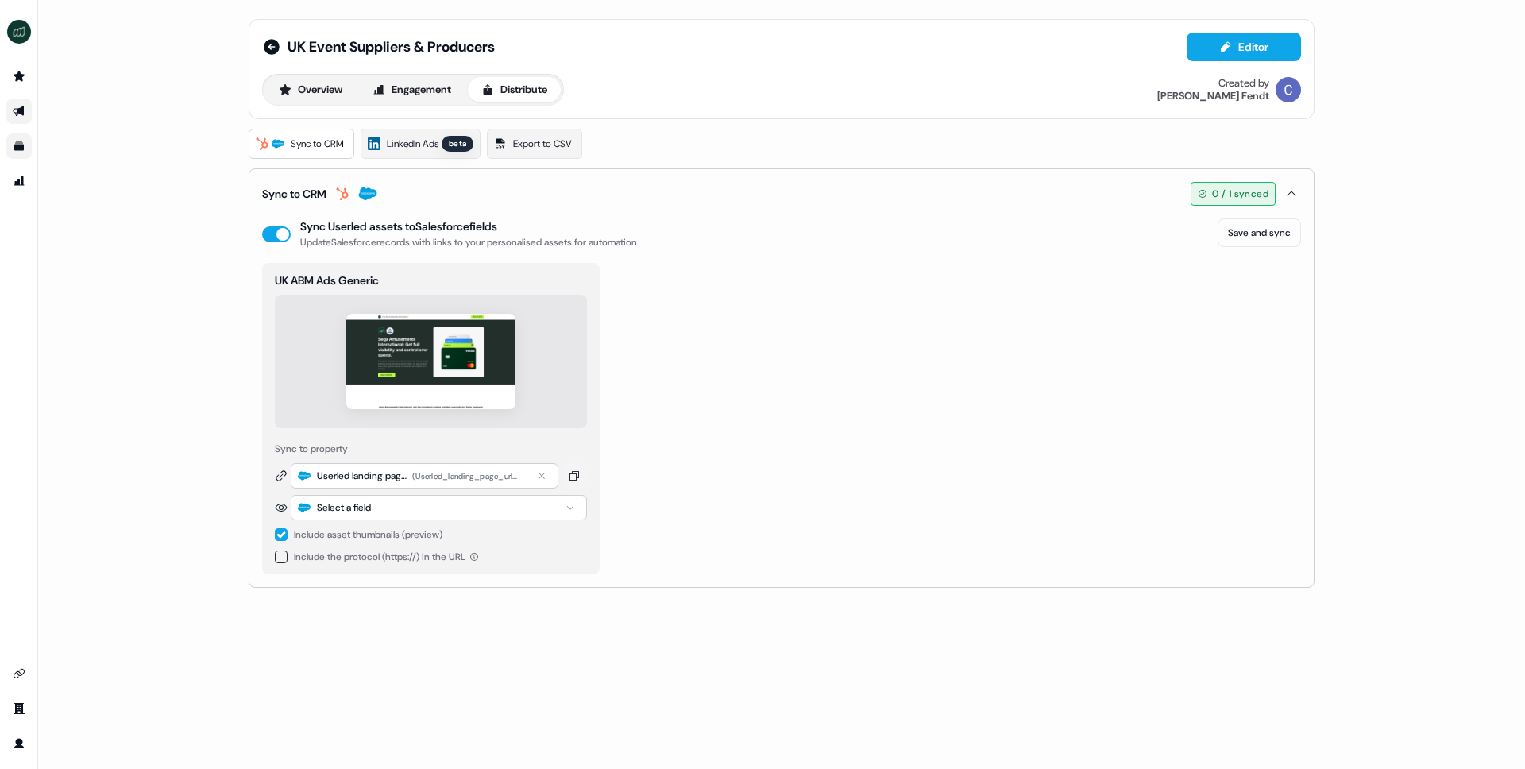
click at [354, 504] on div "Select a field" at bounding box center [344, 508] width 54 height 16
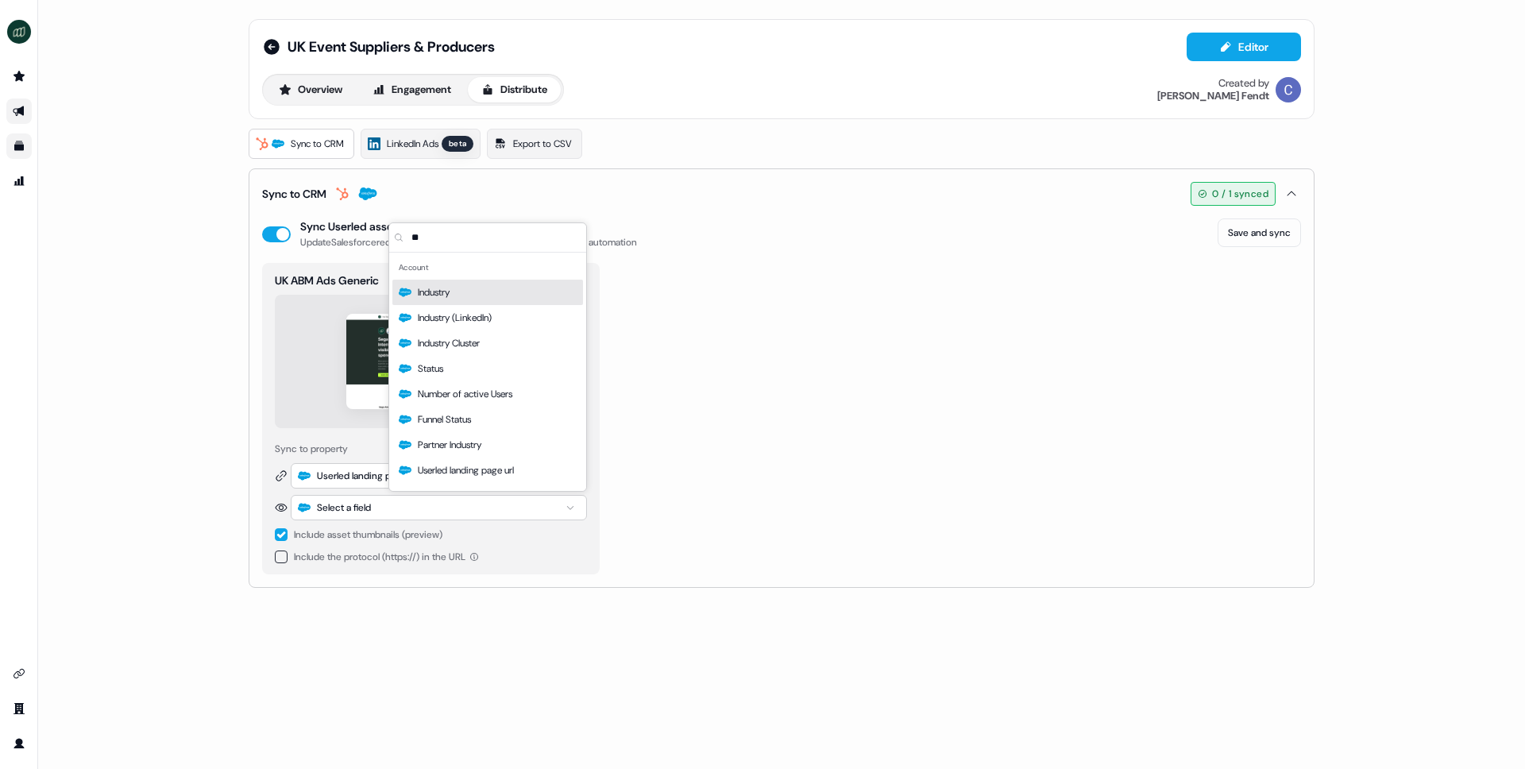
type input "**"
click at [348, 507] on div "Select a field" at bounding box center [344, 508] width 54 height 16
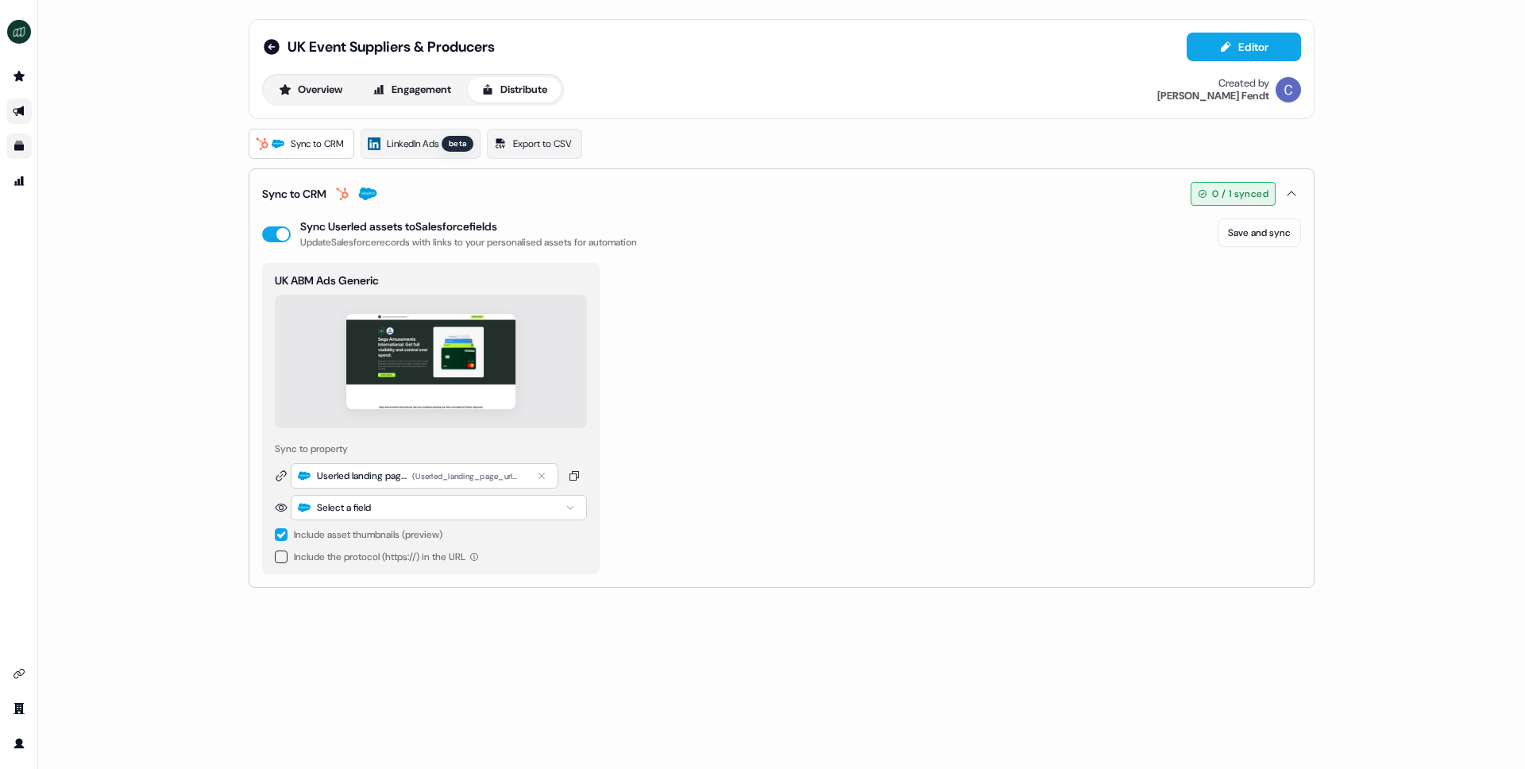
click at [348, 507] on div "Select a field" at bounding box center [344, 508] width 54 height 16
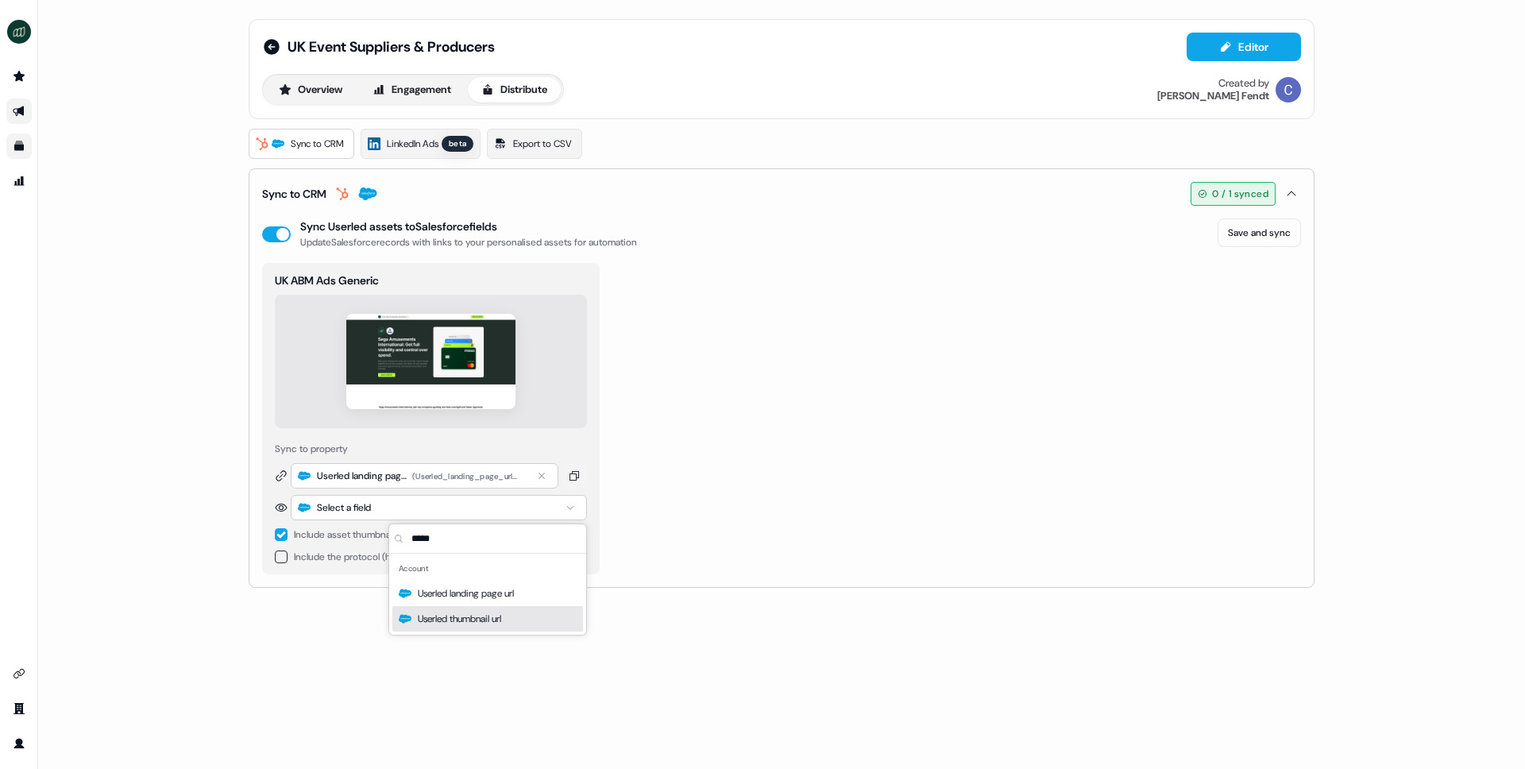
type input "*****"
click at [447, 615] on span "Userled thumbnail url" at bounding box center [459, 619] width 83 height 16
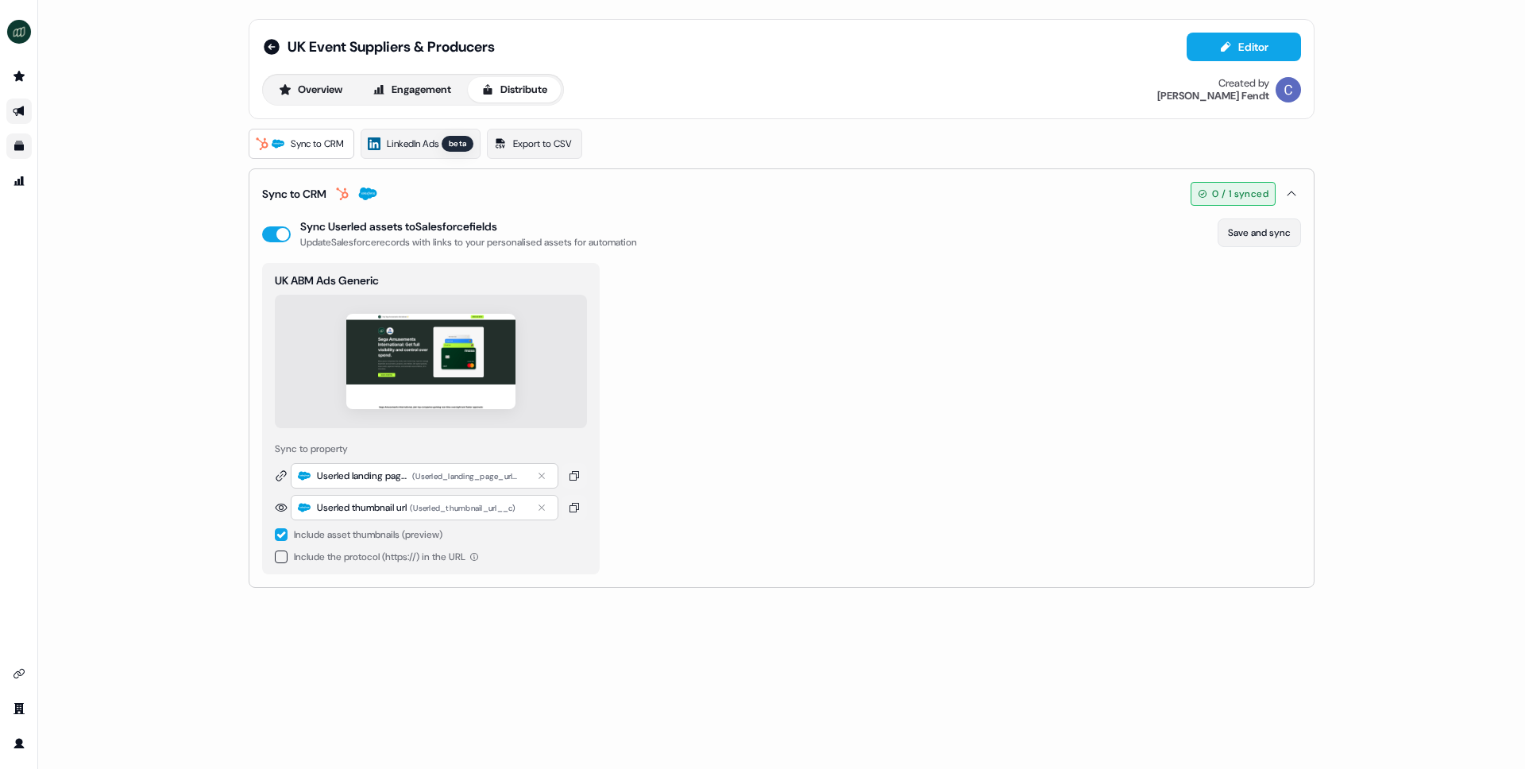
click at [1289, 236] on button "Save and sync" at bounding box center [1259, 232] width 83 height 29
click at [1271, 46] on button "Editor" at bounding box center [1244, 47] width 114 height 29
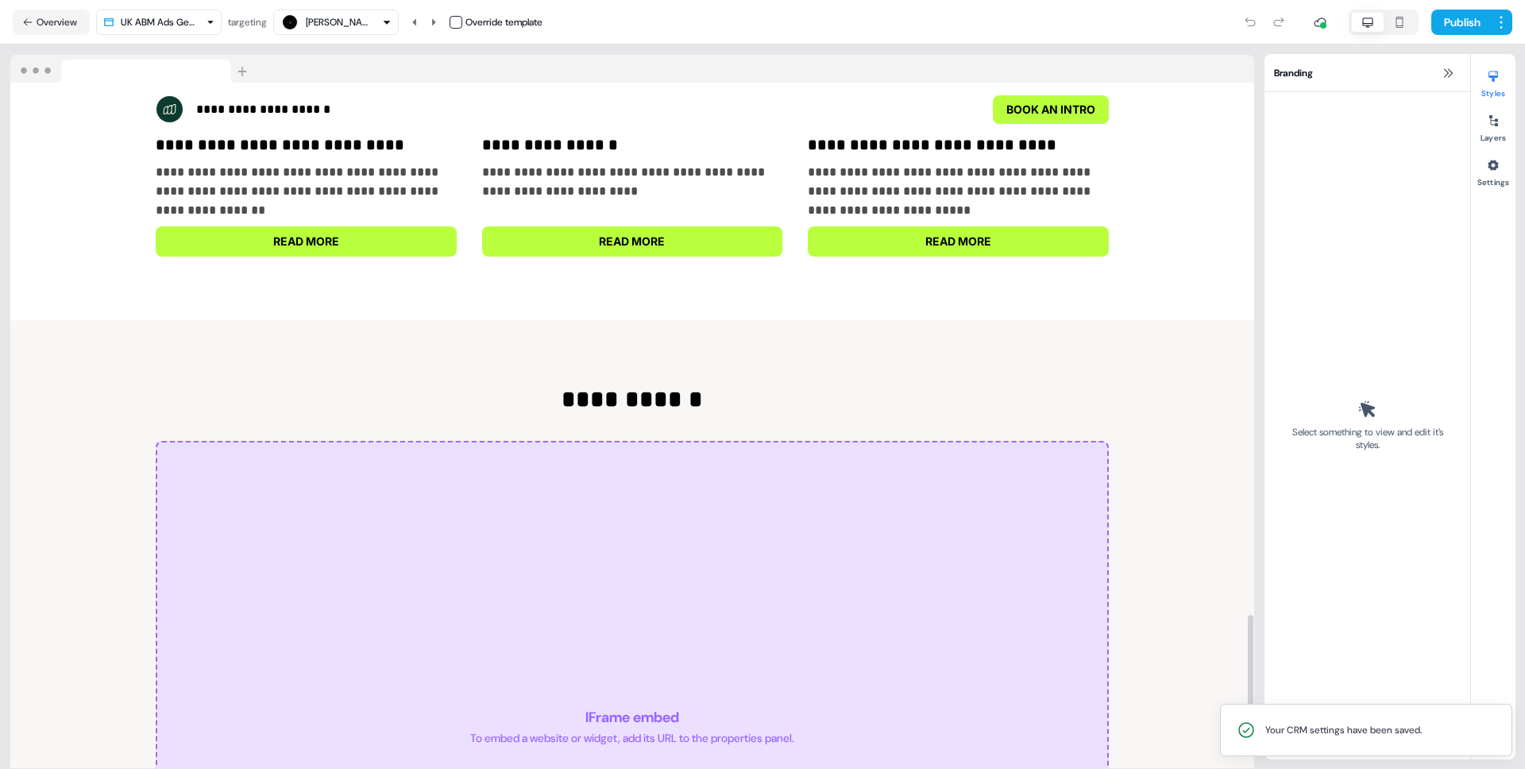
scroll to position [3266, 0]
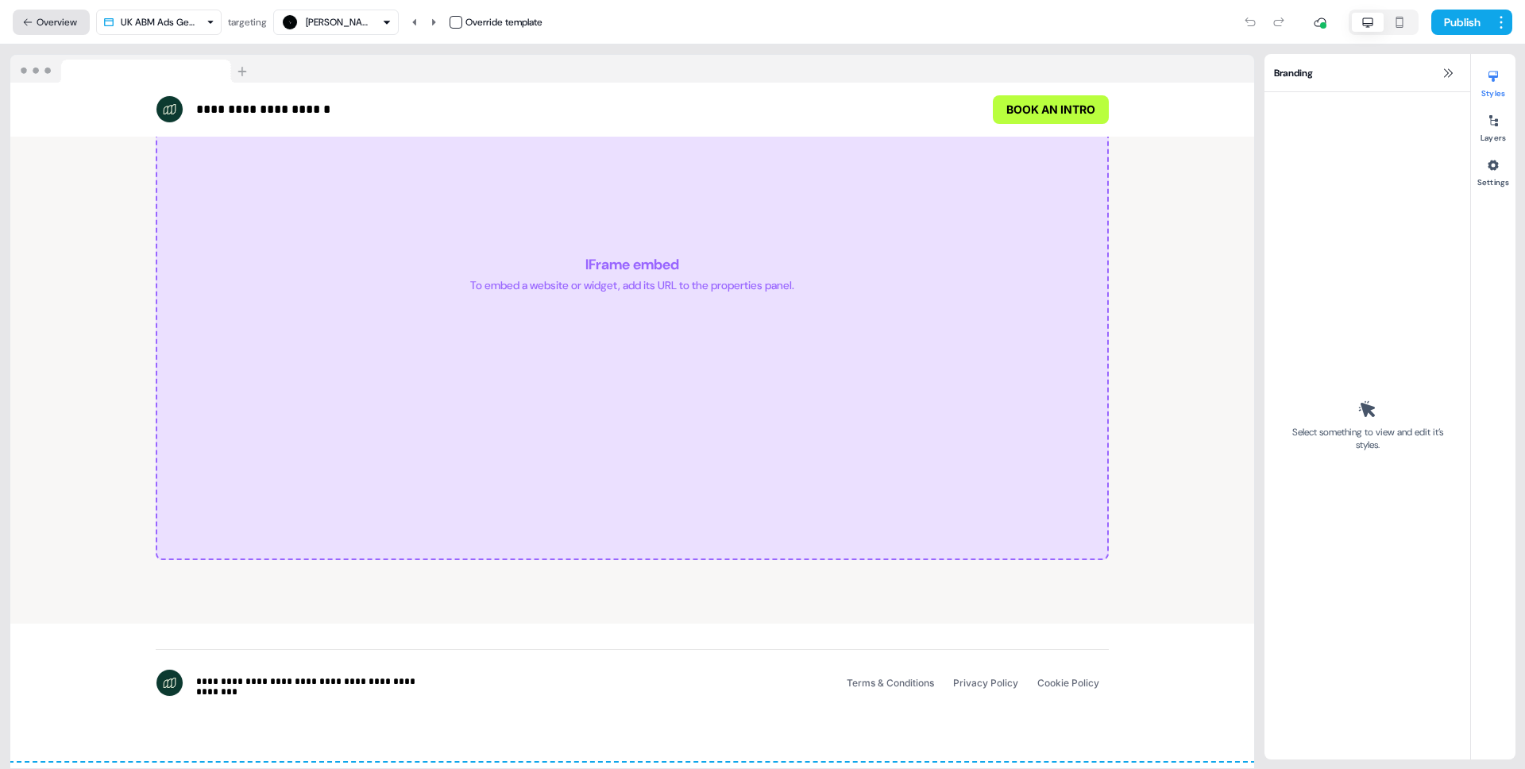
click at [62, 20] on button "Overview" at bounding box center [51, 22] width 77 height 25
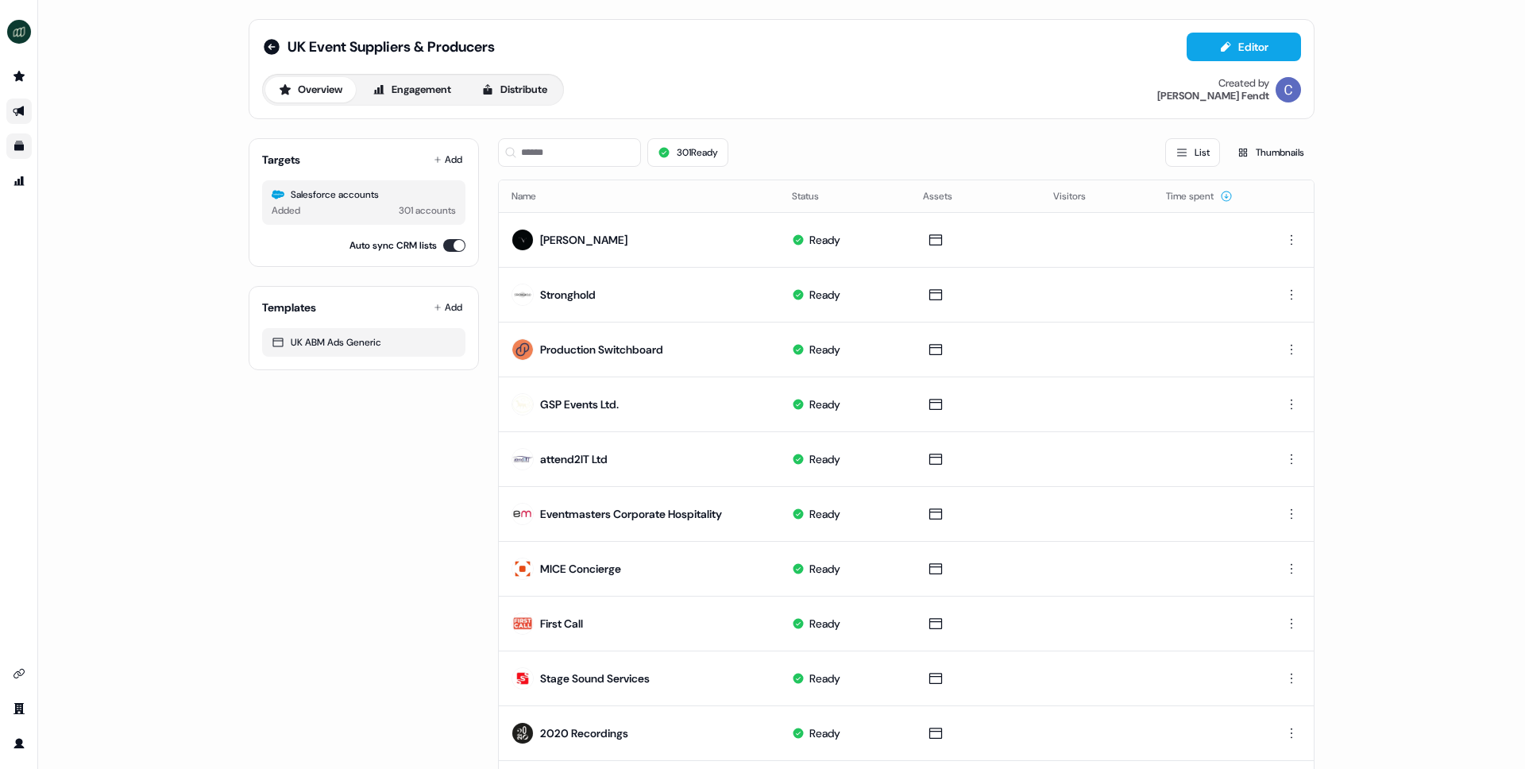
click at [20, 110] on icon "Go to outbound experience" at bounding box center [18, 111] width 11 height 10
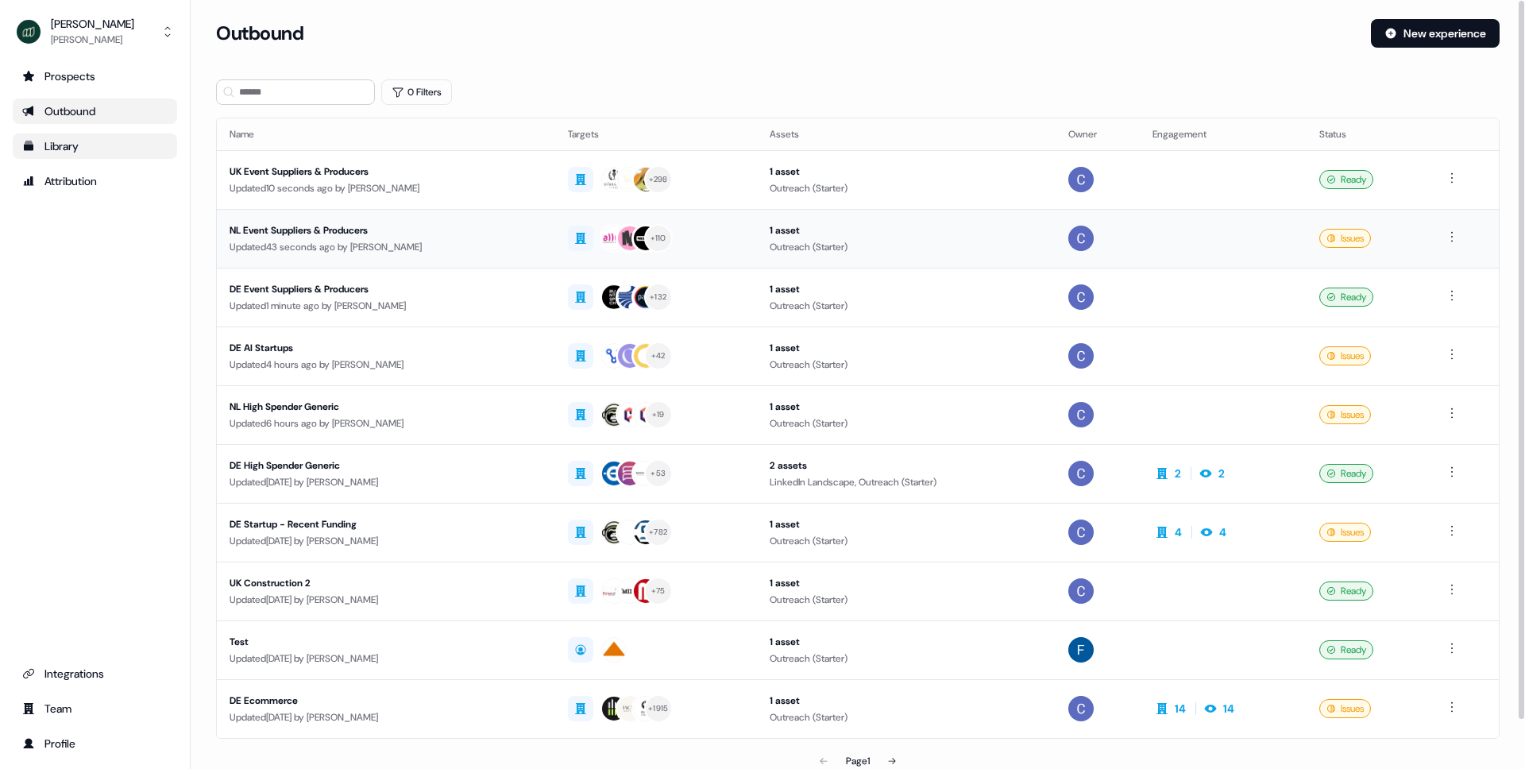
click at [408, 239] on div "Updated 43 seconds ago by [PERSON_NAME]" at bounding box center [386, 247] width 313 height 16
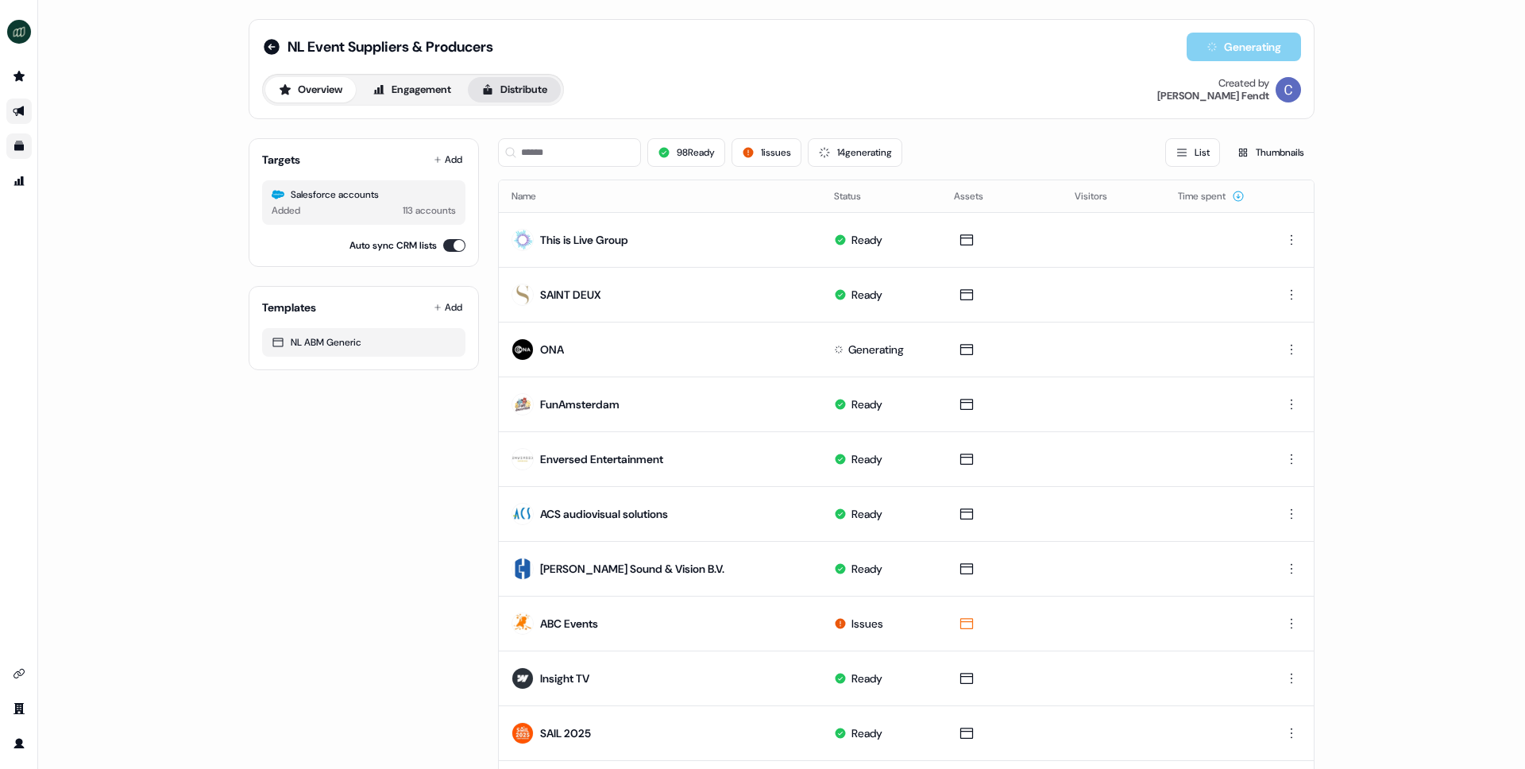
click at [529, 92] on button "Distribute" at bounding box center [514, 89] width 93 height 25
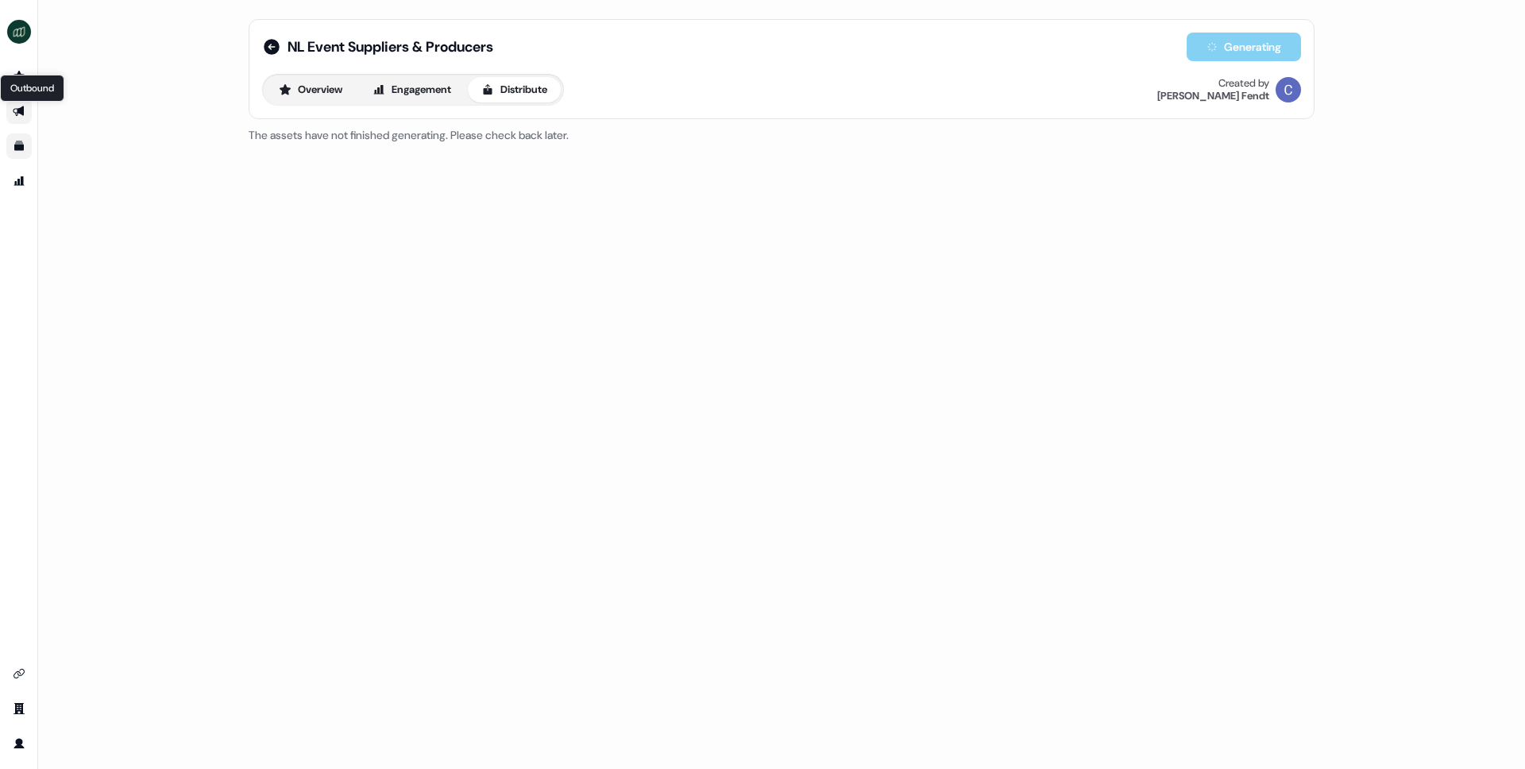
click at [14, 108] on icon "Go to outbound experience" at bounding box center [18, 111] width 11 height 10
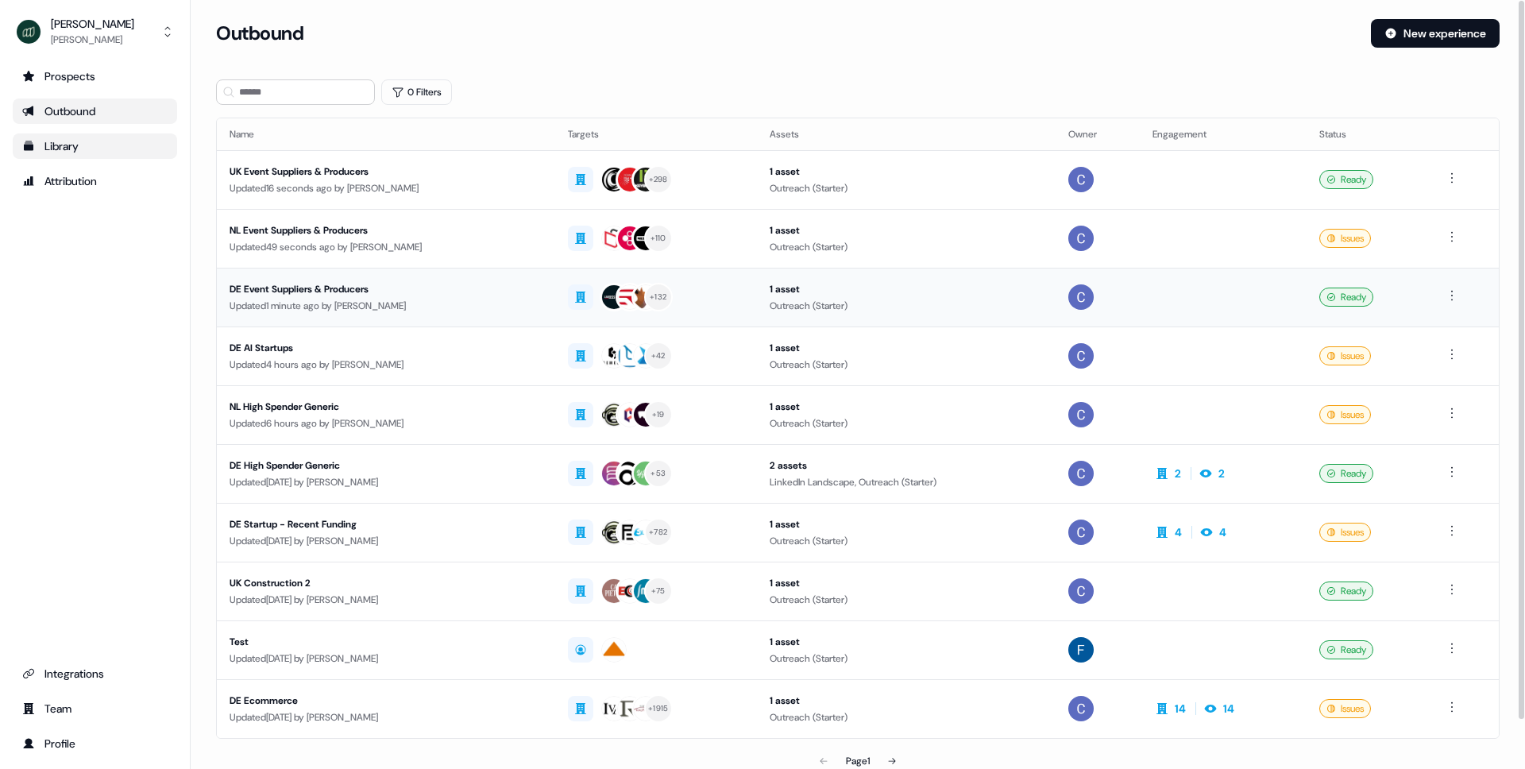
click at [330, 309] on div "Updated 1 minute ago by [PERSON_NAME]" at bounding box center [386, 306] width 313 height 16
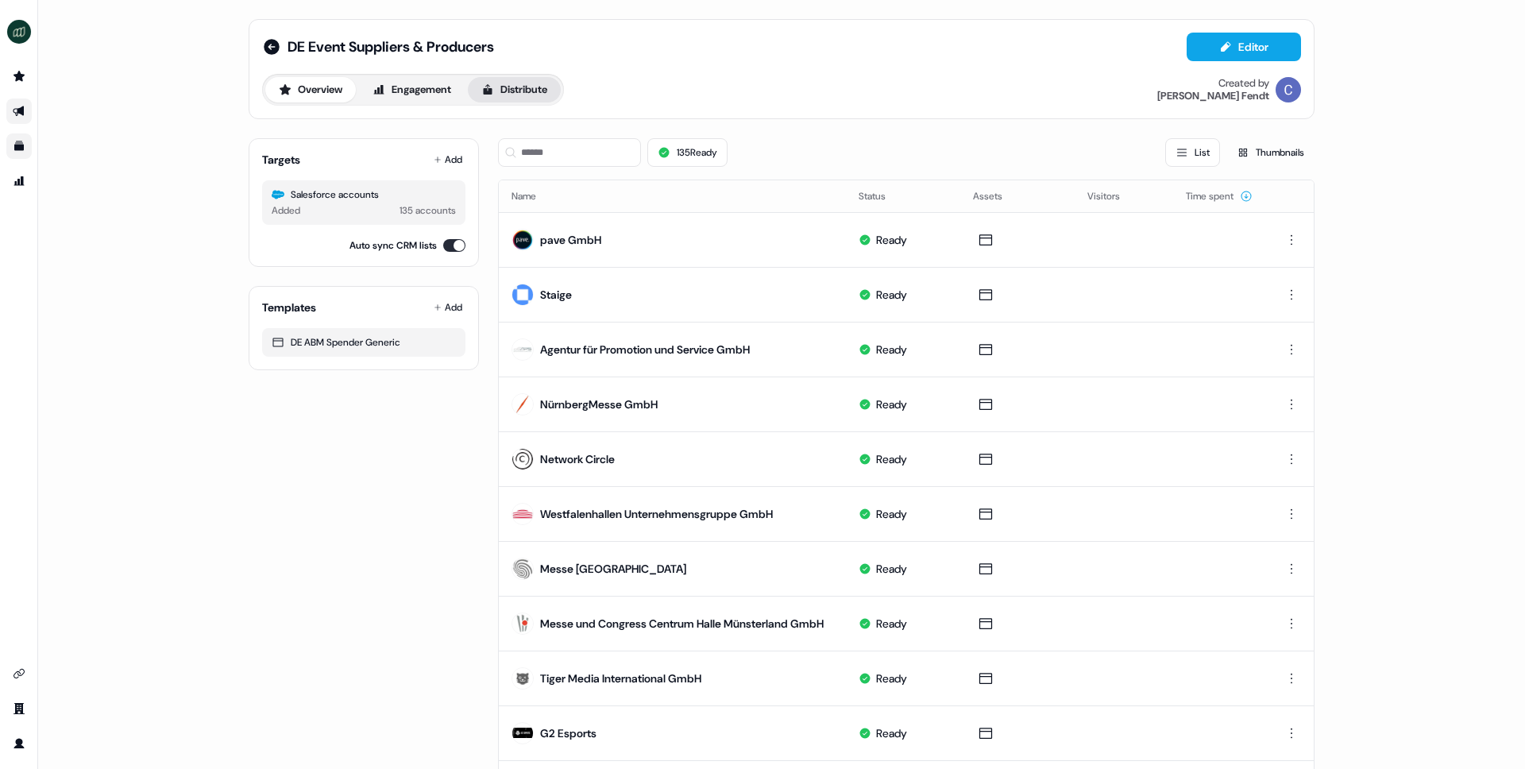
click at [535, 92] on button "Distribute" at bounding box center [514, 89] width 93 height 25
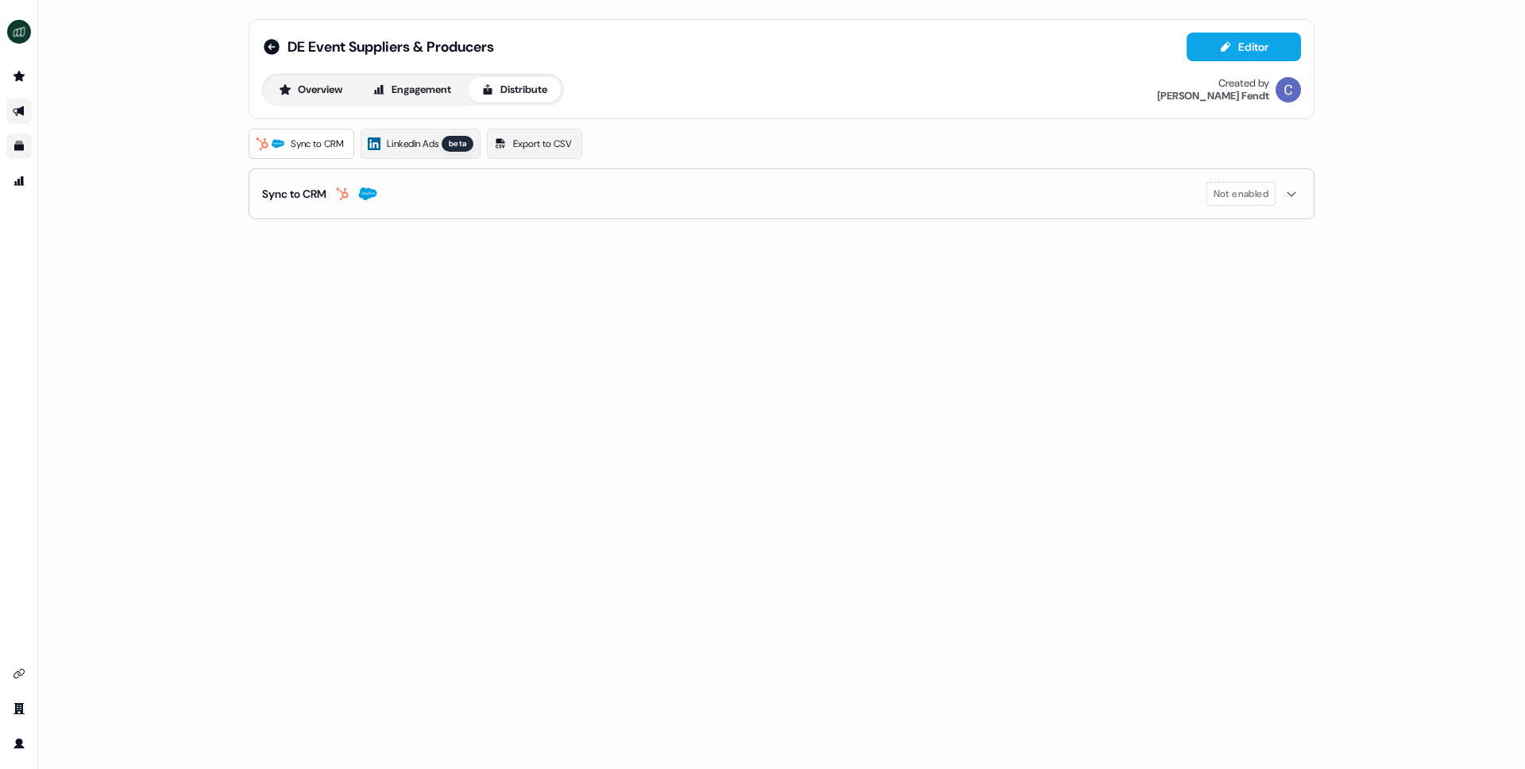
click at [1127, 203] on button "Sync to CRM Not enabled" at bounding box center [781, 193] width 1039 height 49
click at [278, 232] on button "enable-crm-asset-sync" at bounding box center [276, 234] width 29 height 16
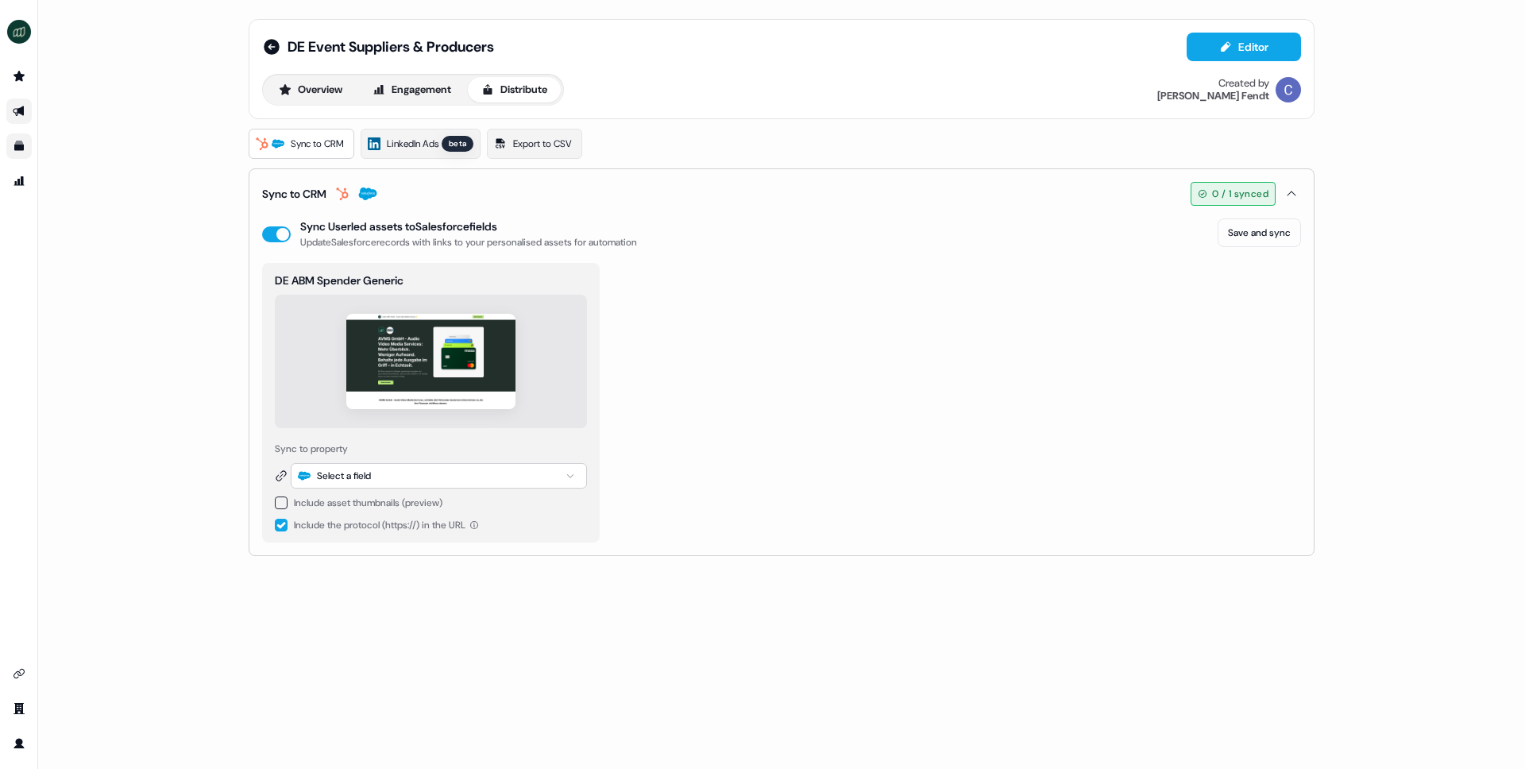
click at [284, 504] on button "button" at bounding box center [281, 503] width 13 height 13
click at [280, 558] on button "button" at bounding box center [281, 557] width 13 height 13
click at [344, 474] on div "Select a field" at bounding box center [344, 476] width 54 height 16
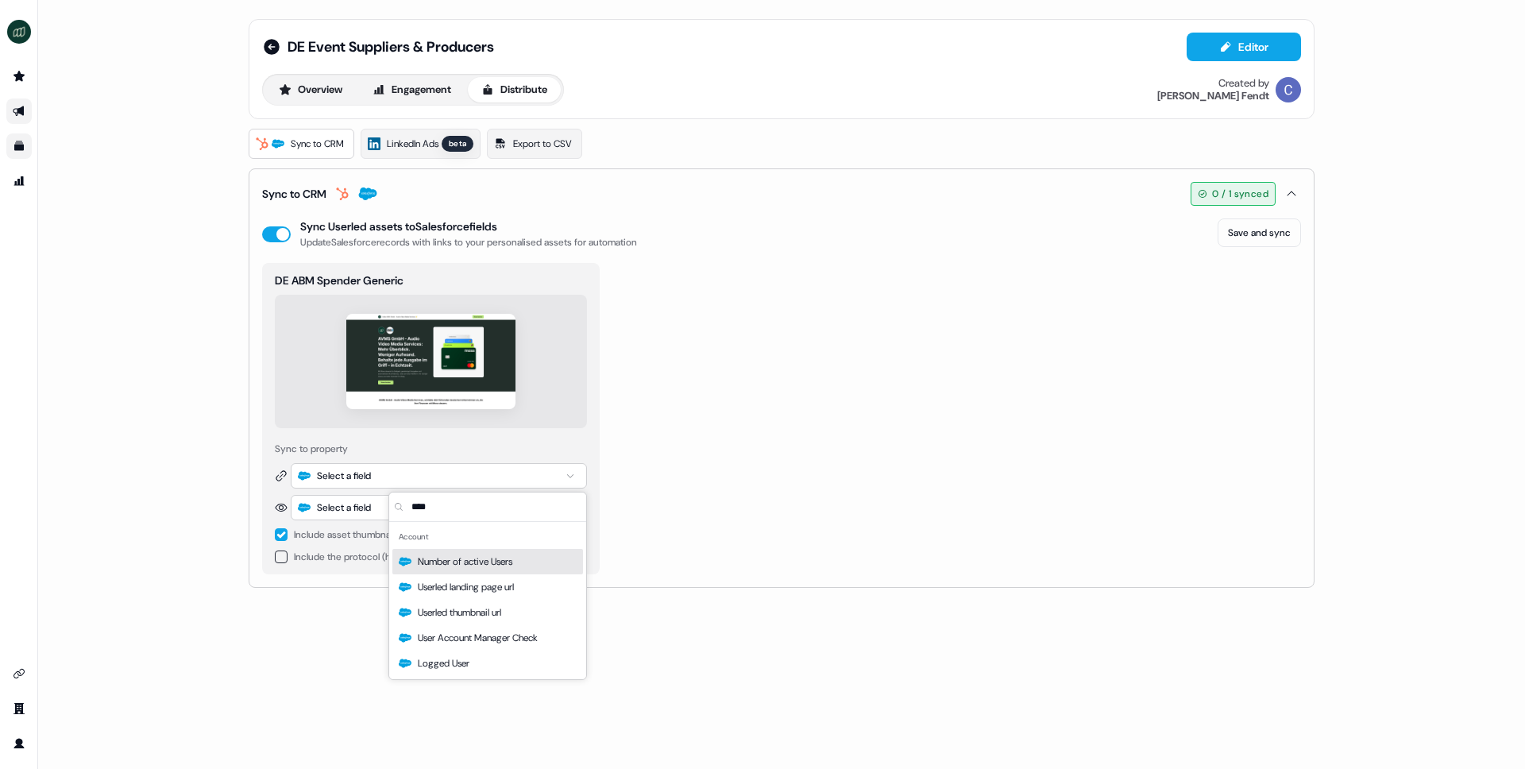
type input "*****"
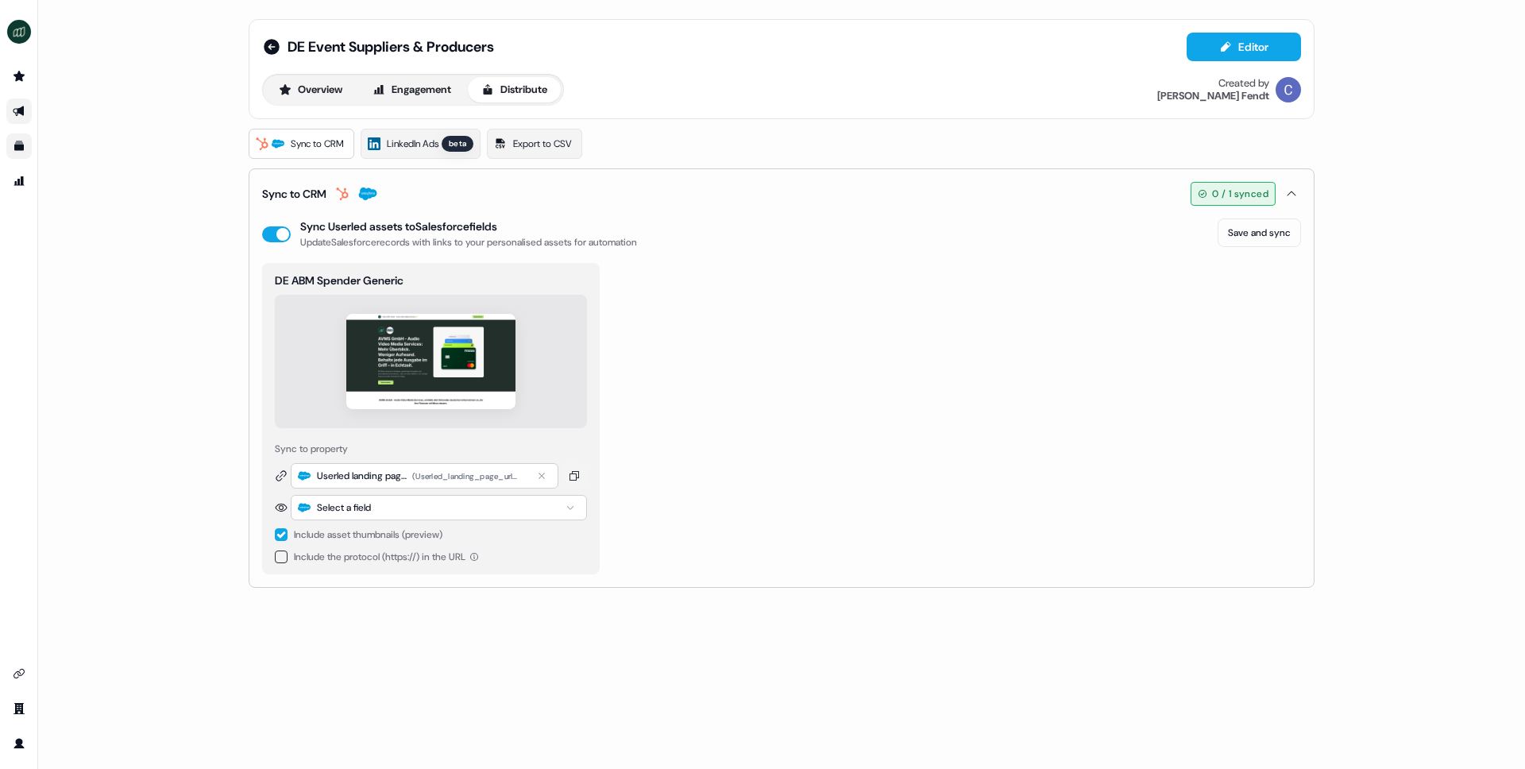
click at [334, 500] on div "Select a field" at bounding box center [344, 508] width 54 height 16
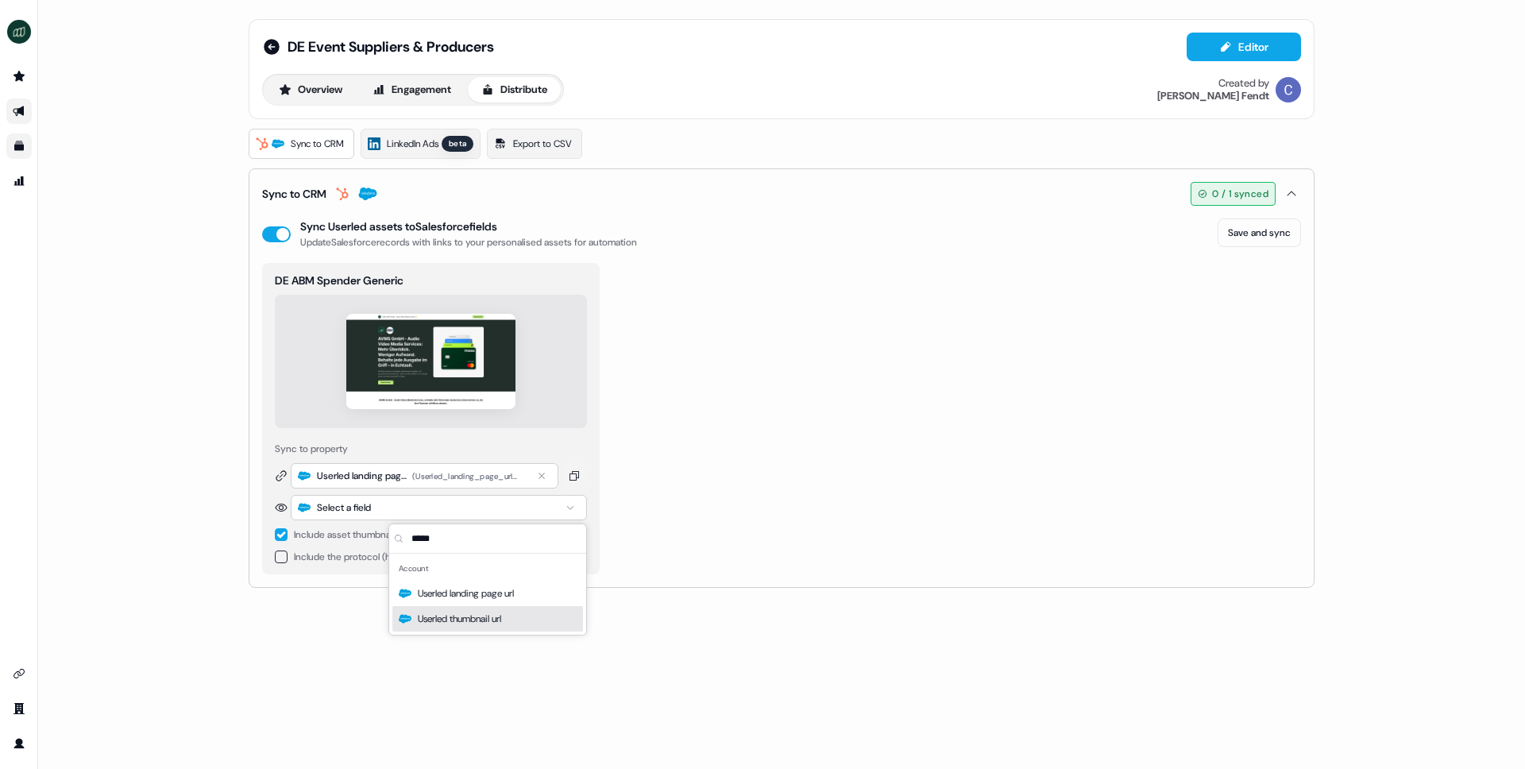
type input "*****"
click at [450, 623] on span "Userled thumbnail url" at bounding box center [459, 619] width 83 height 16
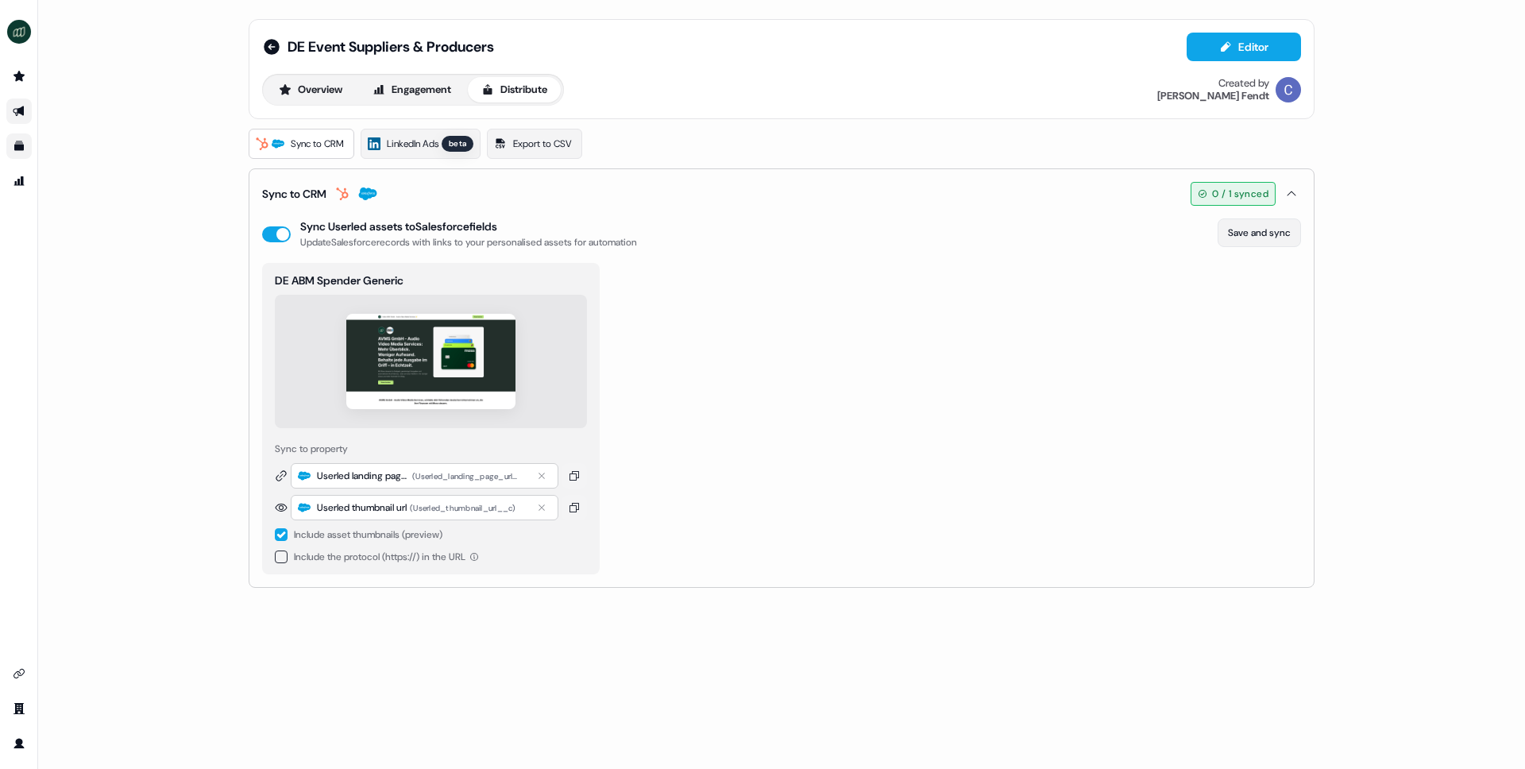
click at [1240, 234] on button "Save and sync" at bounding box center [1259, 232] width 83 height 29
click at [11, 104] on link "Go to outbound experience" at bounding box center [18, 111] width 25 height 25
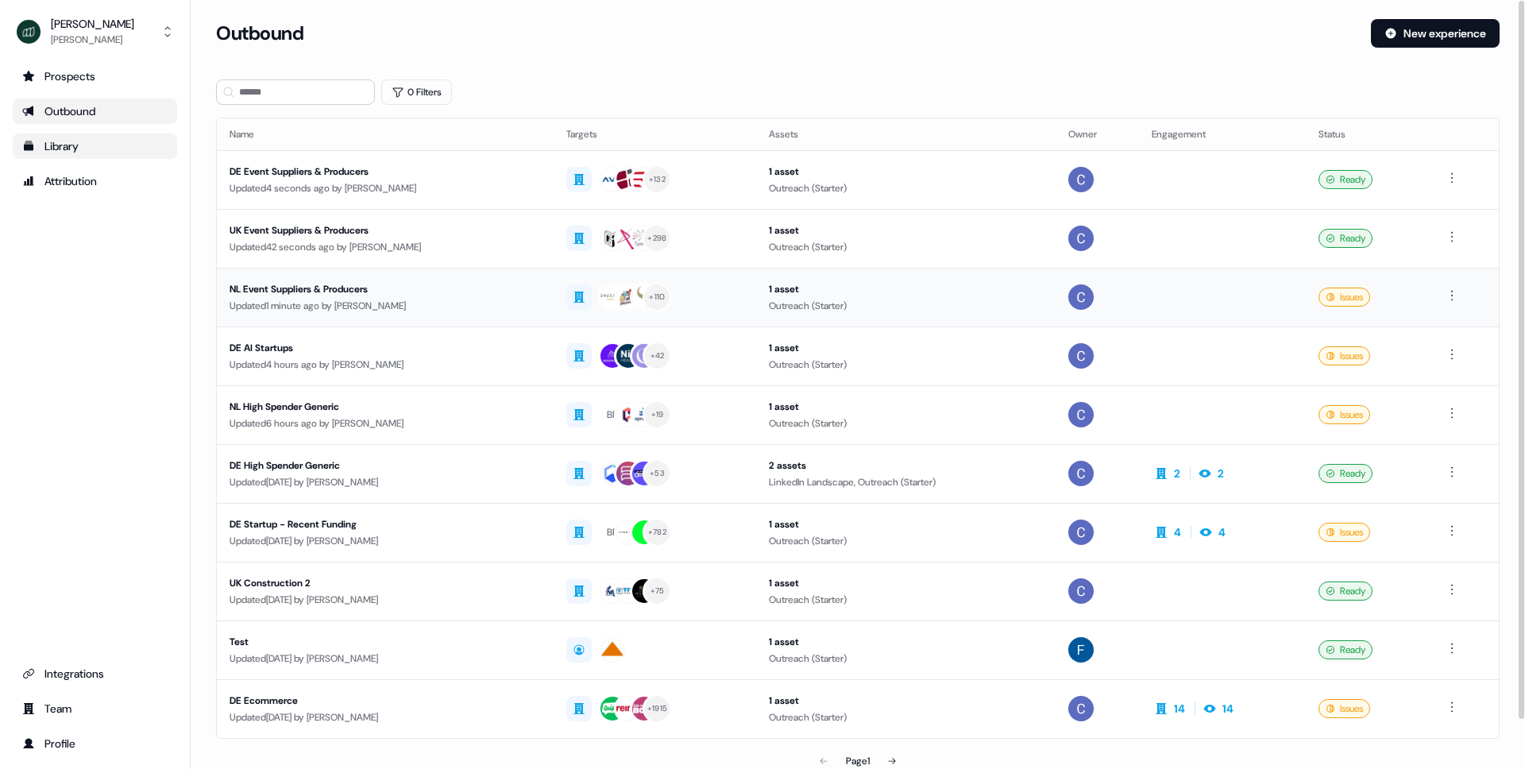
click at [352, 292] on div "NL Event Suppliers & Producers" at bounding box center [385, 289] width 311 height 16
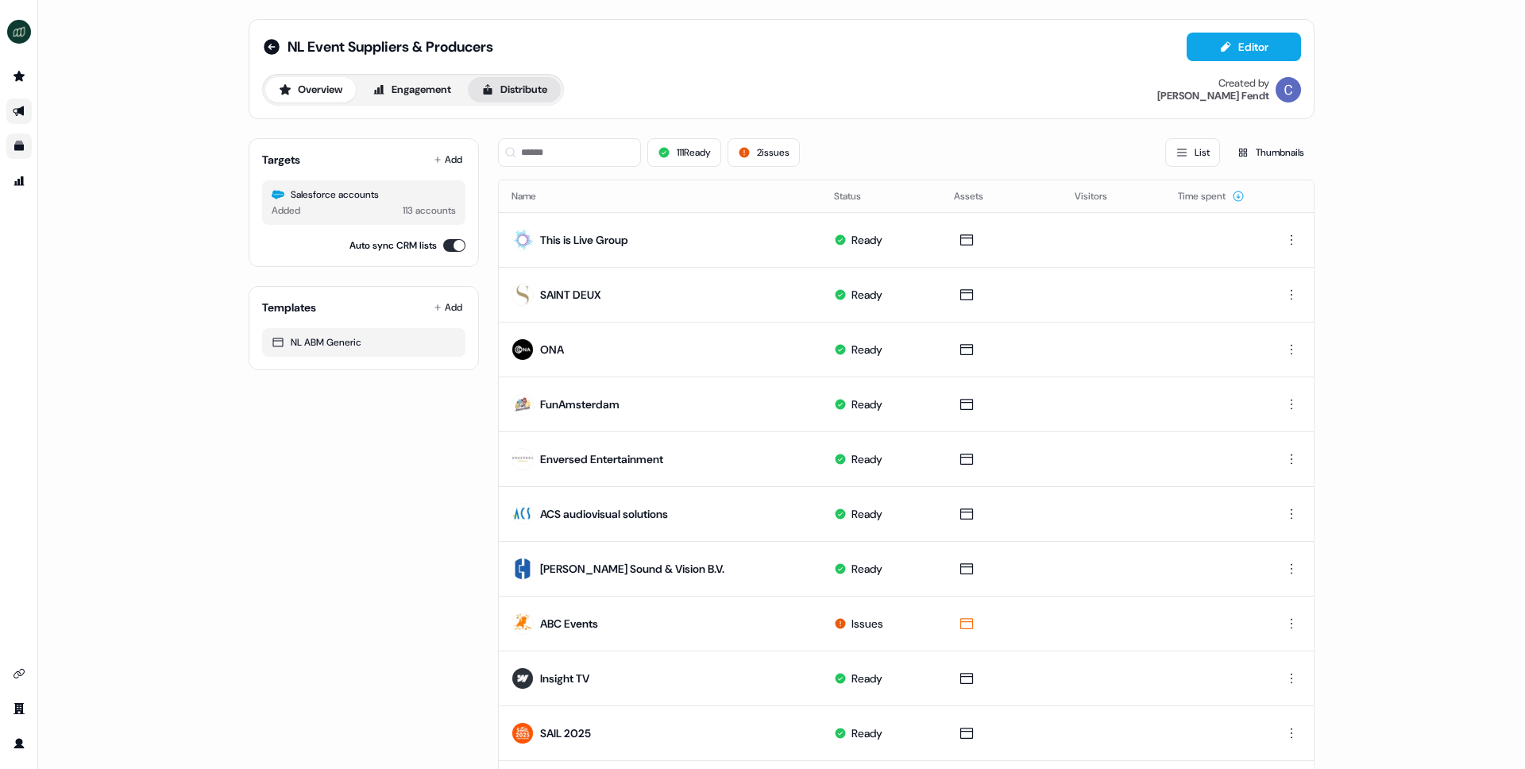
click at [538, 83] on button "Distribute" at bounding box center [514, 89] width 93 height 25
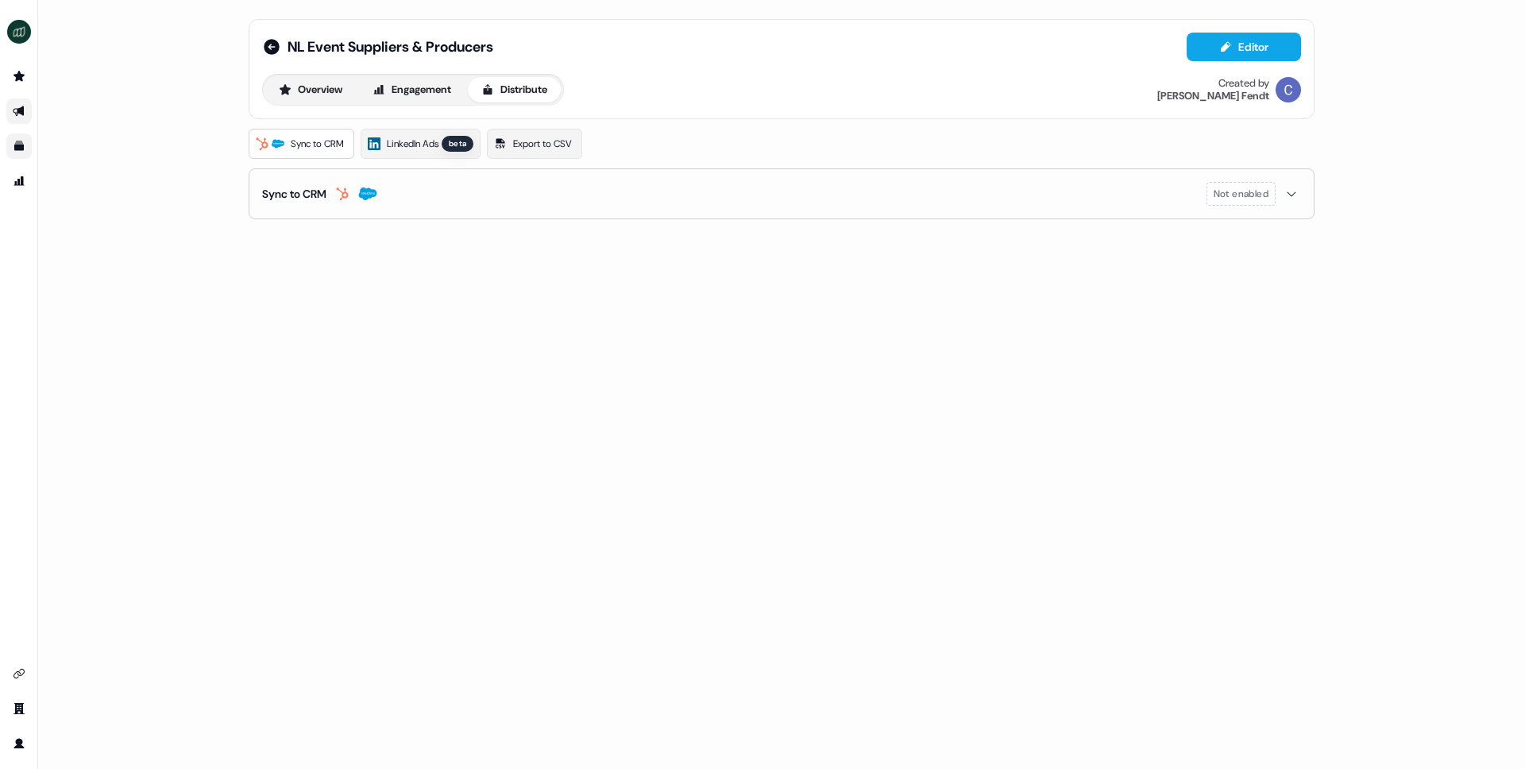
click at [376, 181] on button "Sync to CRM Not enabled" at bounding box center [781, 193] width 1039 height 49
click at [277, 230] on button "enable-crm-asset-sync" at bounding box center [276, 234] width 29 height 16
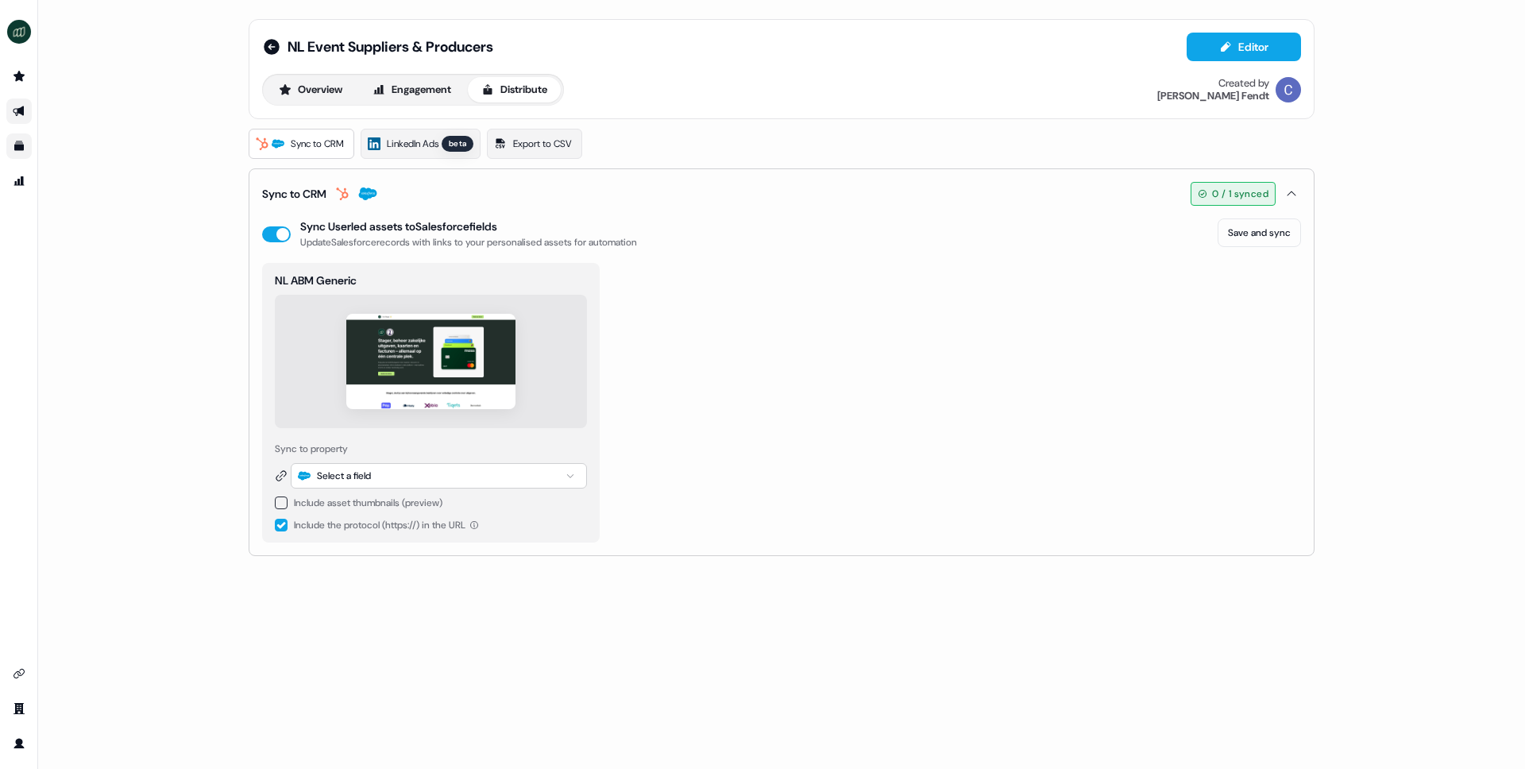
click at [282, 502] on button "button" at bounding box center [281, 503] width 13 height 13
click at [284, 558] on button "button" at bounding box center [281, 557] width 13 height 13
click at [360, 479] on div "Select a field" at bounding box center [344, 476] width 54 height 16
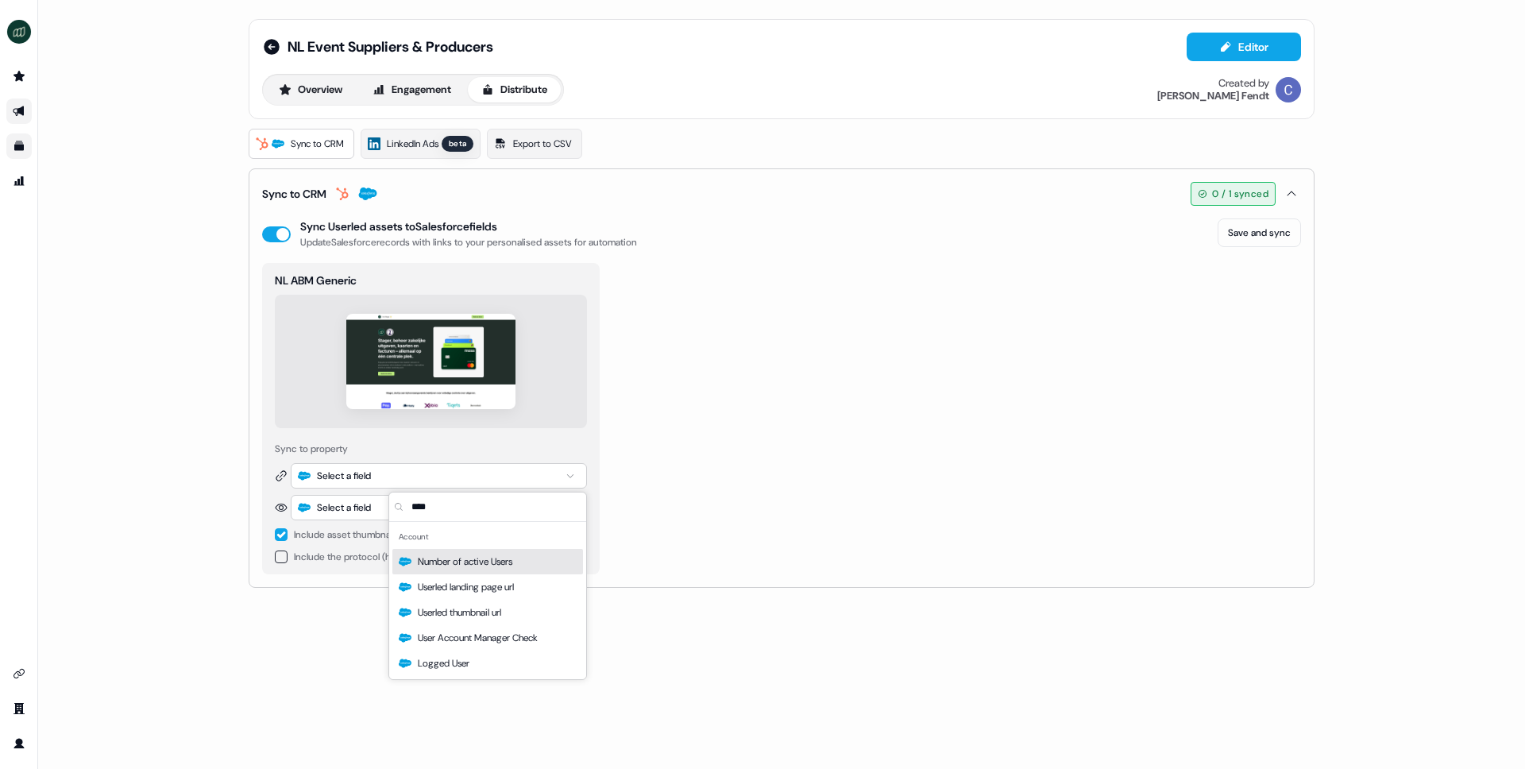
type input "****"
click at [429, 574] on div "Userled landing page url" at bounding box center [487, 586] width 191 height 25
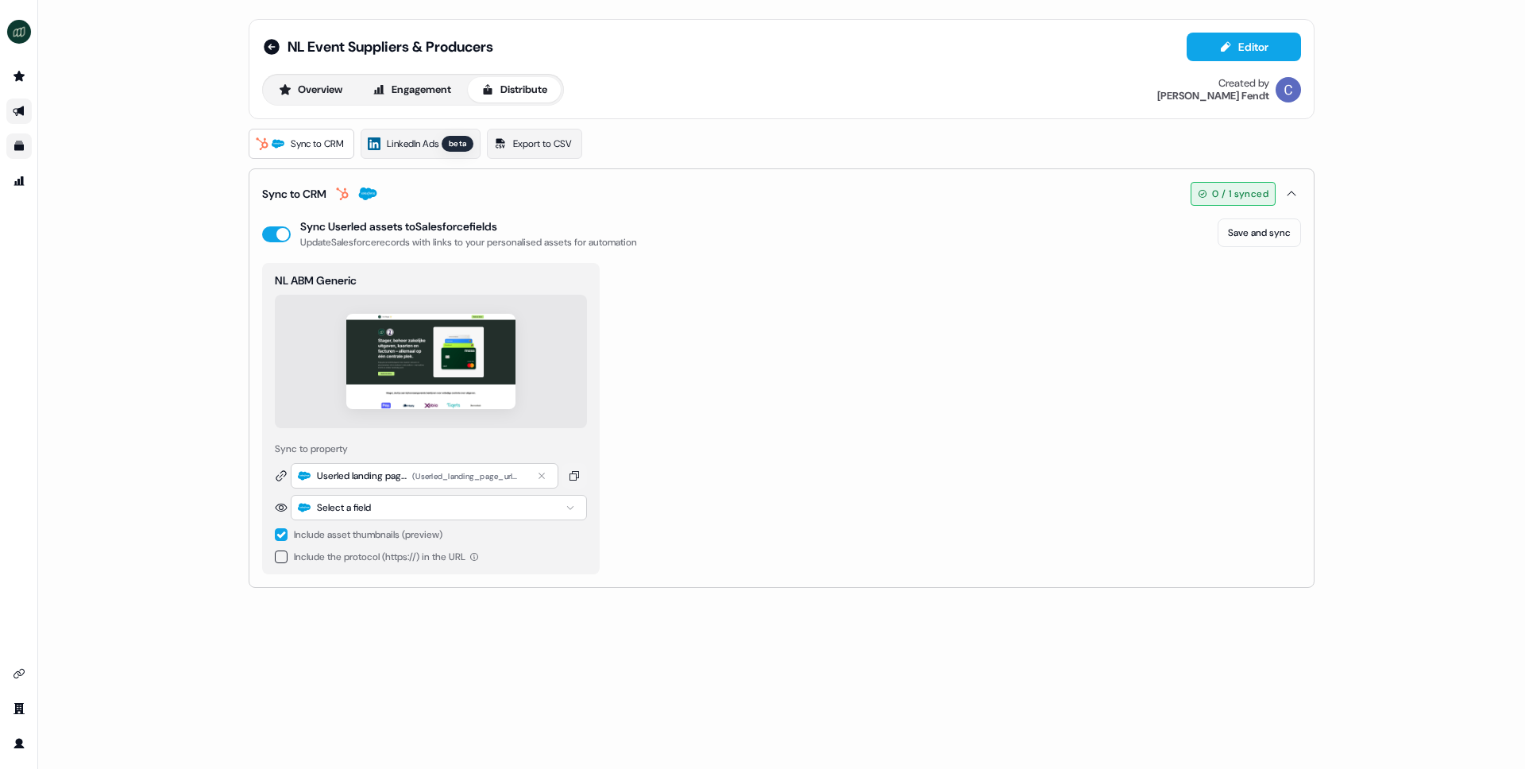
click at [401, 507] on div "Select a field" at bounding box center [439, 507] width 296 height 25
type input "*****"
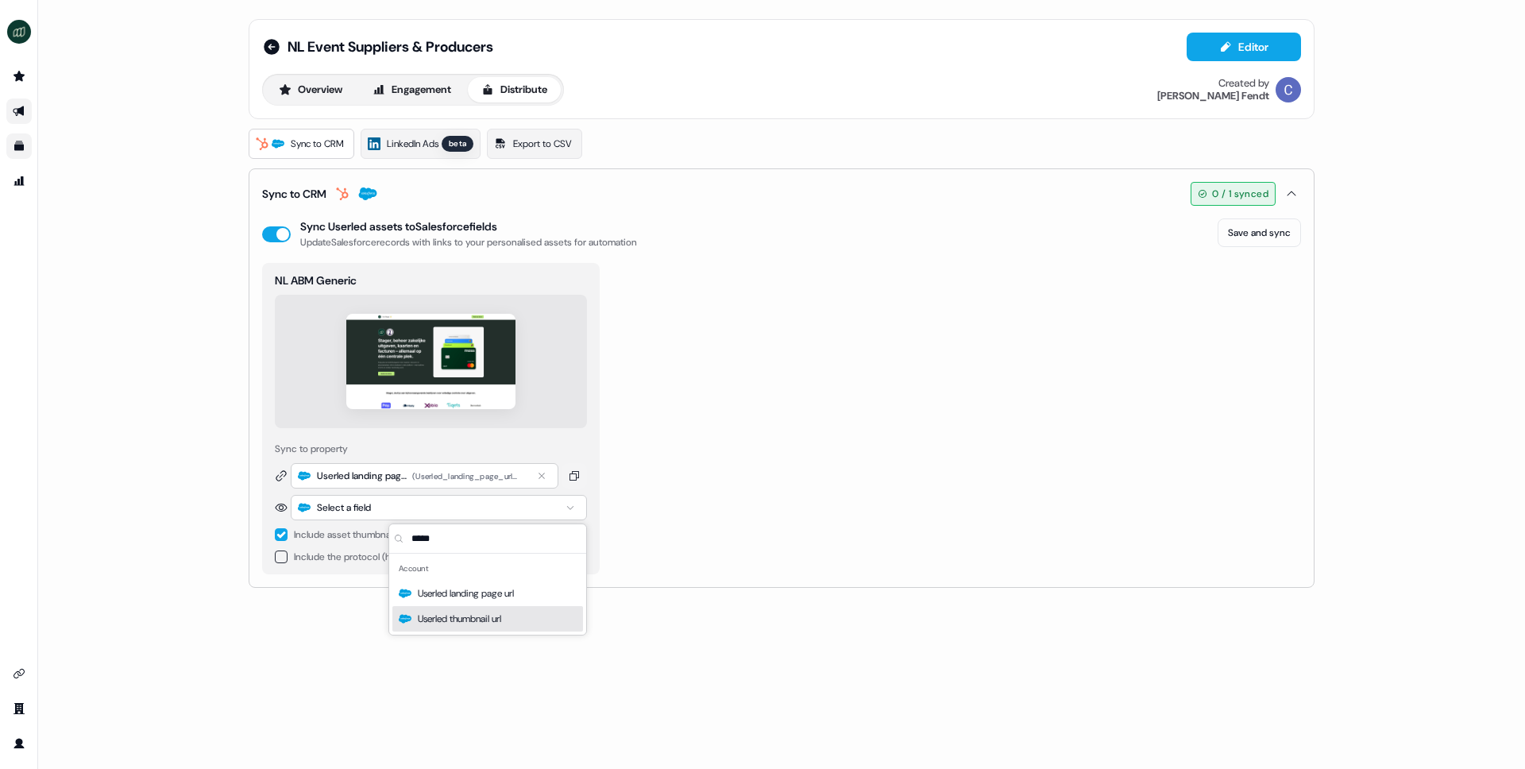
click at [443, 616] on span "Userled thumbnail url" at bounding box center [459, 619] width 83 height 16
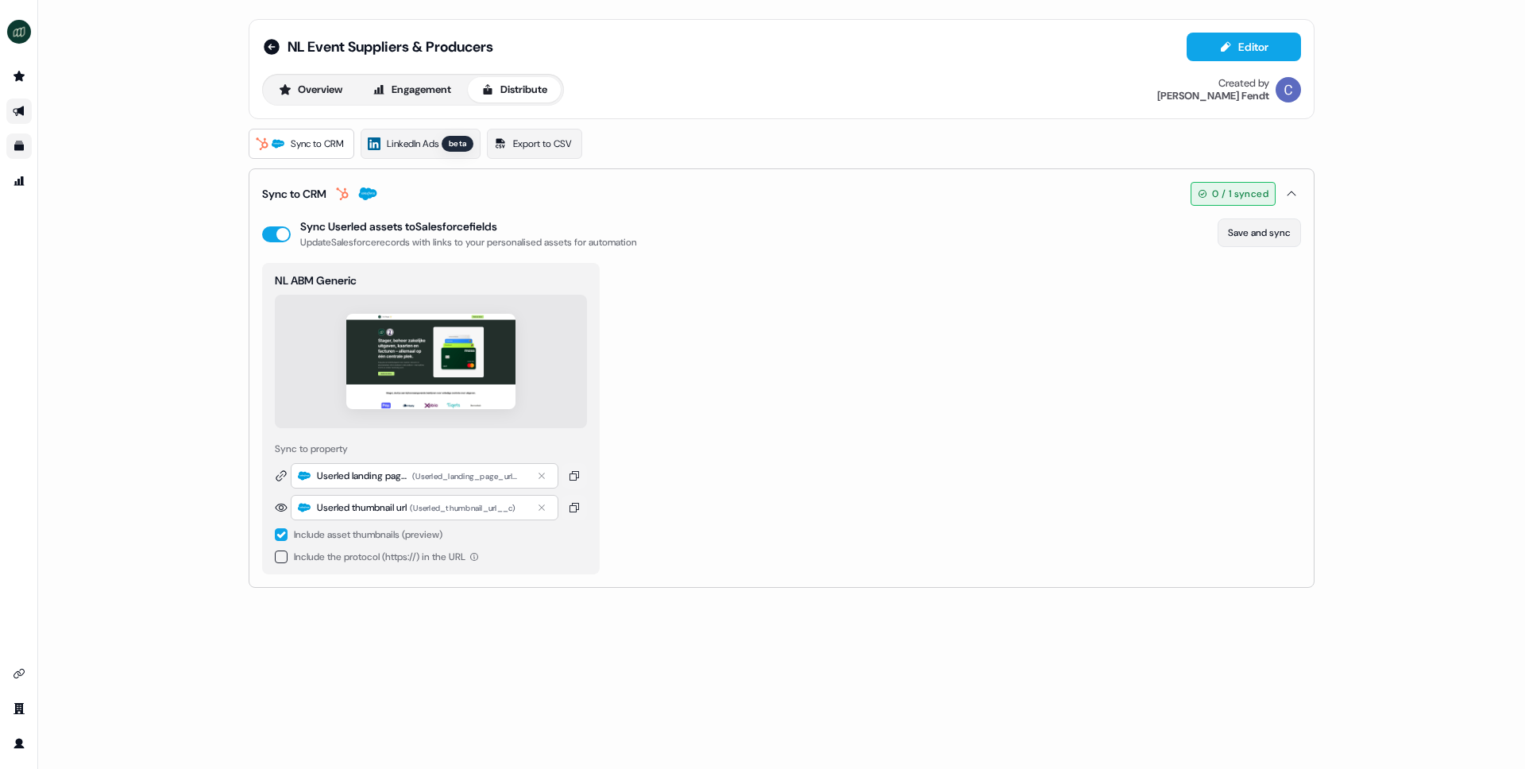
click at [1247, 232] on button "Save and sync" at bounding box center [1259, 232] width 83 height 29
click at [21, 110] on icon "Go to outbound experience" at bounding box center [18, 111] width 11 height 10
